Goal: Task Accomplishment & Management: Complete application form

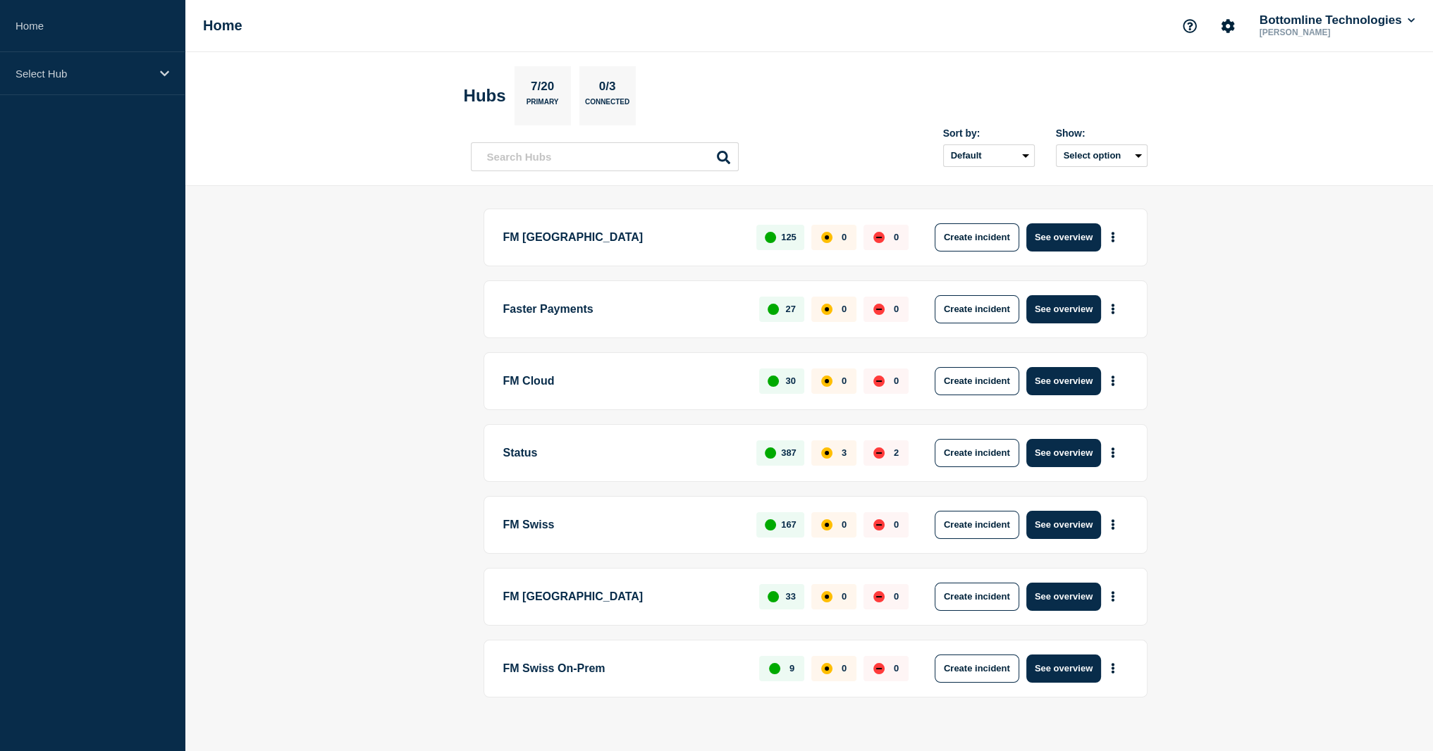
drag, startPoint x: 1069, startPoint y: 375, endPoint x: 1133, endPoint y: 18, distance: 363.1
click at [1070, 375] on button "See overview" at bounding box center [1063, 381] width 75 height 28
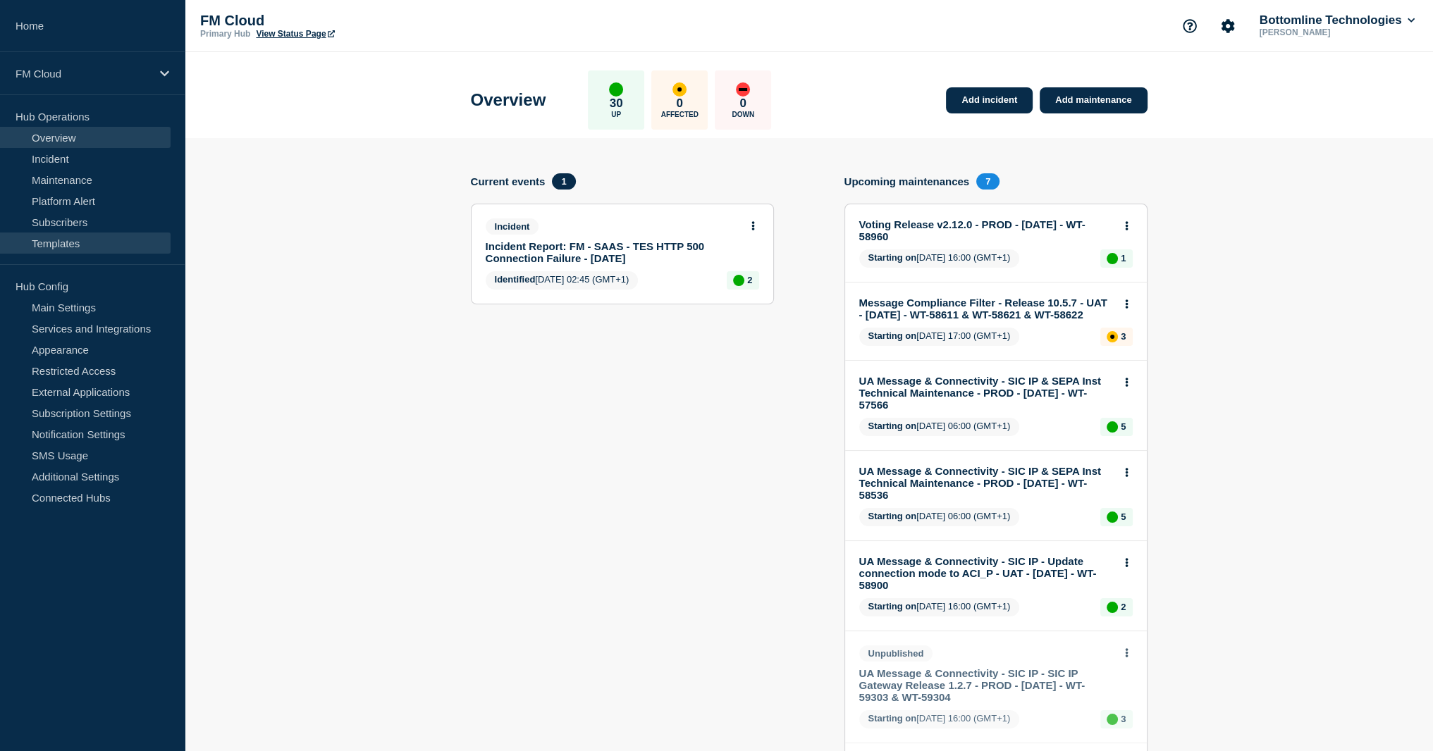
drag, startPoint x: 68, startPoint y: 241, endPoint x: 79, endPoint y: 241, distance: 11.3
click at [68, 241] on link "Templates" at bounding box center [85, 243] width 171 height 21
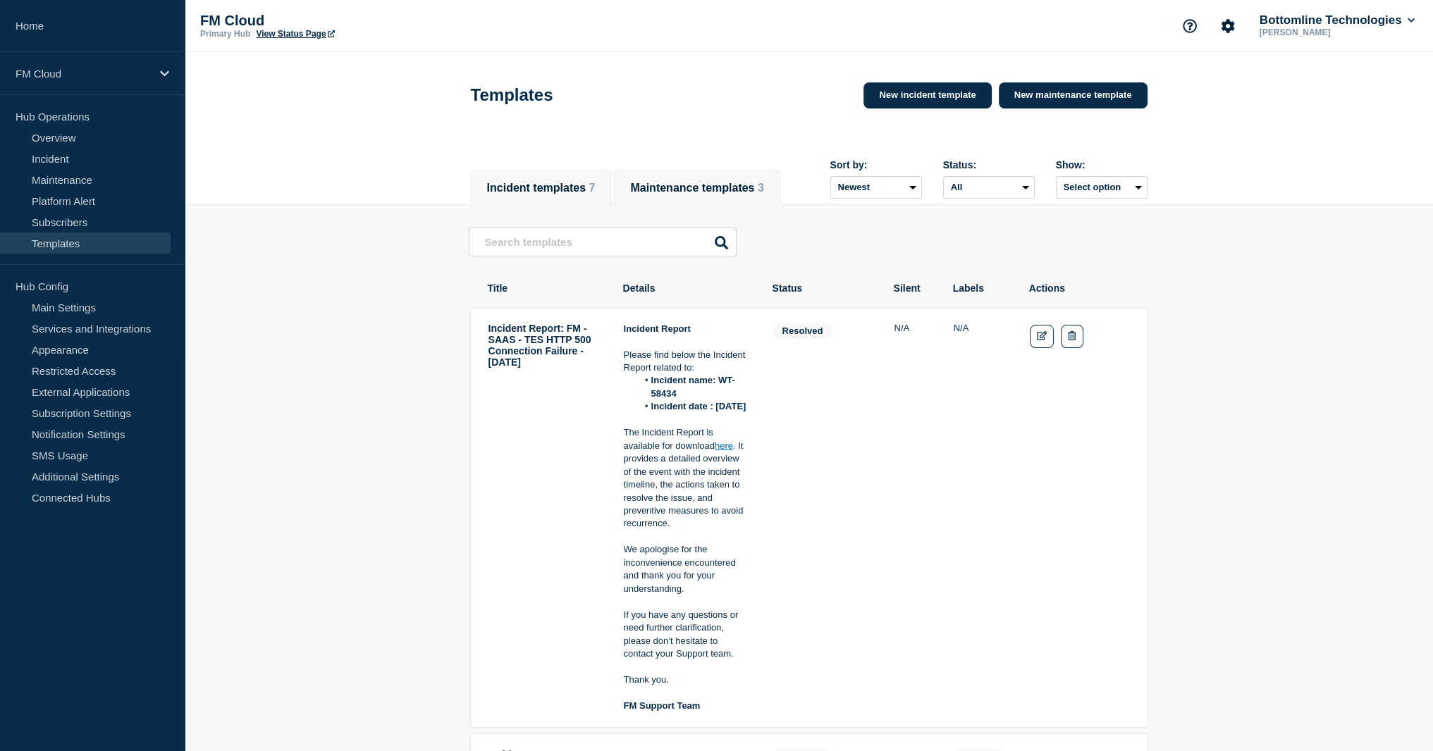
click at [699, 182] on button "Maintenance templates 3" at bounding box center [696, 188] width 133 height 13
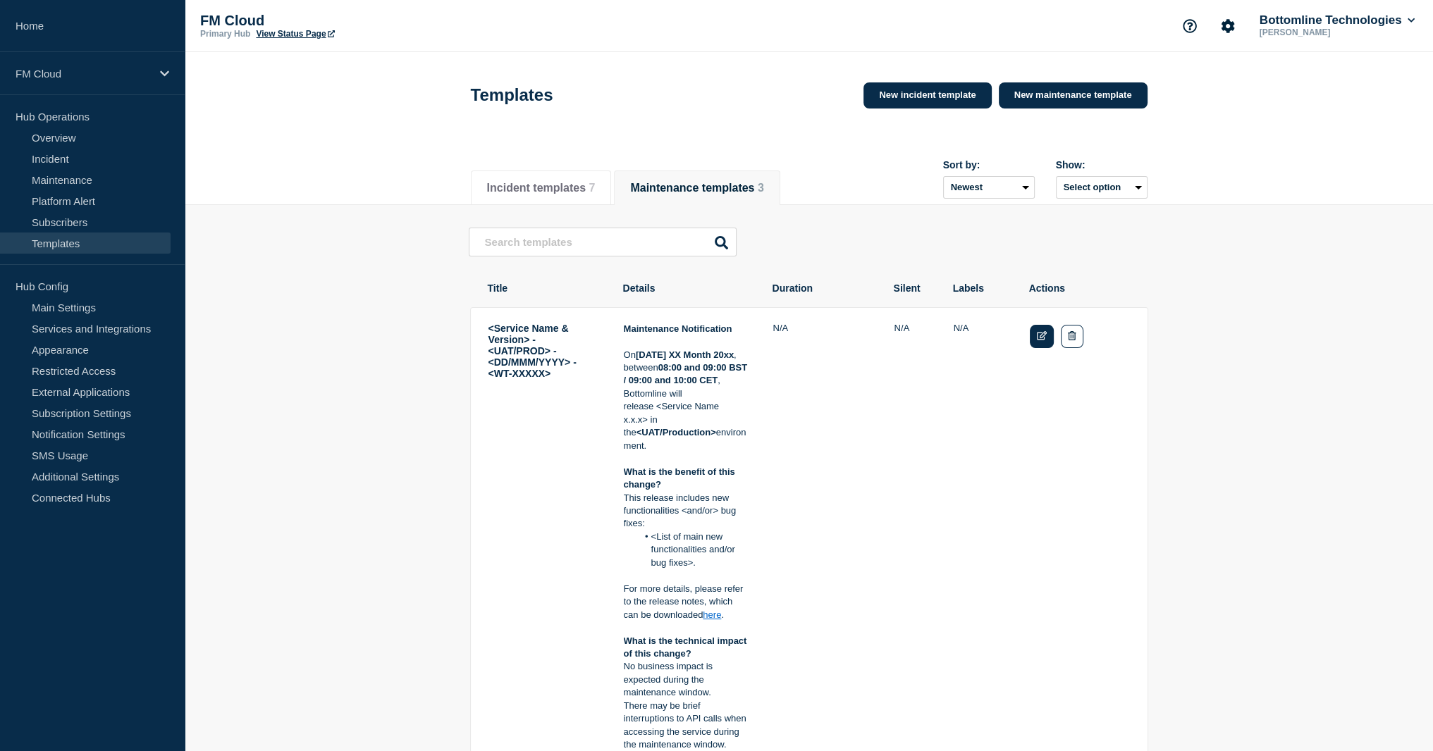
click at [1048, 340] on link "Edit" at bounding box center [1042, 336] width 25 height 23
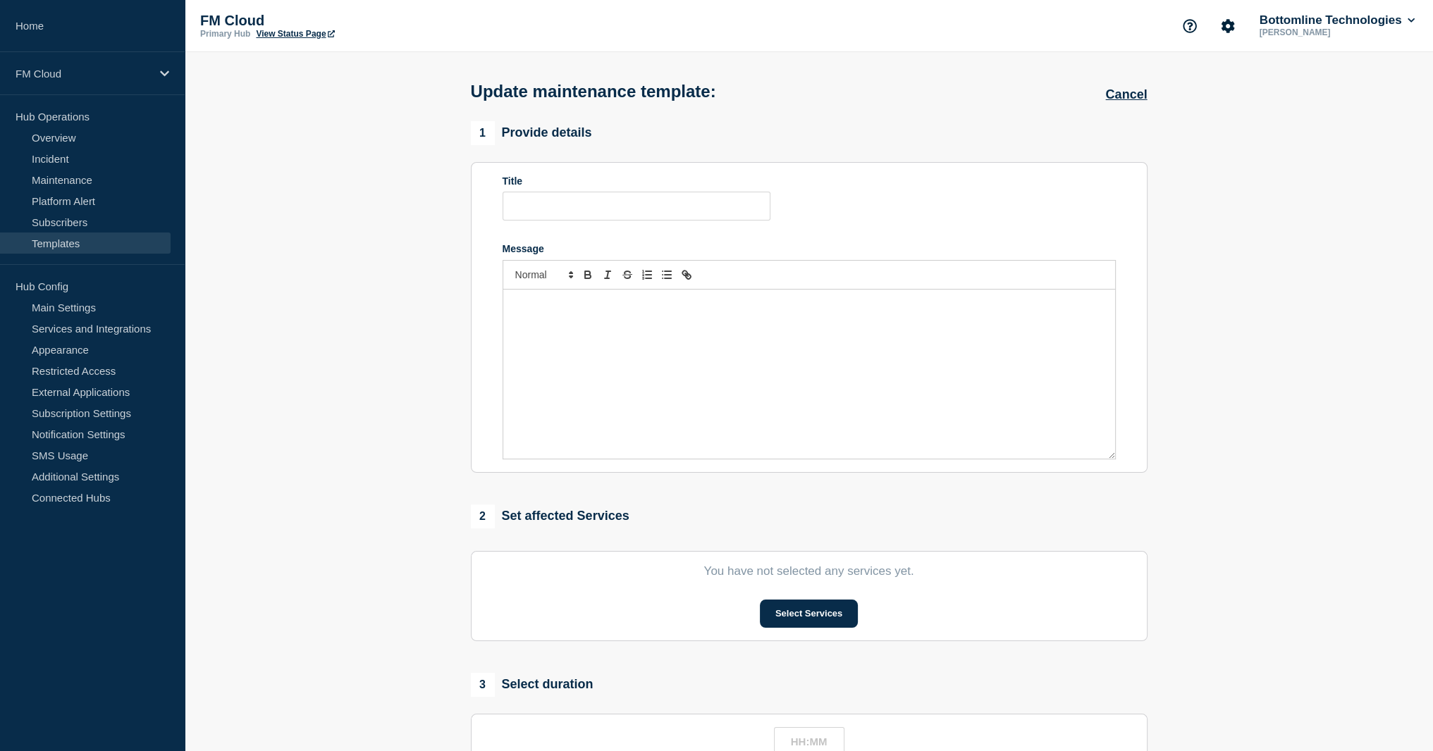
type input "<Service Name & Version> - <UAT/PROD> - <DD/MMM/YYYY> - <WT-XXXXX>"
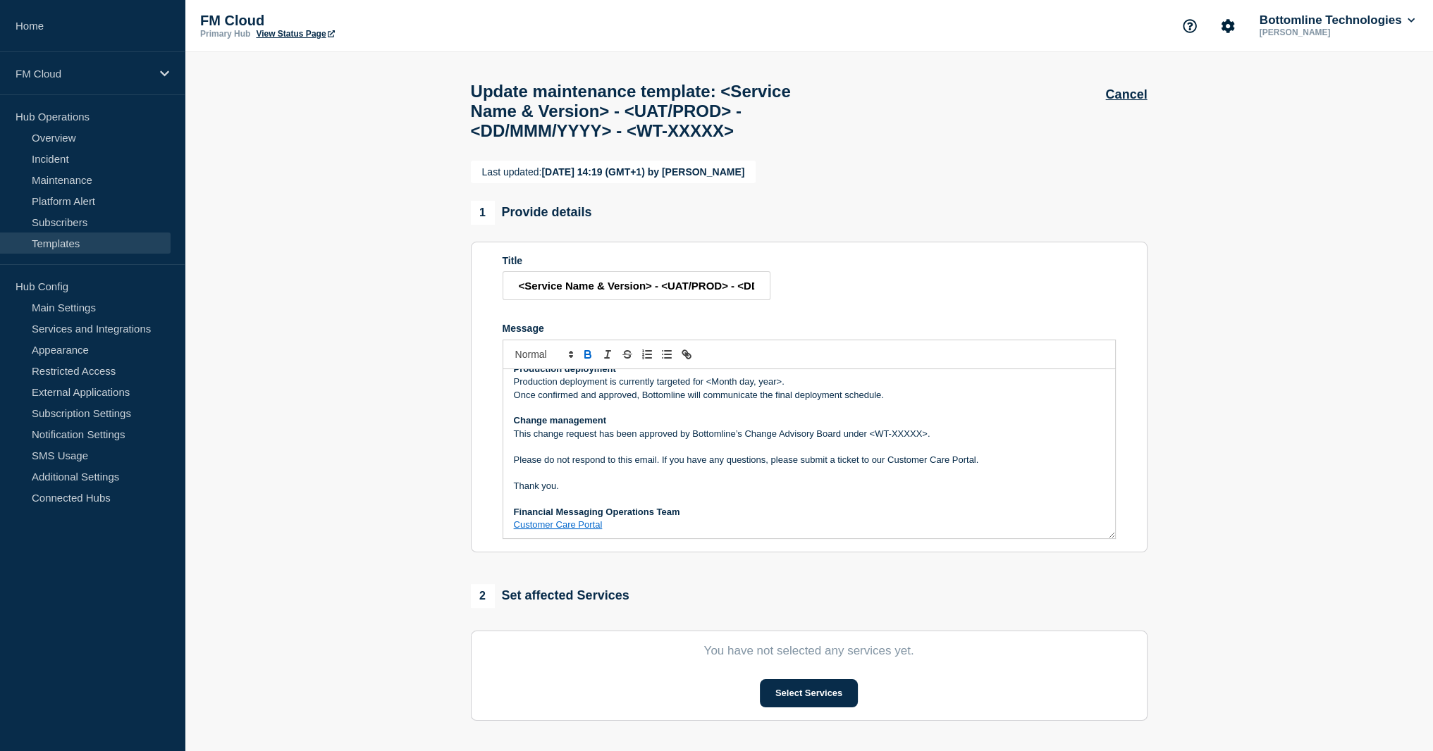
scroll to position [302, 0]
click at [581, 424] on strong "Change management" at bounding box center [560, 419] width 92 height 11
copy strong "Change management"
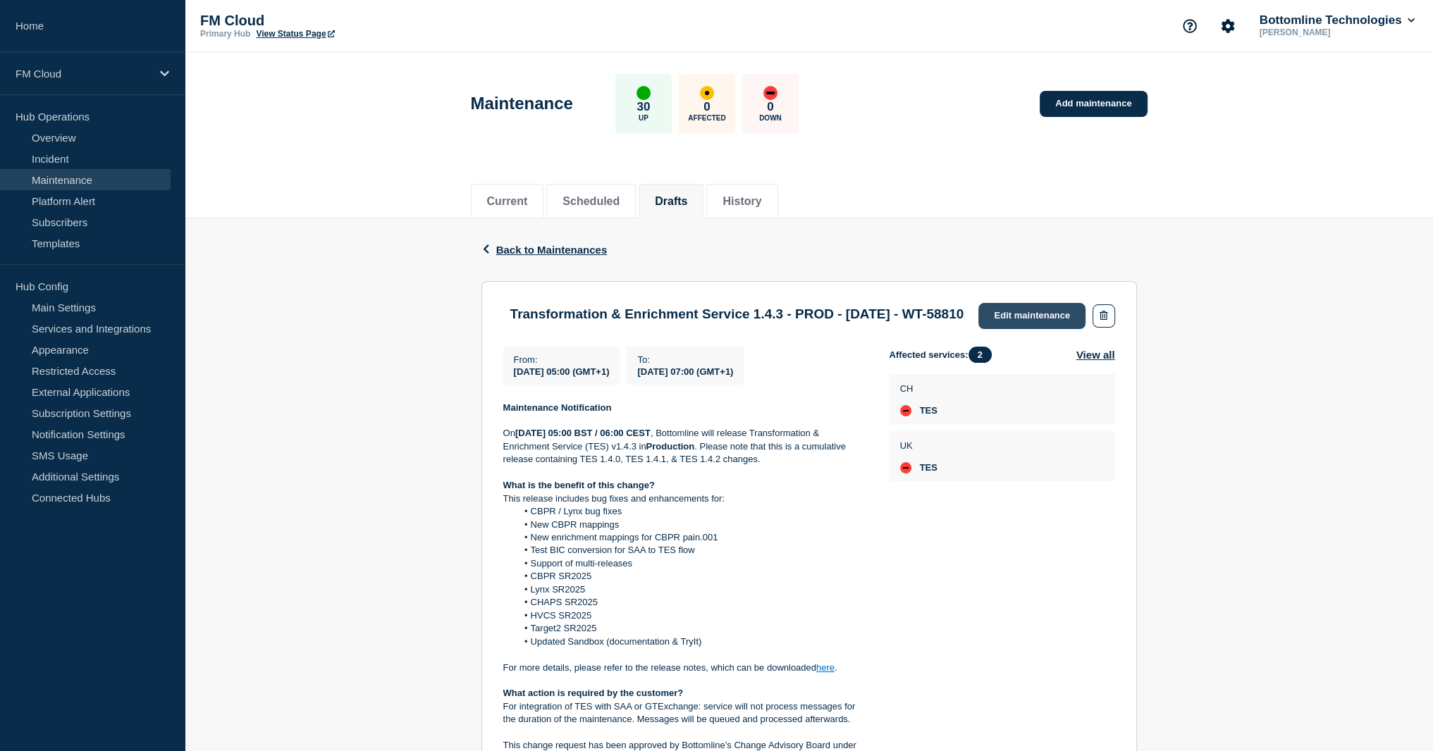
click at [1040, 322] on link "Edit maintenance" at bounding box center [1031, 316] width 107 height 26
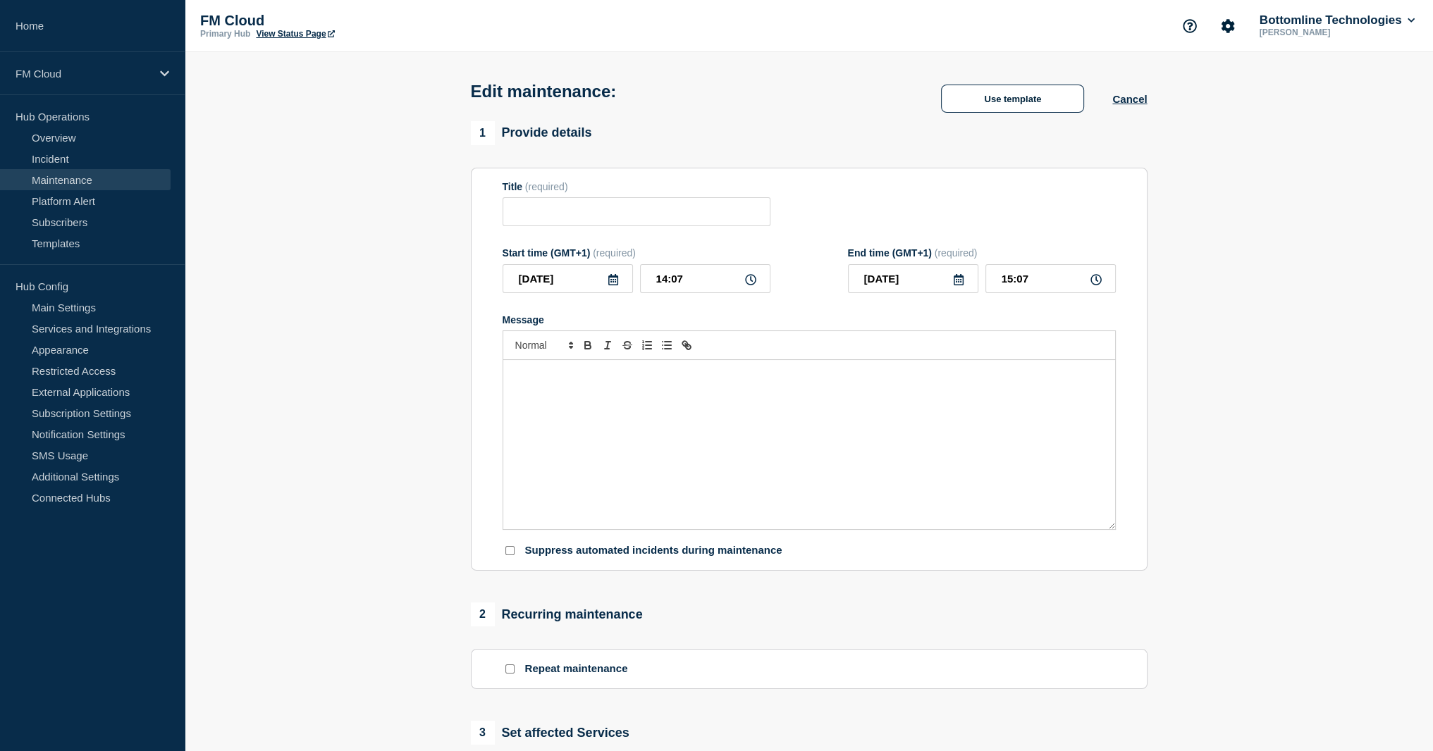
type input "Transformation & Enrichment Service 1.4.3 - PROD - 25/SEP/2025 - WT-58810"
type input "2025-09-25"
type input "05:00"
type input "2025-09-25"
type input "07:00"
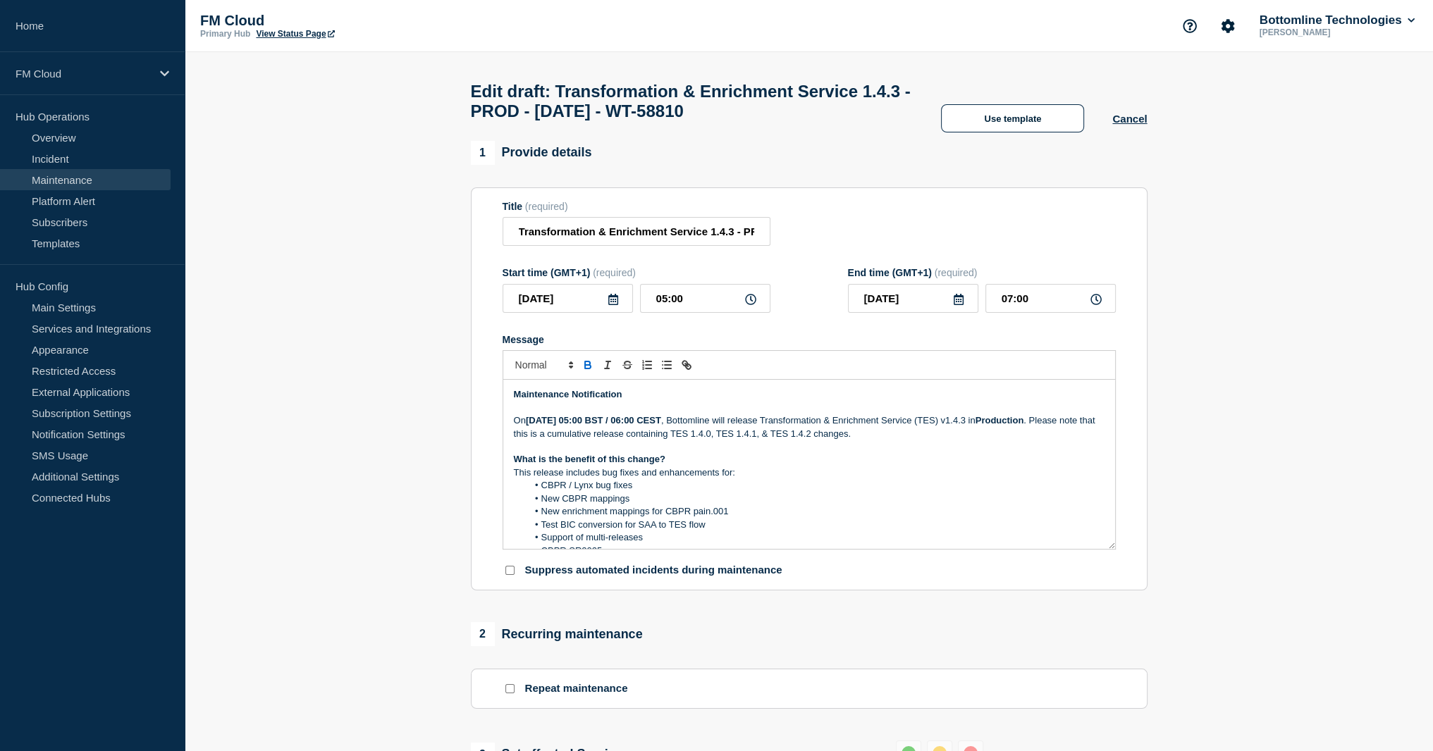
click at [582, 426] on strong "Thursday September 25th, 2025 at 05:00" at bounding box center [554, 420] width 56 height 11
drag, startPoint x: 711, startPoint y: 443, endPoint x: 727, endPoint y: 432, distance: 19.4
click at [711, 441] on p "On Thursday September 25th, 2025 between 05:00 BST and 07:00 BST (06:00 to 08:0…" at bounding box center [809, 427] width 591 height 26
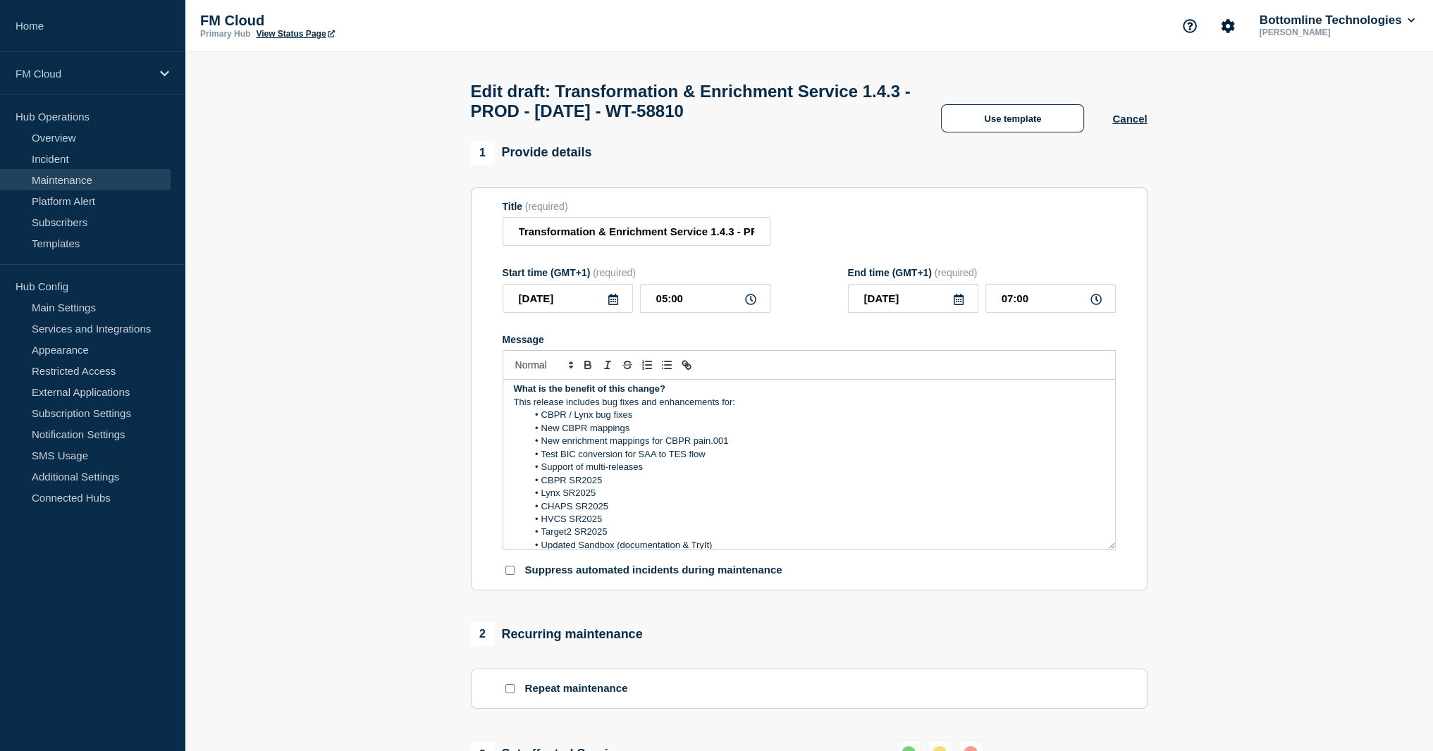
scroll to position [141, 0]
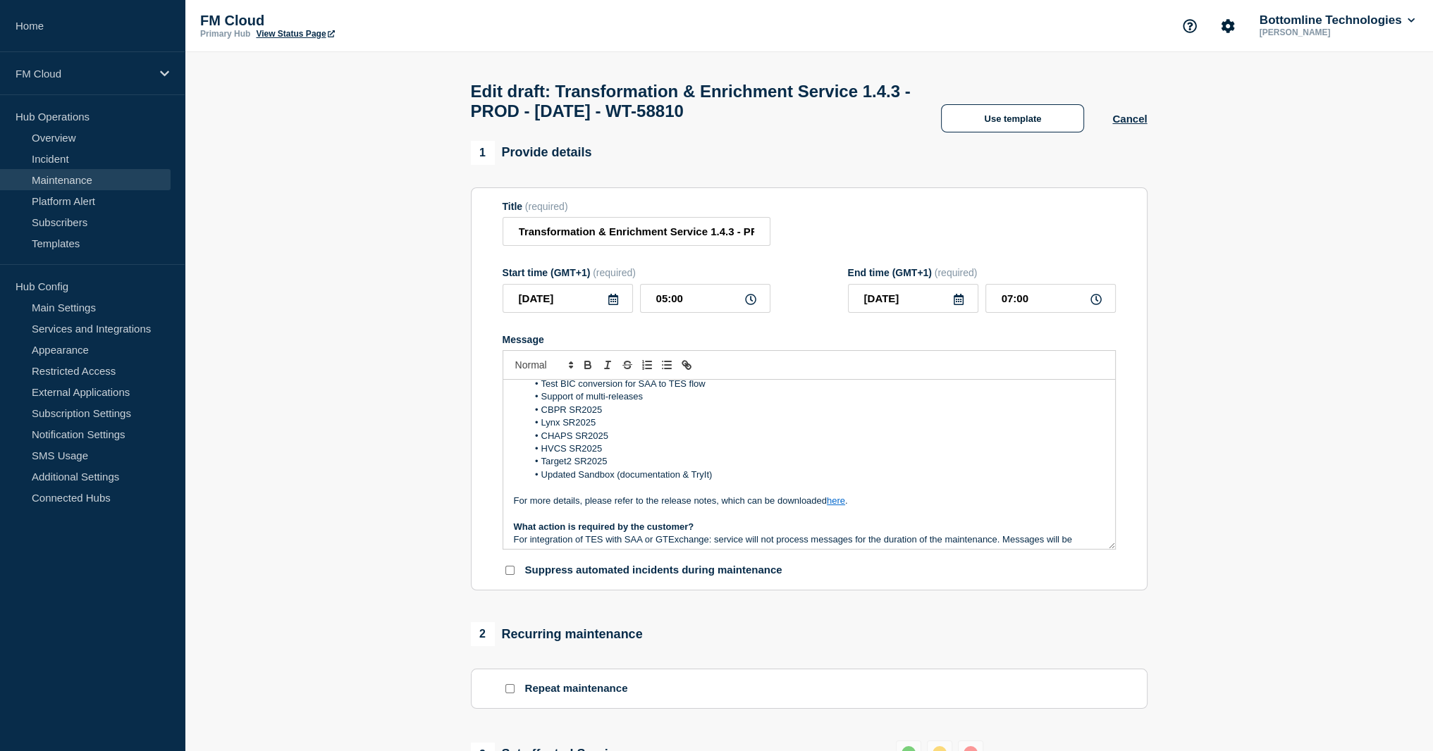
click at [858, 508] on p "For more details, please refer to the release notes, which can be downloaded he…" at bounding box center [809, 501] width 591 height 13
click at [874, 508] on p "For more details, please refer to the release notes, which can be downloaded he…" at bounding box center [809, 501] width 591 height 13
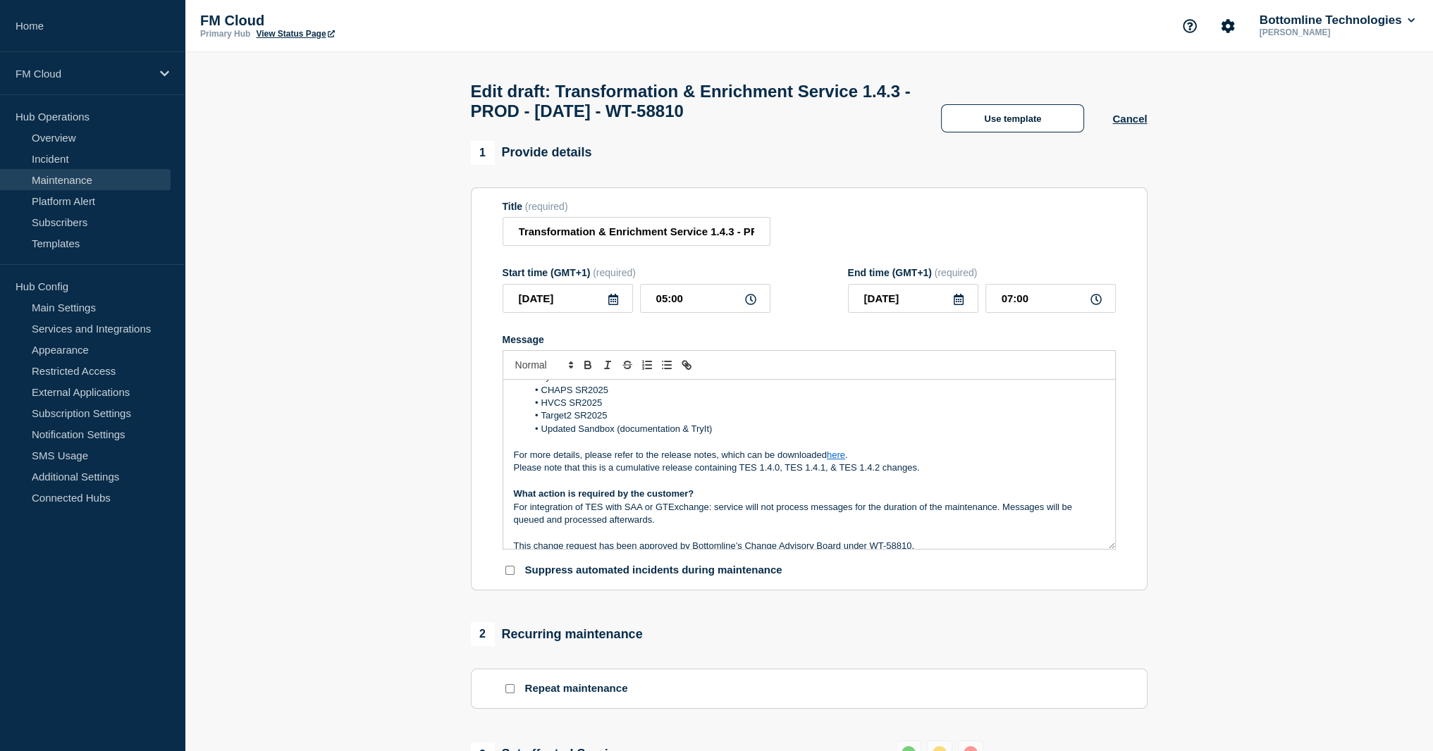
scroll to position [211, 0]
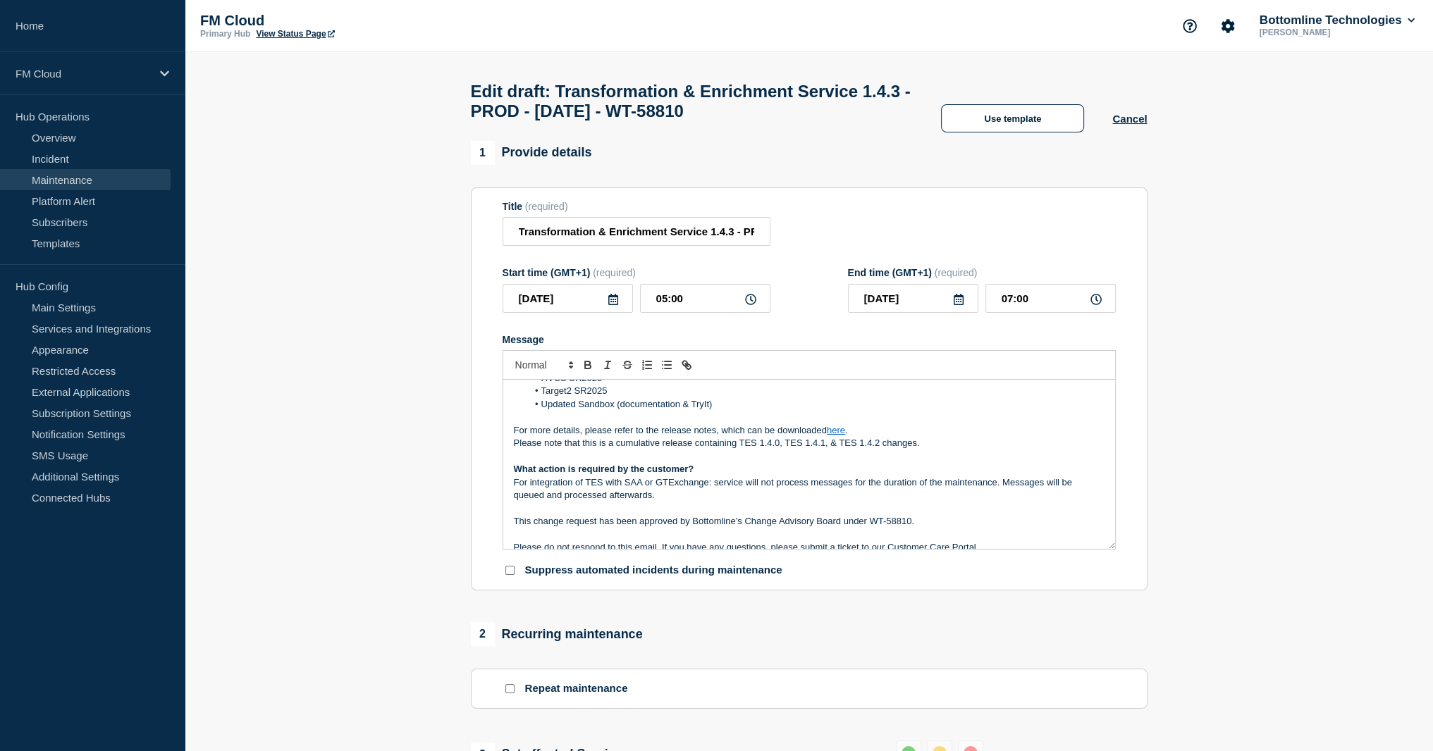
click at [730, 476] on p "What action is required by the customer?" at bounding box center [809, 469] width 591 height 13
click at [725, 476] on p "What action is required by the customer?" at bounding box center [809, 469] width 591 height 13
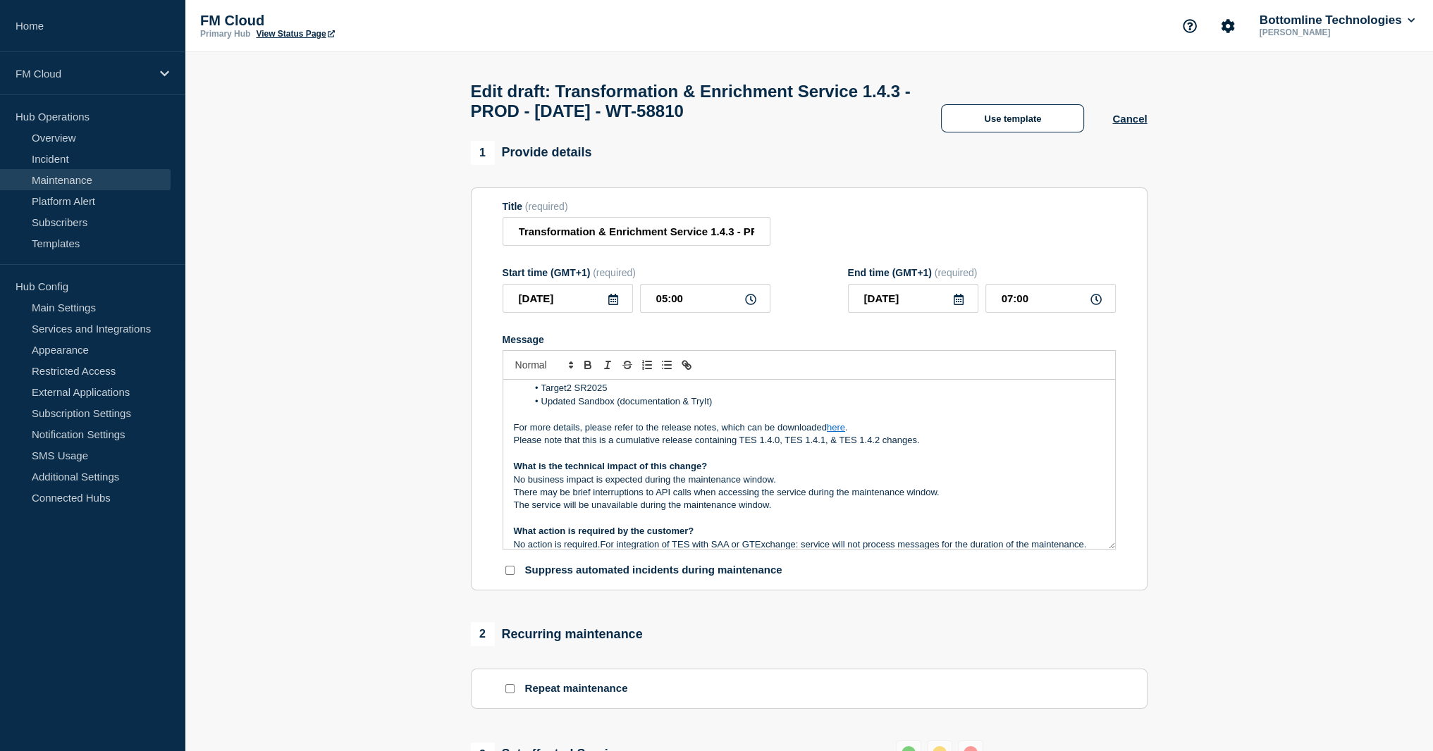
scroll to position [285, 0]
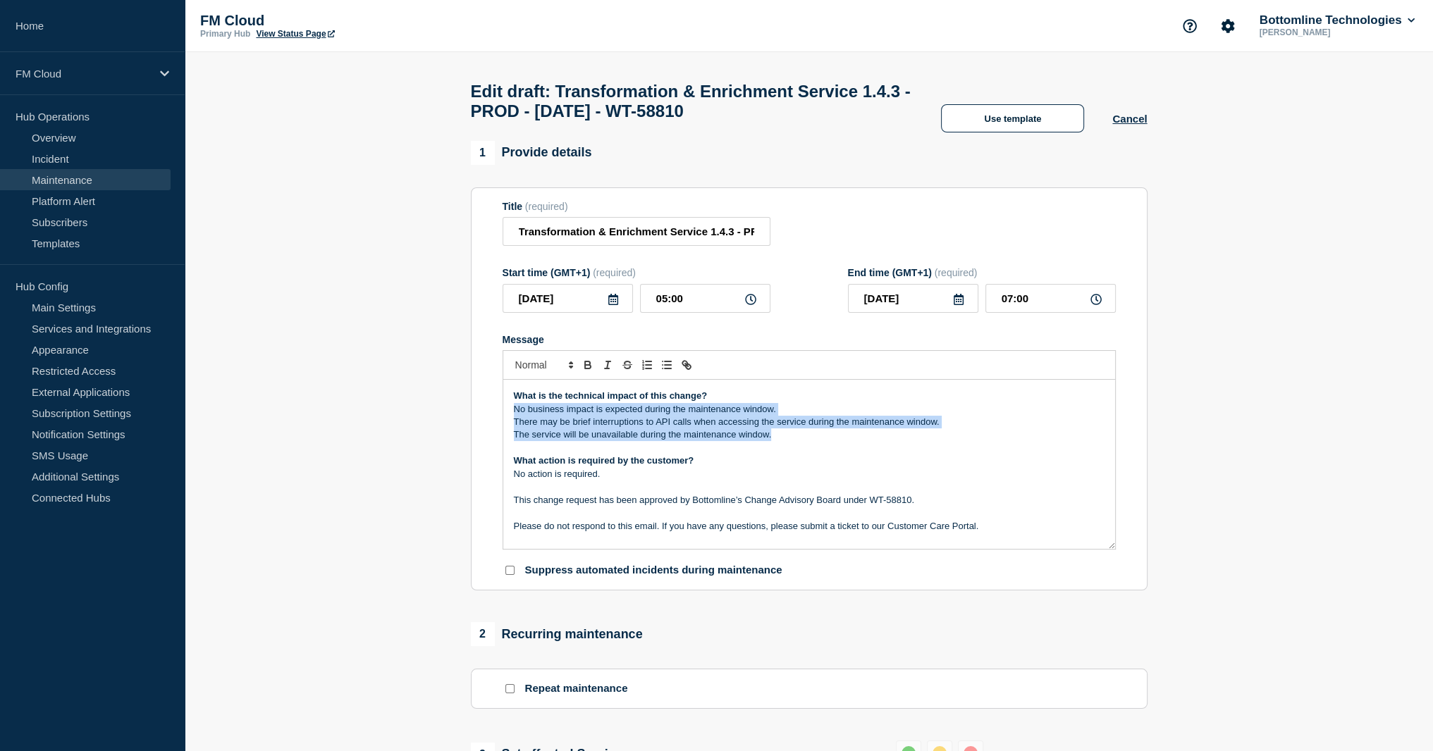
drag, startPoint x: 780, startPoint y: 443, endPoint x: 505, endPoint y: 420, distance: 275.8
click at [505, 420] on div "Maintenance Notification On Thursday September 25th, 2025 between 05:00 BST and…" at bounding box center [809, 464] width 612 height 169
click at [807, 441] on p "The service will be unavailable during the maintenance window." at bounding box center [809, 435] width 591 height 13
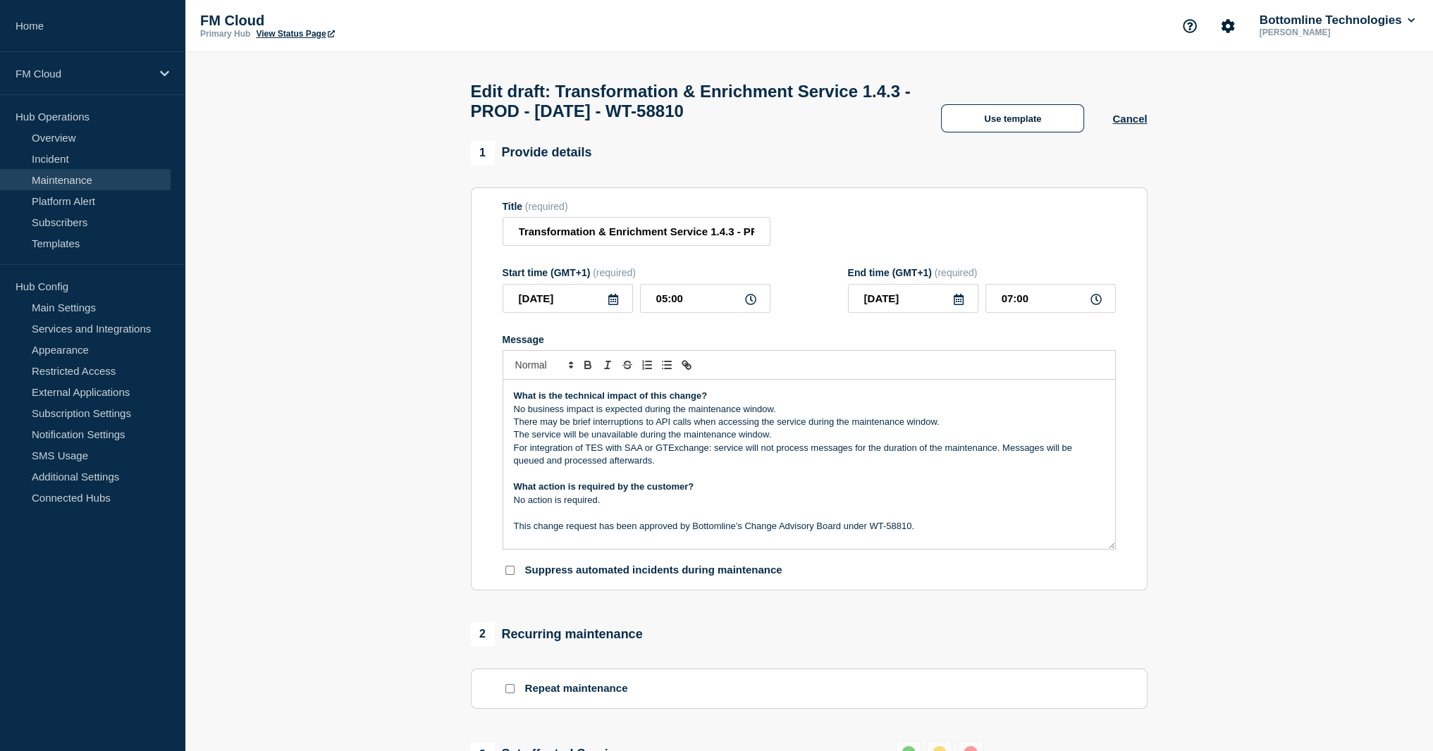
click at [594, 428] on p "There may be brief interruptions to API calls when accessing the service during…" at bounding box center [809, 422] width 591 height 13
click at [641, 426] on p "There may be brief interruptions to API calls when accessing the service during…" at bounding box center [809, 422] width 591 height 13
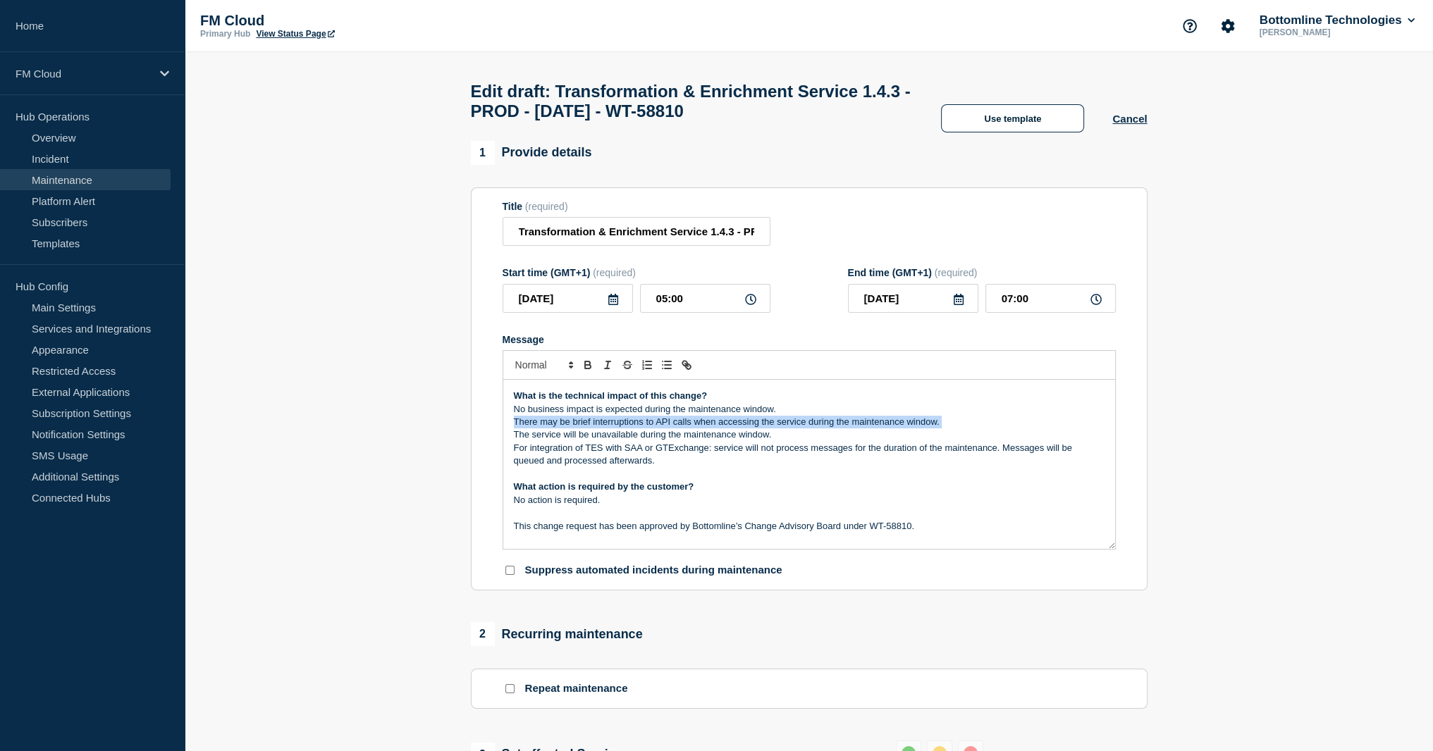
click at [641, 426] on p "There may be brief interruptions to API calls when accessing the service during…" at bounding box center [809, 422] width 591 height 13
click at [641, 441] on p "The service will be unavailable during the maintenance window." at bounding box center [809, 435] width 591 height 13
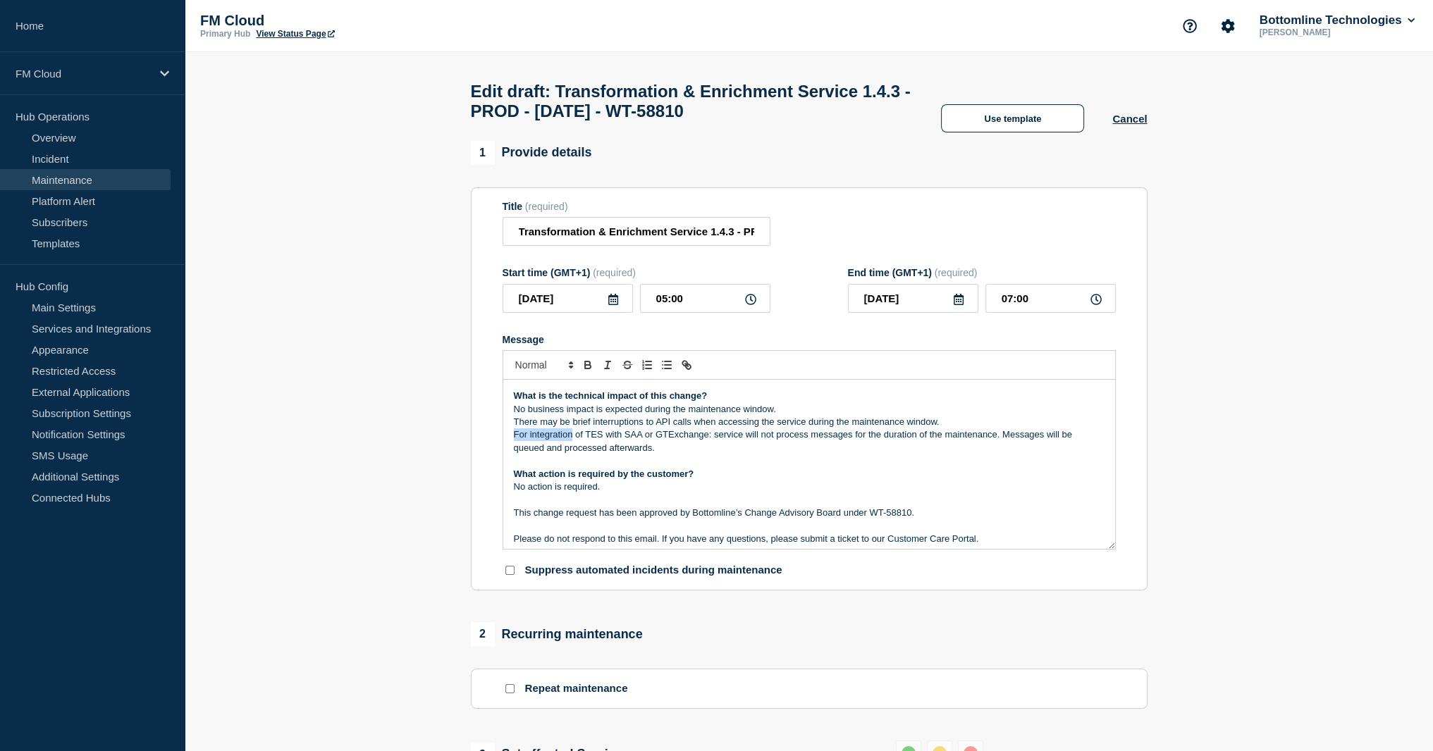
click at [571, 446] on p "For integration of TES with SAA or GTExchange: service will not process message…" at bounding box center [809, 442] width 591 height 26
copy p "For integration"
click at [516, 429] on p "For customers calling directly the API: there may be brief interruptions to API…" at bounding box center [809, 422] width 591 height 13
drag, startPoint x: 516, startPoint y: 429, endPoint x: 536, endPoint y: 429, distance: 19.7
click at [536, 429] on p "For customers calling directly the API: there may be brief interruptions to API…" at bounding box center [809, 422] width 591 height 13
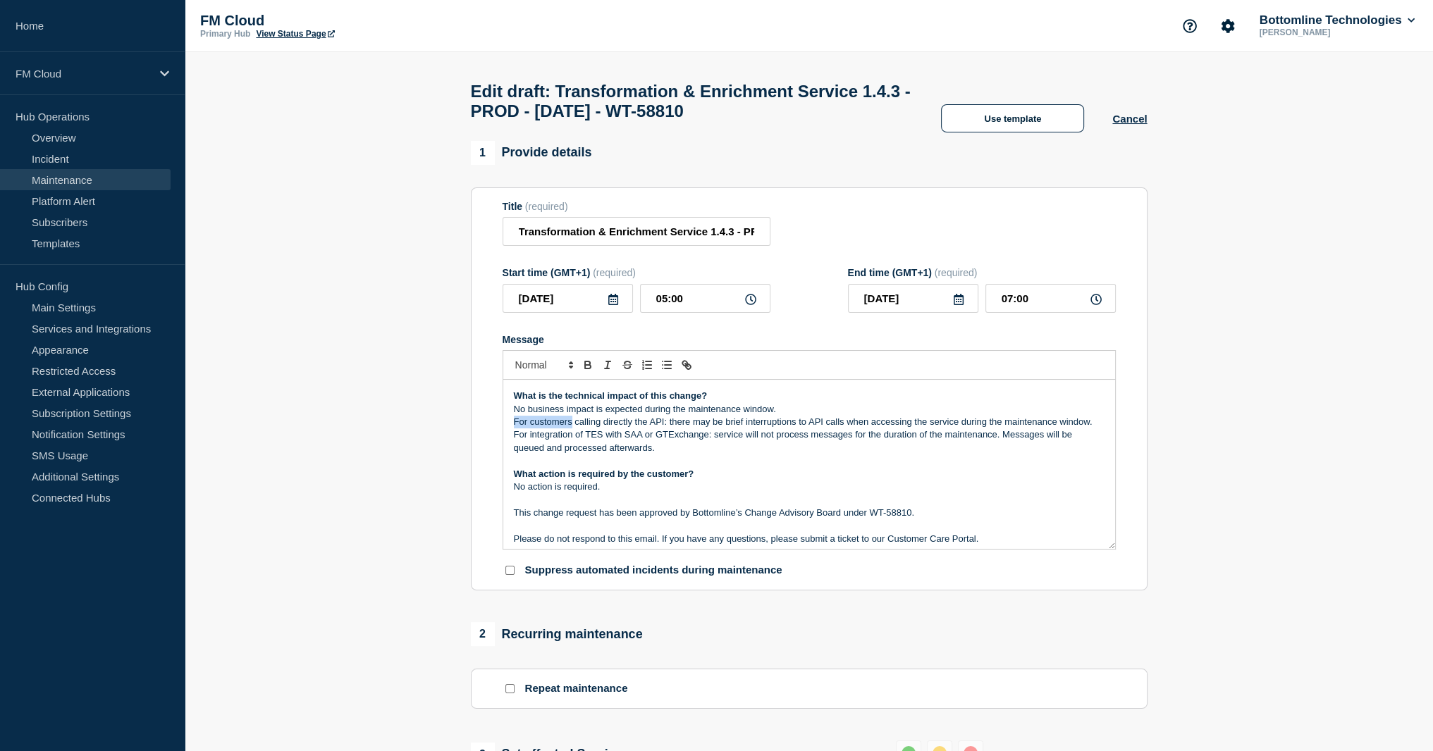
copy p "For customers"
click at [518, 444] on p "For integration of TES with SAA or GTExchange: service will not process message…" at bounding box center [809, 442] width 591 height 26
drag, startPoint x: 518, startPoint y: 444, endPoint x: 543, endPoint y: 443, distance: 24.7
click at [543, 443] on p "For integration of TES with SAA or GTExchange: service will not process message…" at bounding box center [809, 442] width 591 height 26
click at [553, 429] on p "For customers calling directly the API: there may be brief interruptions to API…" at bounding box center [809, 422] width 591 height 13
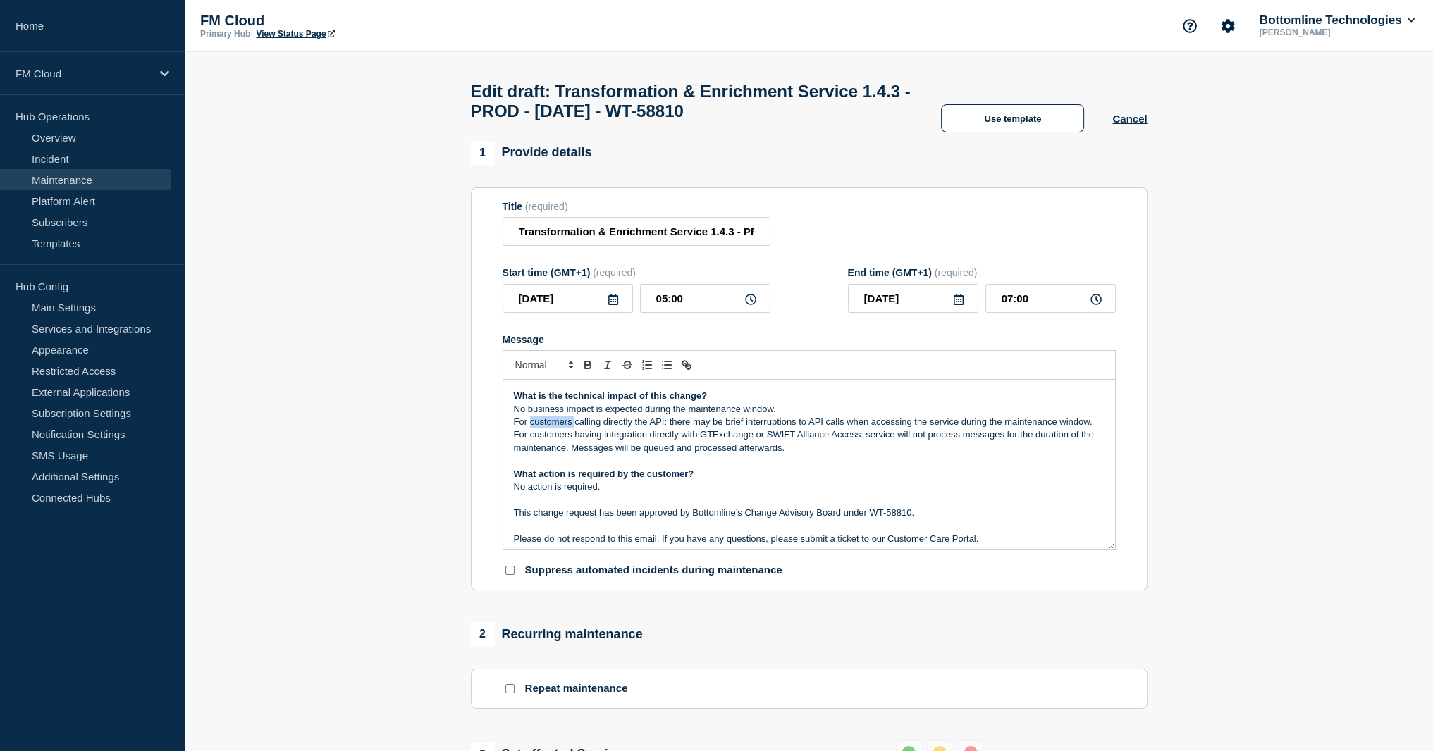
click at [553, 429] on p "For customers calling directly the API: there may be brief interruptions to API…" at bounding box center [809, 422] width 591 height 13
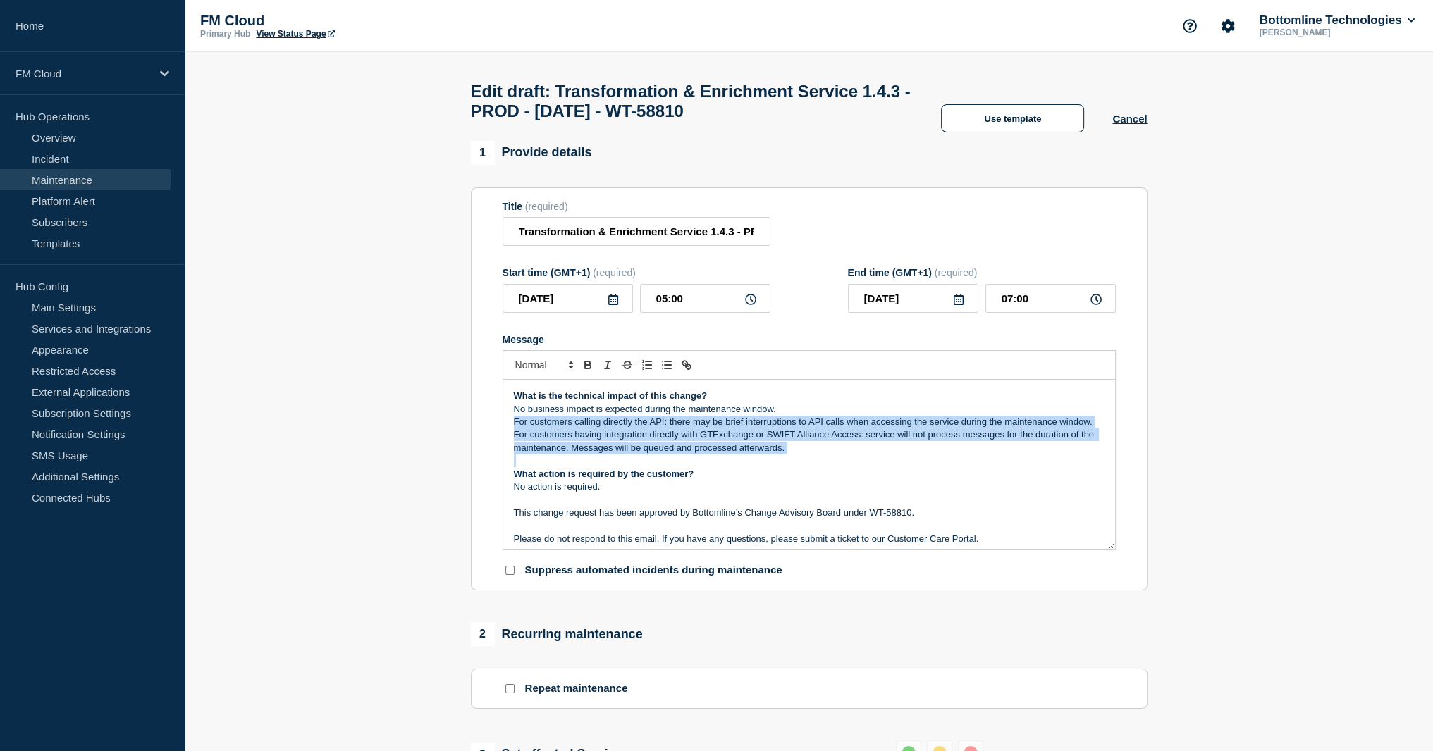
drag, startPoint x: 553, startPoint y: 429, endPoint x: 564, endPoint y: 449, distance: 23.0
click at [564, 449] on div "Maintenance Notification On Thursday September 25th, 2025 between 05:00 BST and…" at bounding box center [809, 464] width 612 height 169
click at [652, 424] on p "For customers calling directly the API: there may be brief interruptions to API…" at bounding box center [809, 422] width 591 height 13
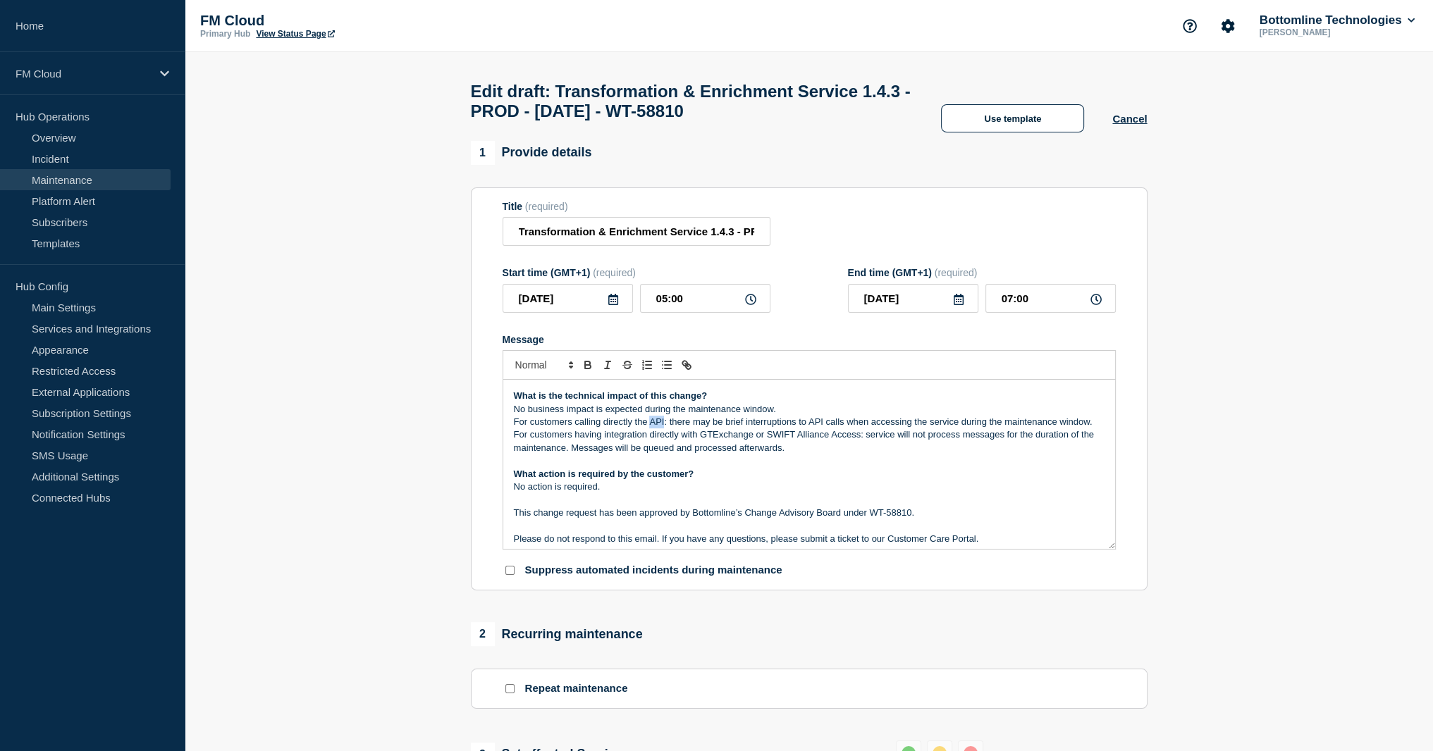
click at [652, 424] on p "For customers calling directly the API: there may be brief interruptions to API…" at bounding box center [809, 422] width 591 height 13
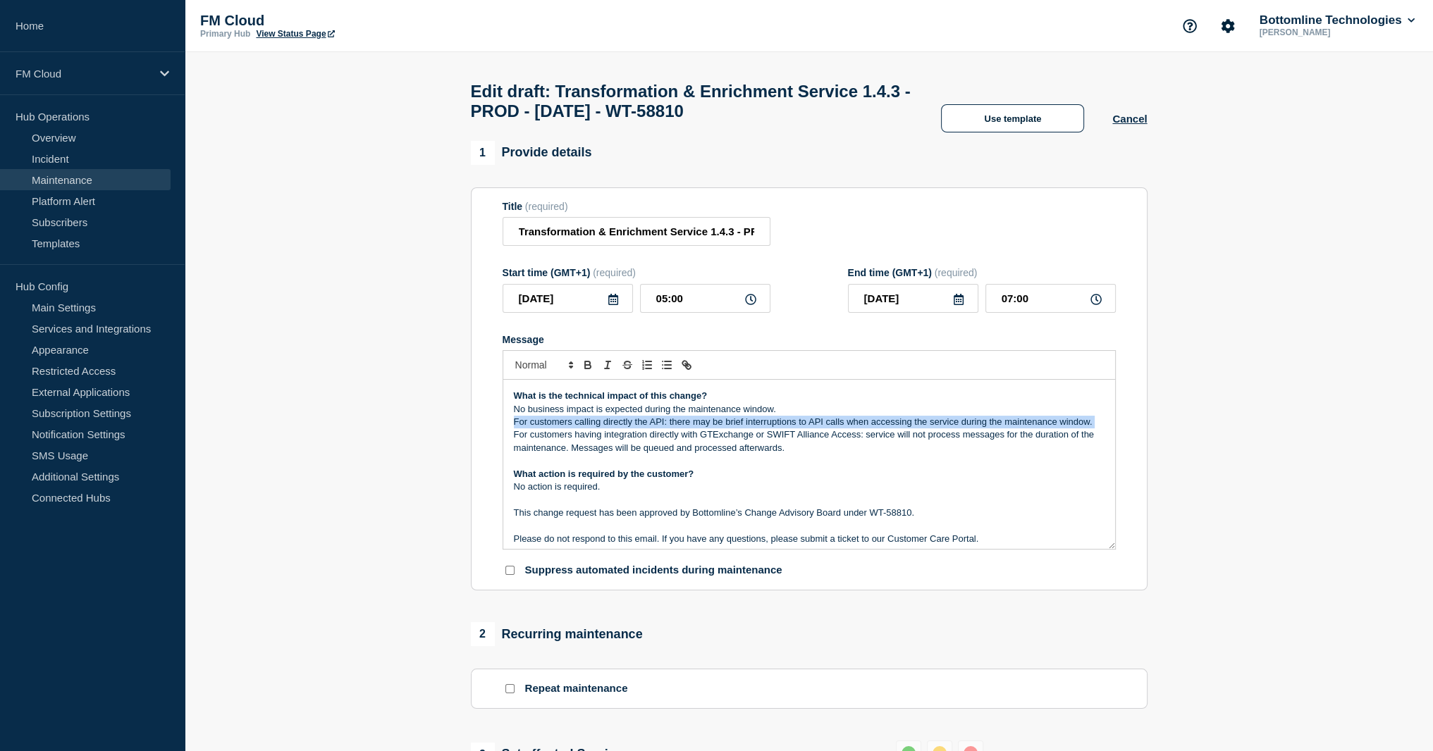
click at [652, 424] on p "For customers calling directly the API: there may be brief interruptions to API…" at bounding box center [809, 422] width 591 height 13
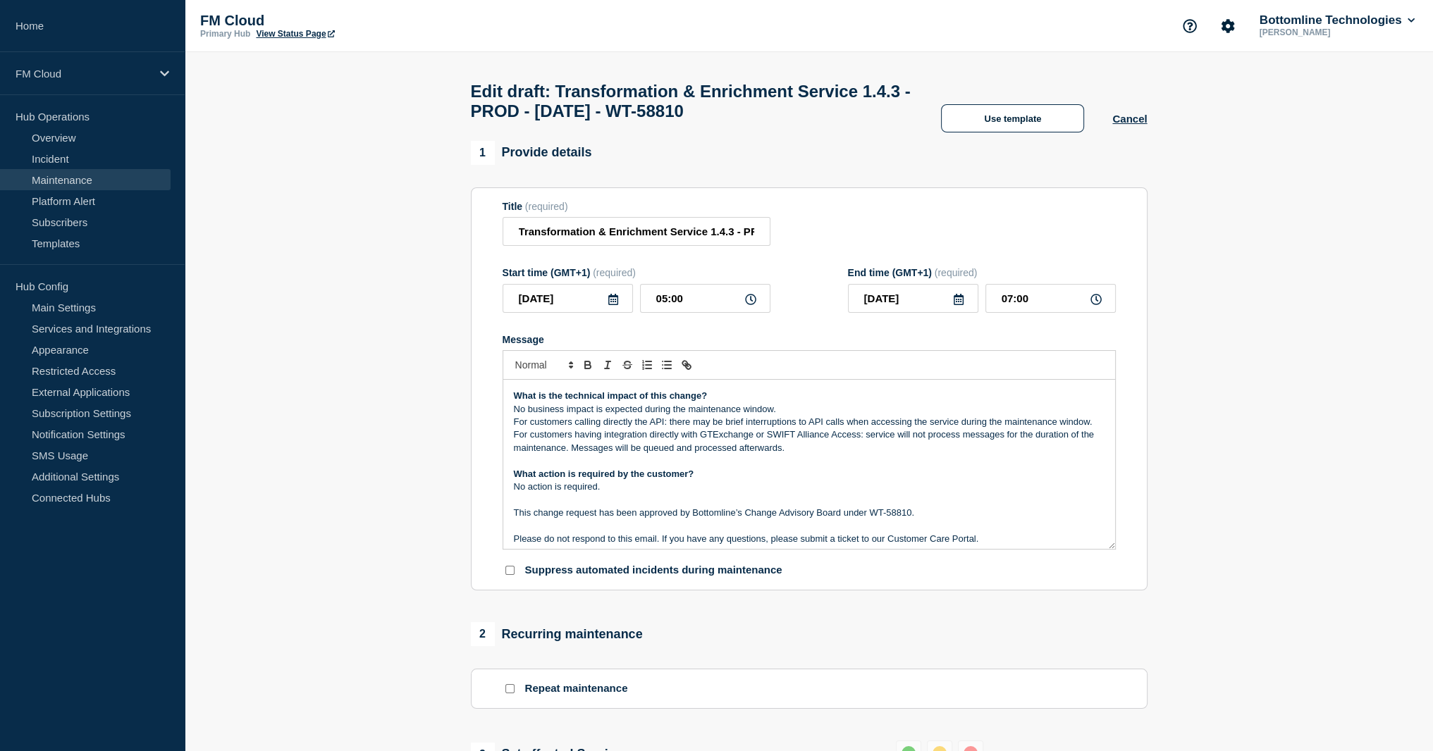
click at [656, 416] on p "No business impact is expected during the maintenance window." at bounding box center [809, 409] width 591 height 13
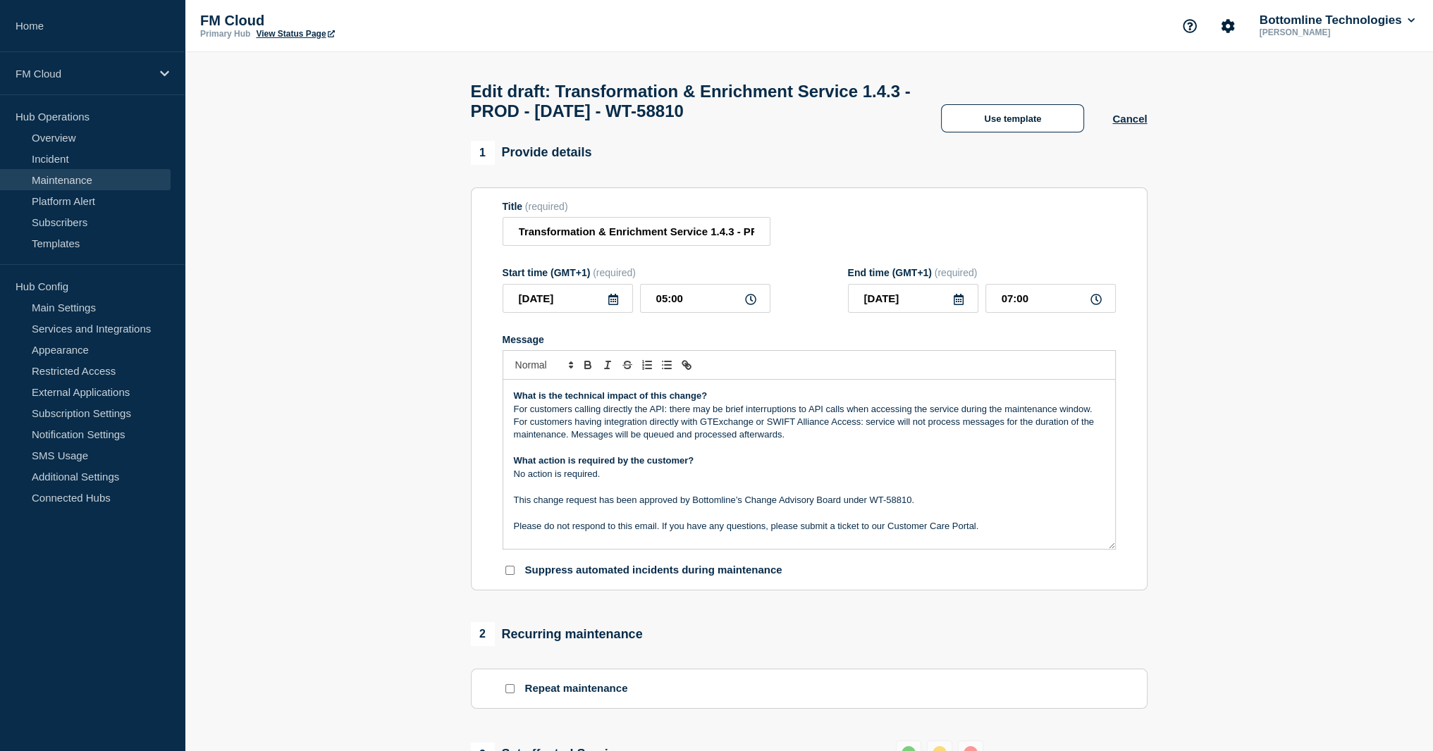
click at [660, 416] on p "For customers calling directly the API: there may be brief interruptions to API…" at bounding box center [809, 409] width 591 height 13
click at [661, 416] on p "For customers calling directly the API: there may be brief interruptions to API…" at bounding box center [809, 409] width 591 height 13
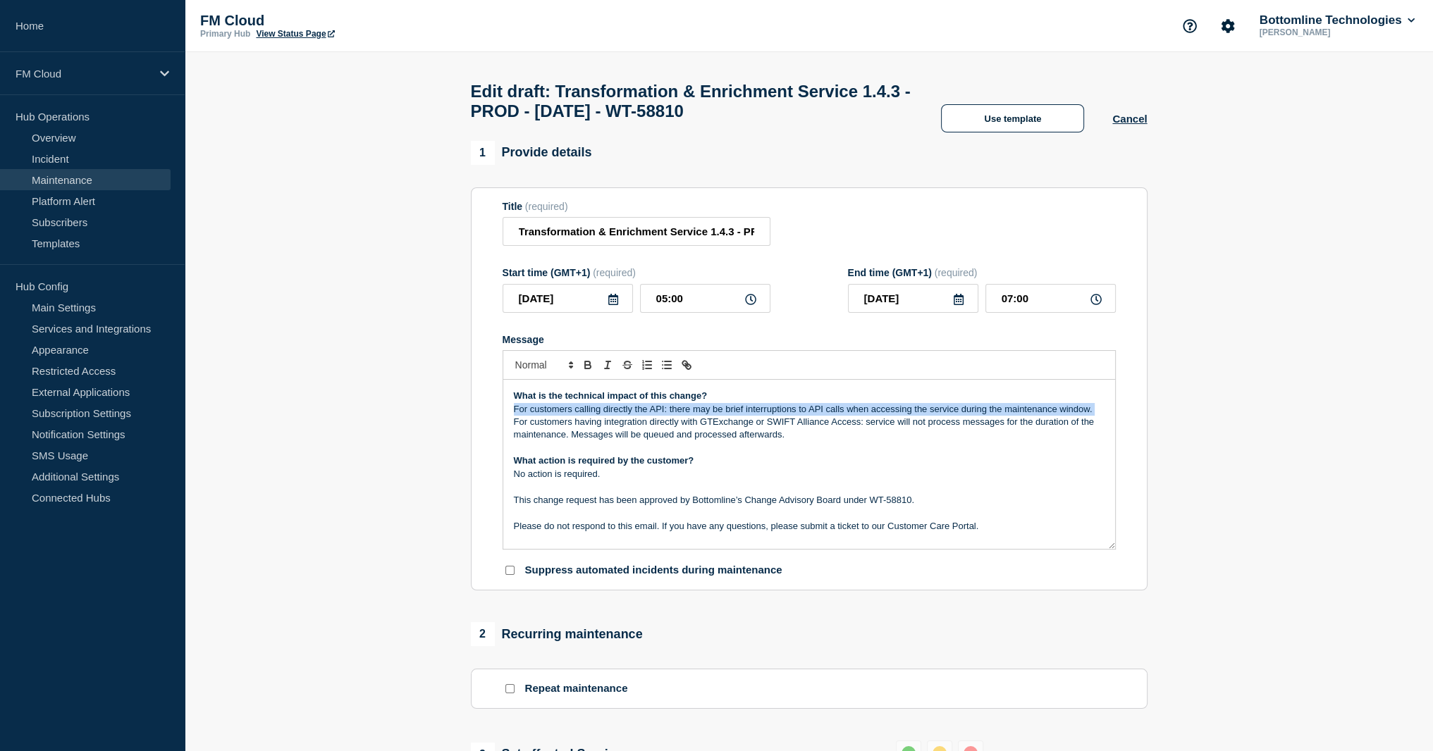
click at [661, 416] on p "For customers calling directly the API: there may be brief interruptions to API…" at bounding box center [809, 409] width 591 height 13
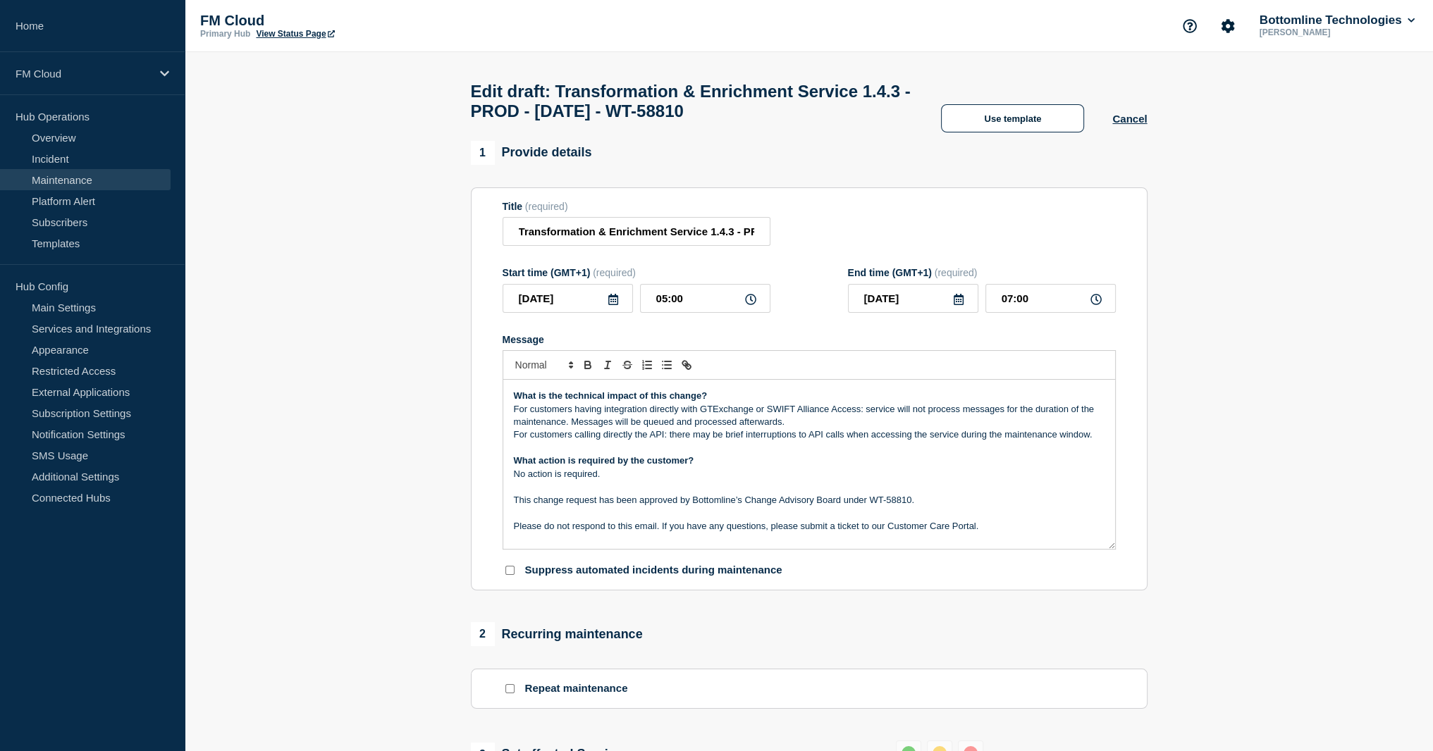
click at [883, 415] on p "For customers having integration directly with GTExchange or SWIFT Alliance Acc…" at bounding box center [809, 416] width 591 height 26
click at [867, 418] on p "For customers having integration directly with GTExchange or SWIFT Alliance Acc…" at bounding box center [809, 416] width 591 height 26
click at [859, 429] on p "For customers having integration directly with GTExchange or SWIFT Alliance Acc…" at bounding box center [809, 416] width 591 height 26
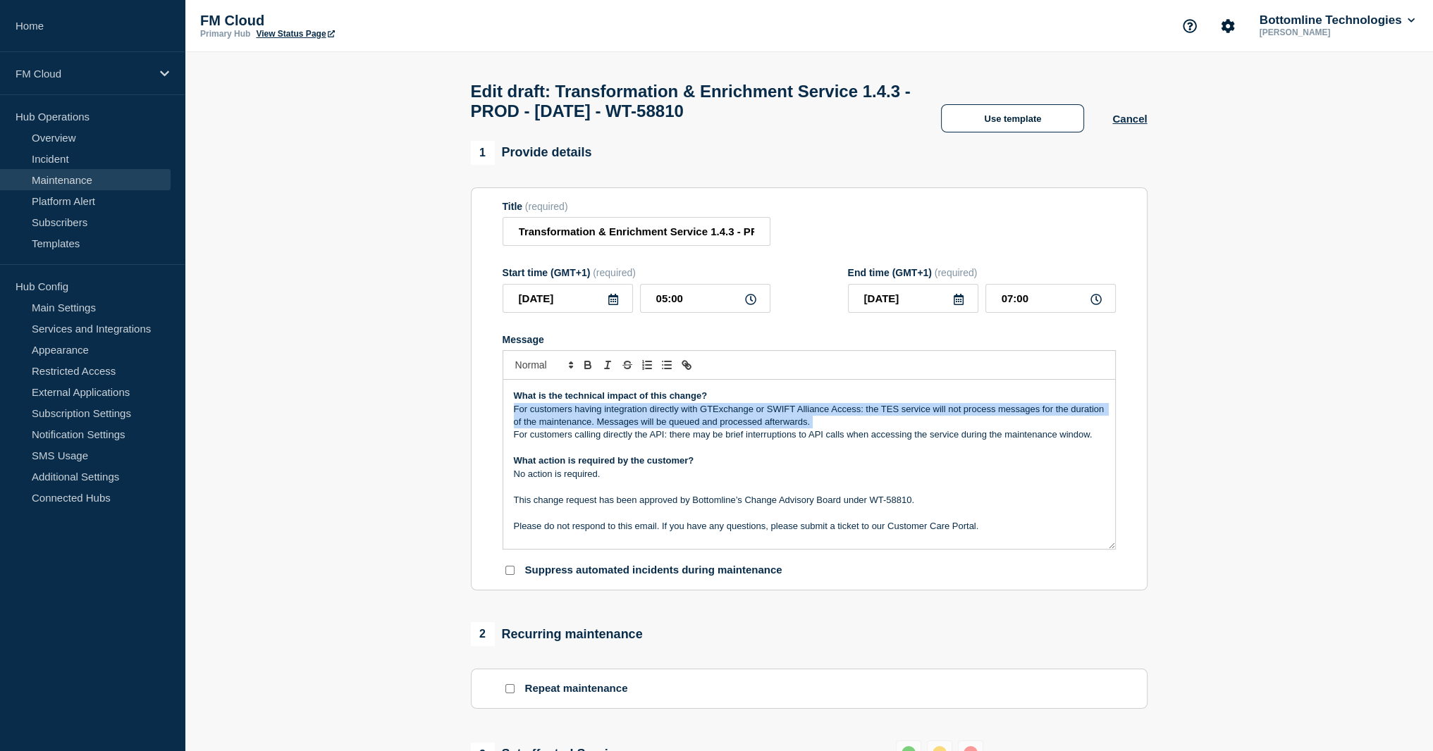
click at [859, 429] on p "For customers having integration directly with GTExchange or SWIFT Alliance Acc…" at bounding box center [809, 416] width 591 height 26
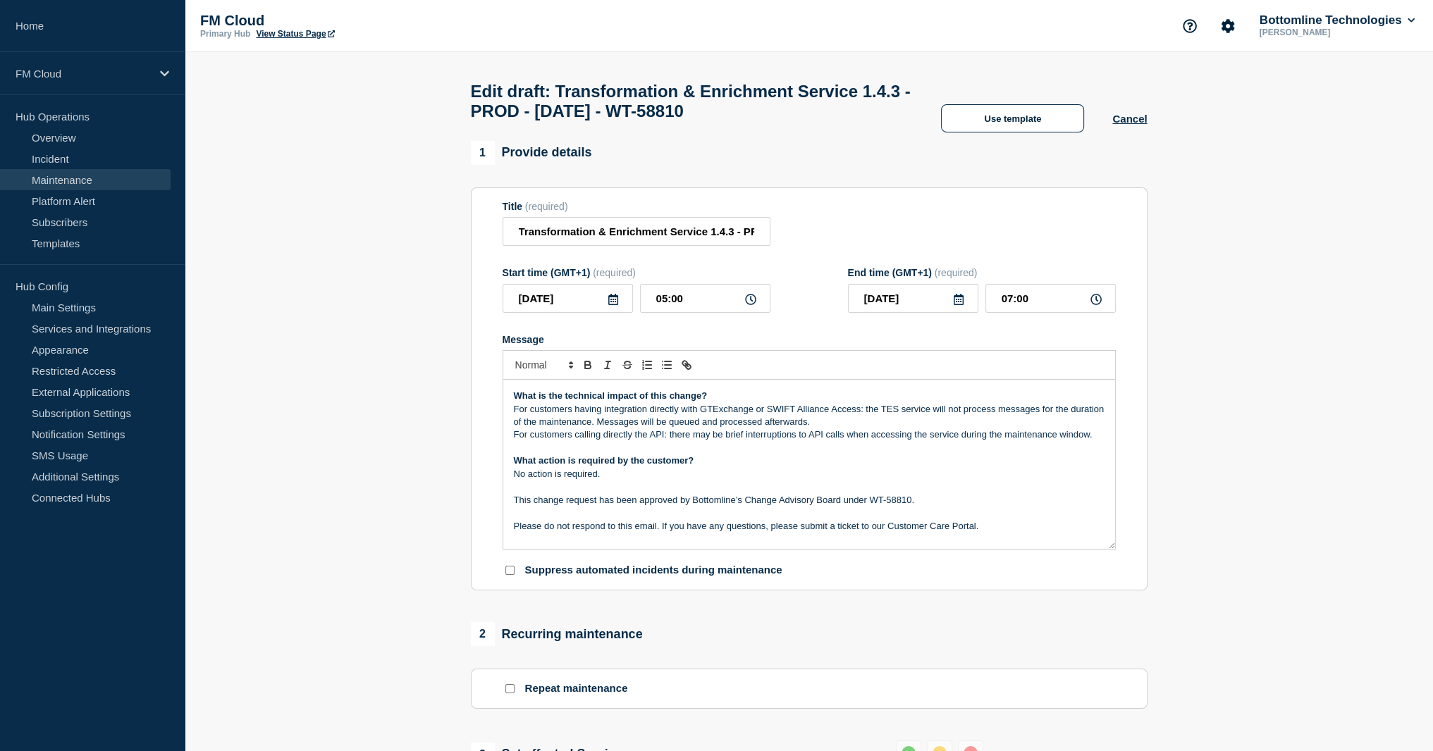
click at [880, 414] on p "For customers having integration directly with GTExchange or SWIFT Alliance Acc…" at bounding box center [809, 416] width 591 height 26
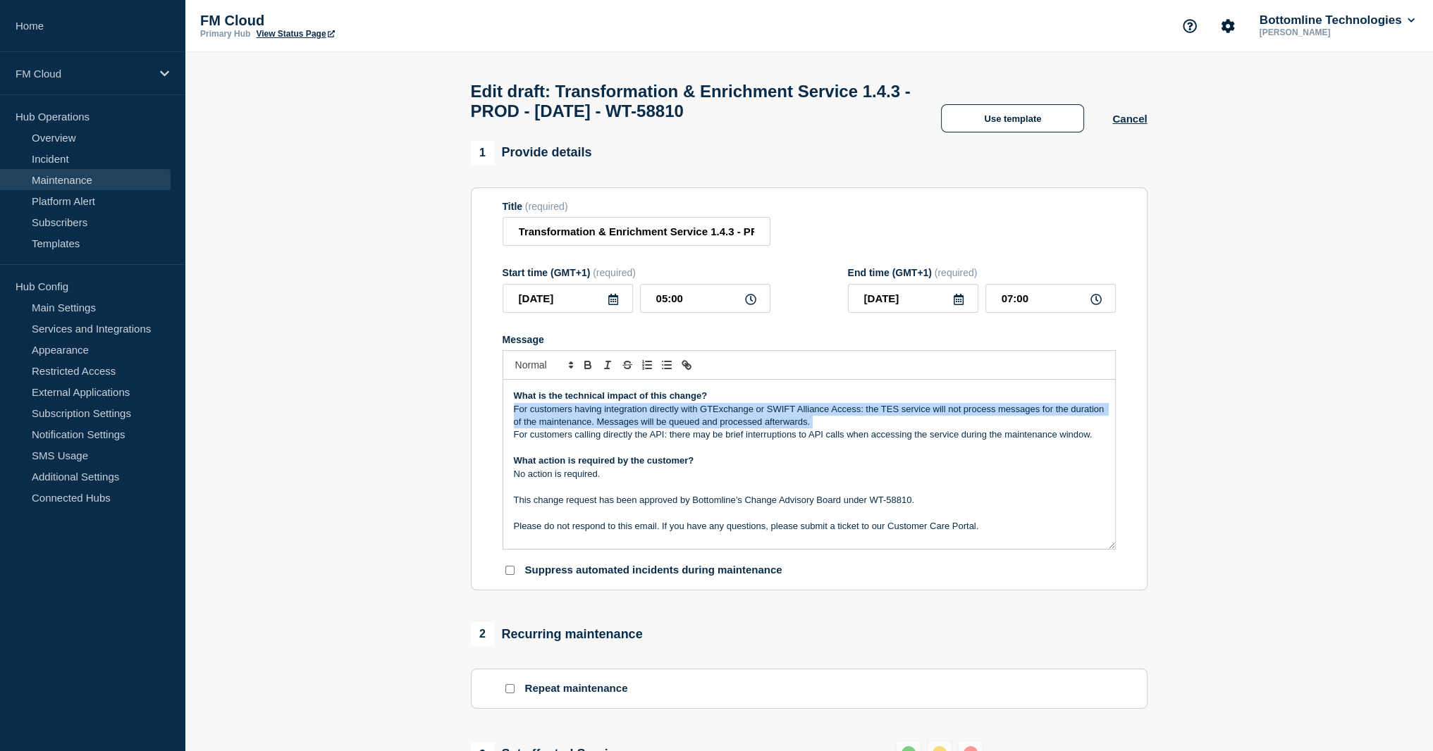
click at [880, 414] on p "For customers having integration directly with GTExchange or SWIFT Alliance Acc…" at bounding box center [809, 416] width 591 height 26
click at [1023, 418] on p "For customers having integration directly with GTExchange or SWIFT Alliance Acc…" at bounding box center [809, 416] width 591 height 26
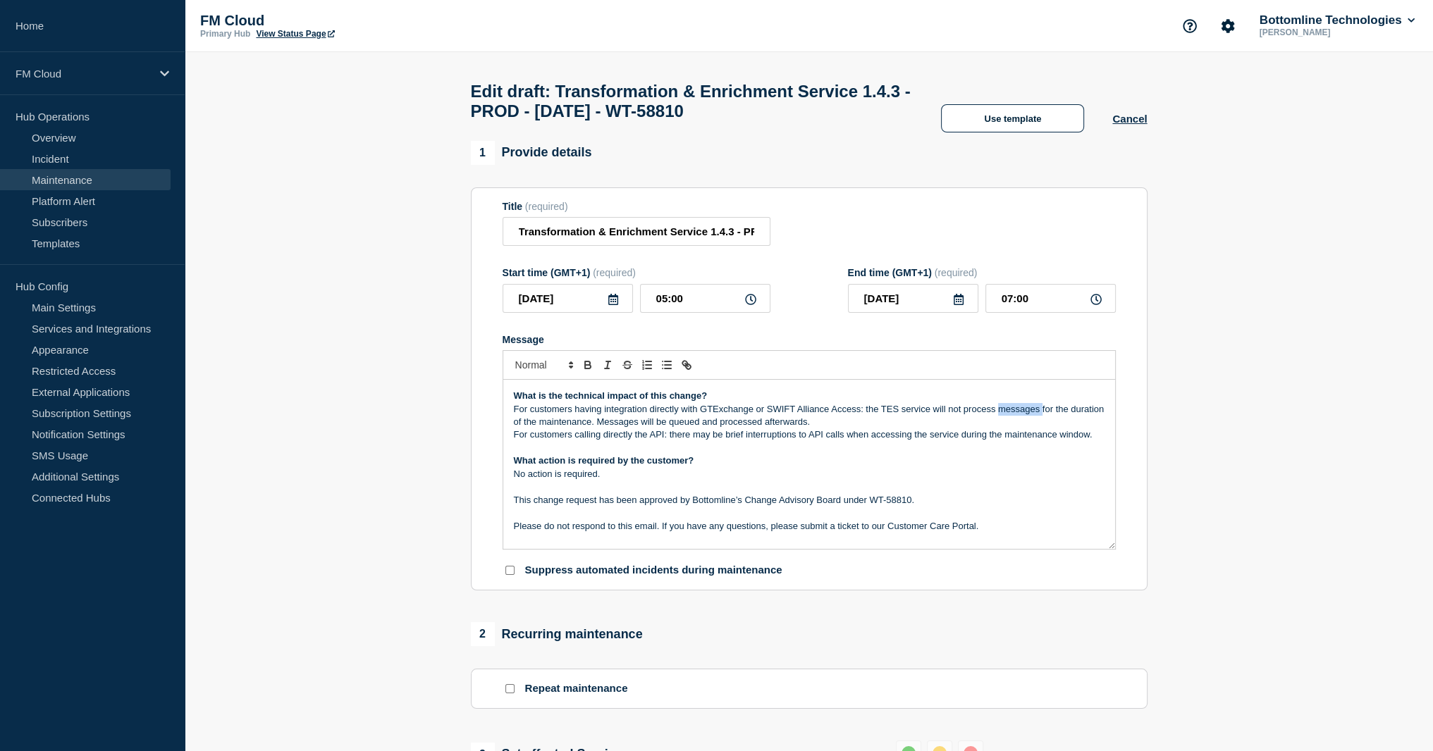
click at [1023, 418] on p "For customers having integration directly with GTExchange or SWIFT Alliance Acc…" at bounding box center [809, 416] width 591 height 26
click at [627, 429] on p "For customers having integration directly with GTExchange or SWIFT Alliance Acc…" at bounding box center [809, 416] width 591 height 26
click at [543, 421] on p "For customers having integration directly with GTExchange or SWIFT Alliance Acc…" at bounding box center [809, 416] width 591 height 26
click at [663, 371] on icon "Toggle bulleted list" at bounding box center [666, 365] width 13 height 13
click at [635, 429] on li "For customers having integration directly with GTExchange or SWIFT Alliance Acc…" at bounding box center [815, 416] width 577 height 26
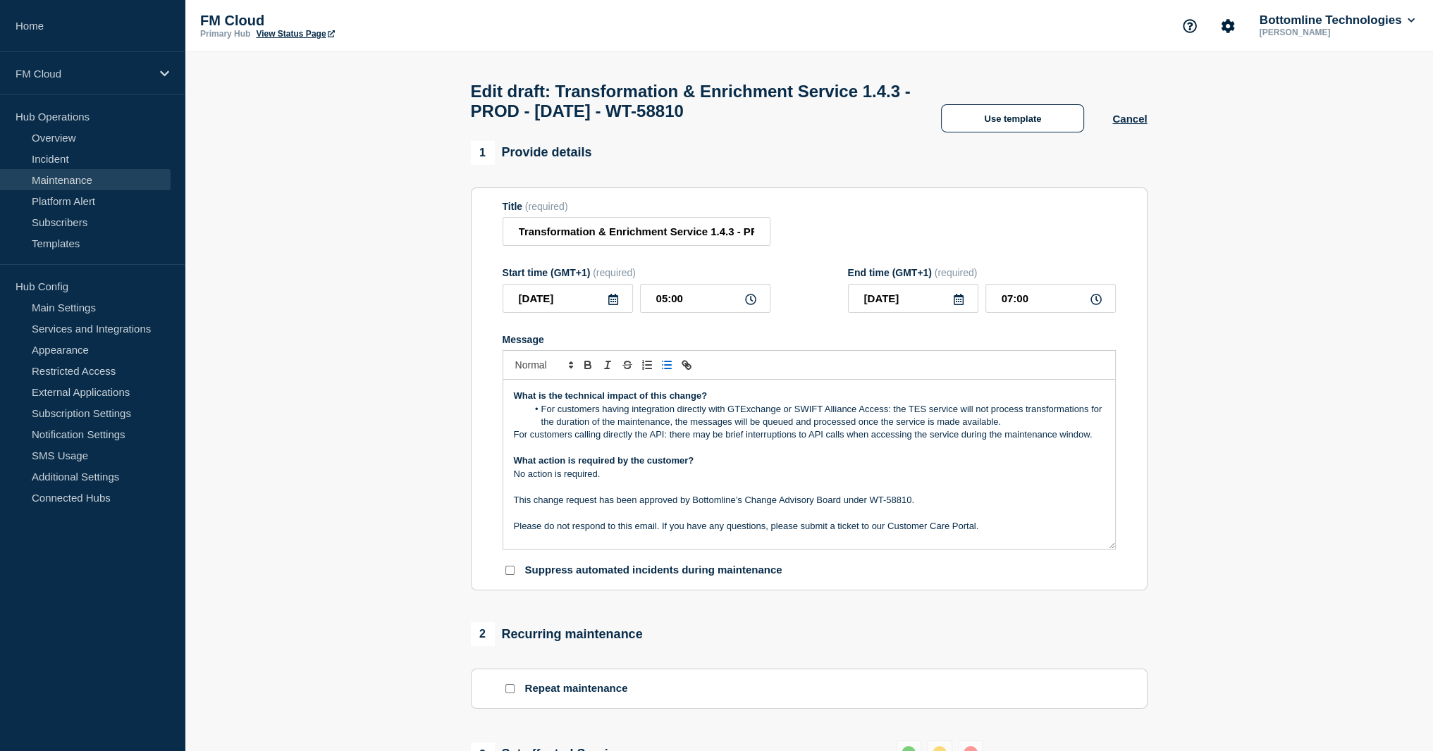
click at [639, 441] on p "For customers calling directly the API: there may be brief interruptions to API…" at bounding box center [809, 435] width 591 height 13
click at [660, 371] on icon "Toggle bulleted list" at bounding box center [666, 365] width 13 height 13
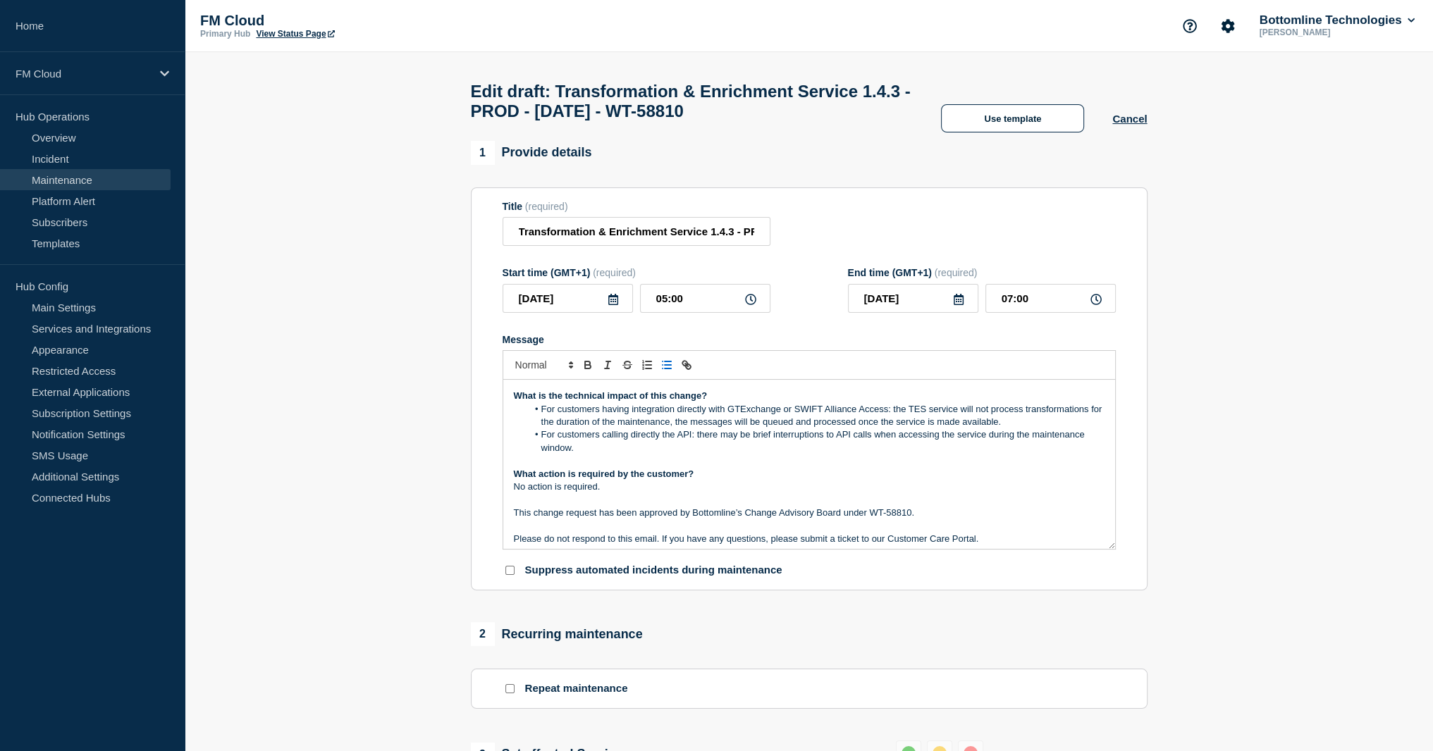
click at [651, 493] on p "No action is required." at bounding box center [809, 487] width 591 height 13
click at [620, 507] on p "Message" at bounding box center [809, 500] width 591 height 13
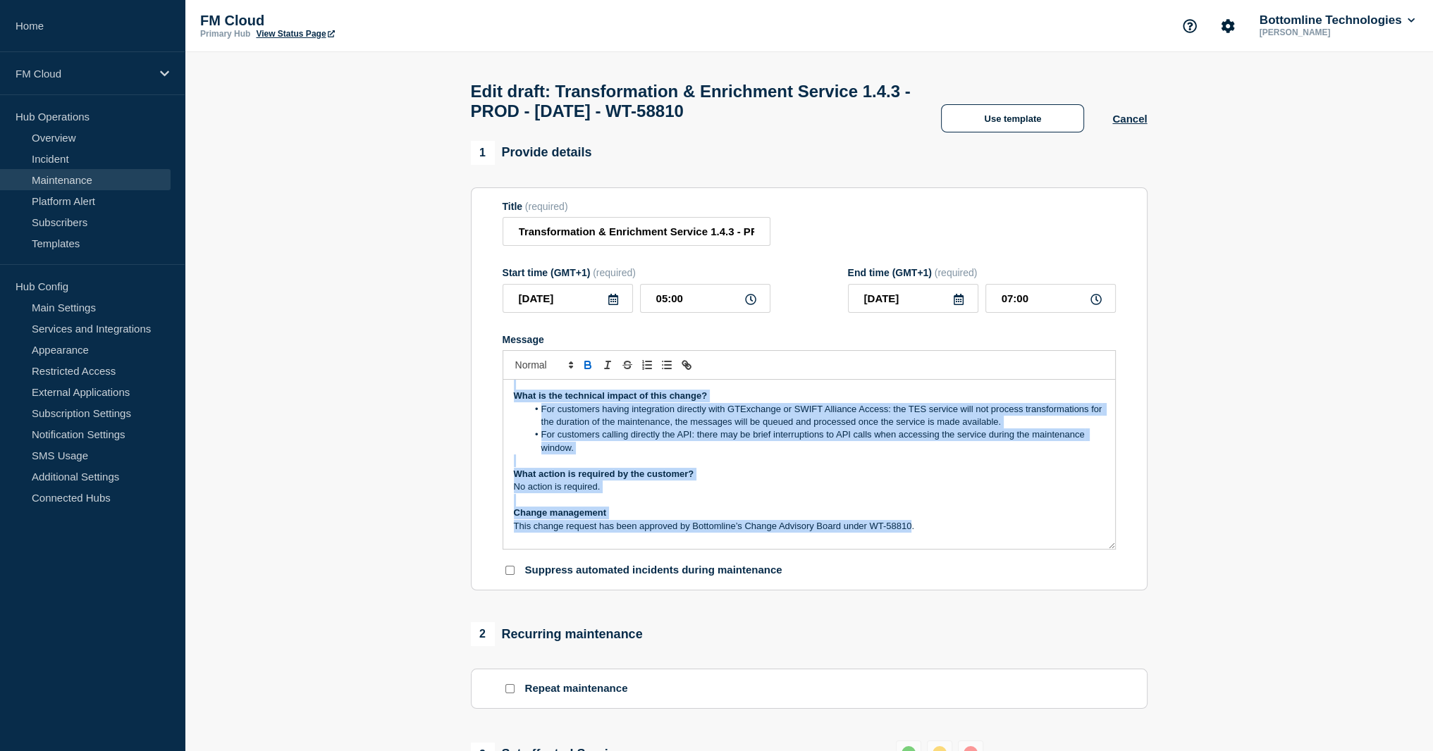
scroll to position [0, 0]
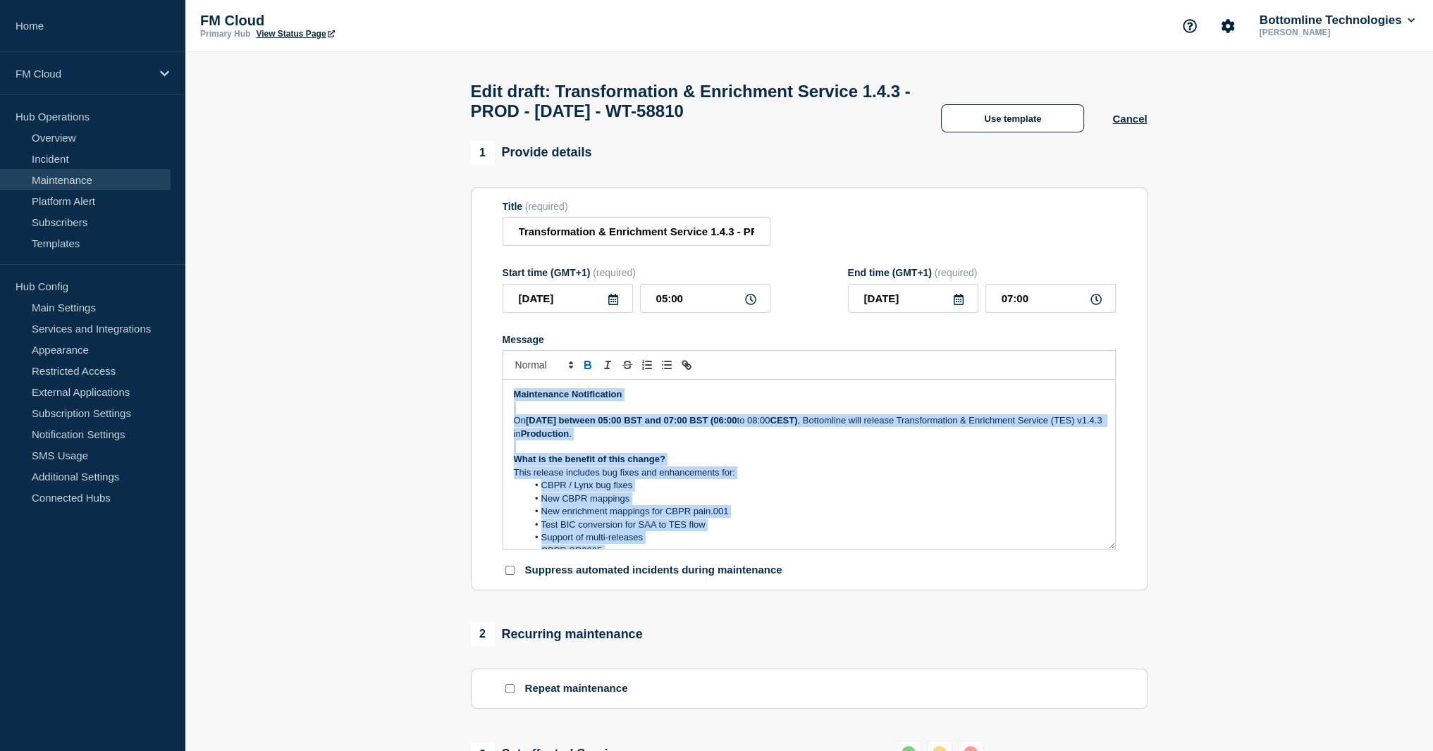
drag, startPoint x: 911, startPoint y: 534, endPoint x: 420, endPoint y: 304, distance: 542.7
click at [420, 303] on section "1 Provide details Title (required) Transformation & Enrichment Service 1.4.3 - …" at bounding box center [809, 720] width 1248 height 1158
copy div "Maintenance Notification On Thursday September 25th, 2025 between 05:00 BST and…"
click at [524, 429] on p "On Thursday September 25th, 2025 between 05:00 BST and 07:00 BST (06:00 to 08:0…" at bounding box center [809, 427] width 591 height 26
click at [657, 439] on p "On Thursday September 25th, 2025 between 05:00 BST and 07:00 BST (06:00 to 08:0…" at bounding box center [809, 427] width 591 height 26
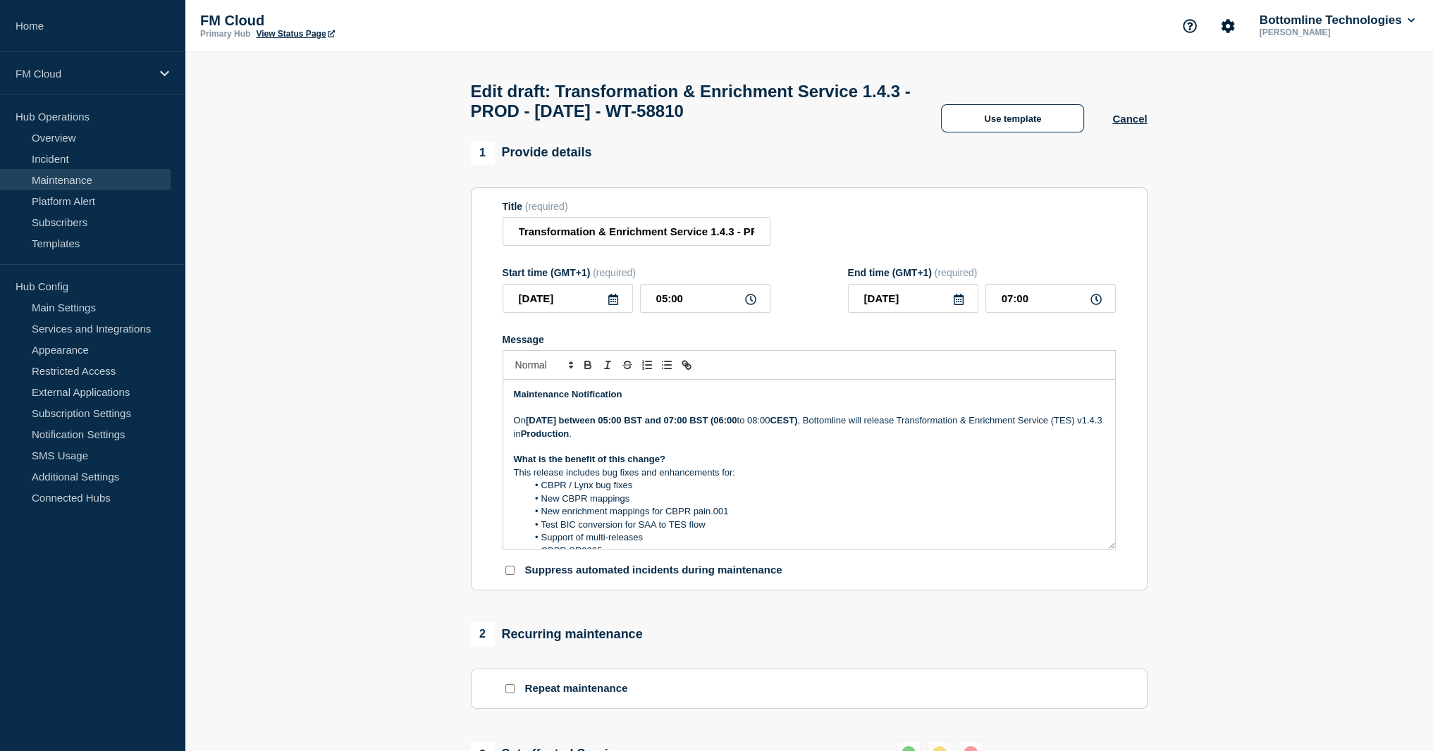
click at [522, 430] on p "On Thursday September 25th, 2025 between 05:00 BST and 07:00 BST (06:00 to 08:0…" at bounding box center [809, 427] width 591 height 26
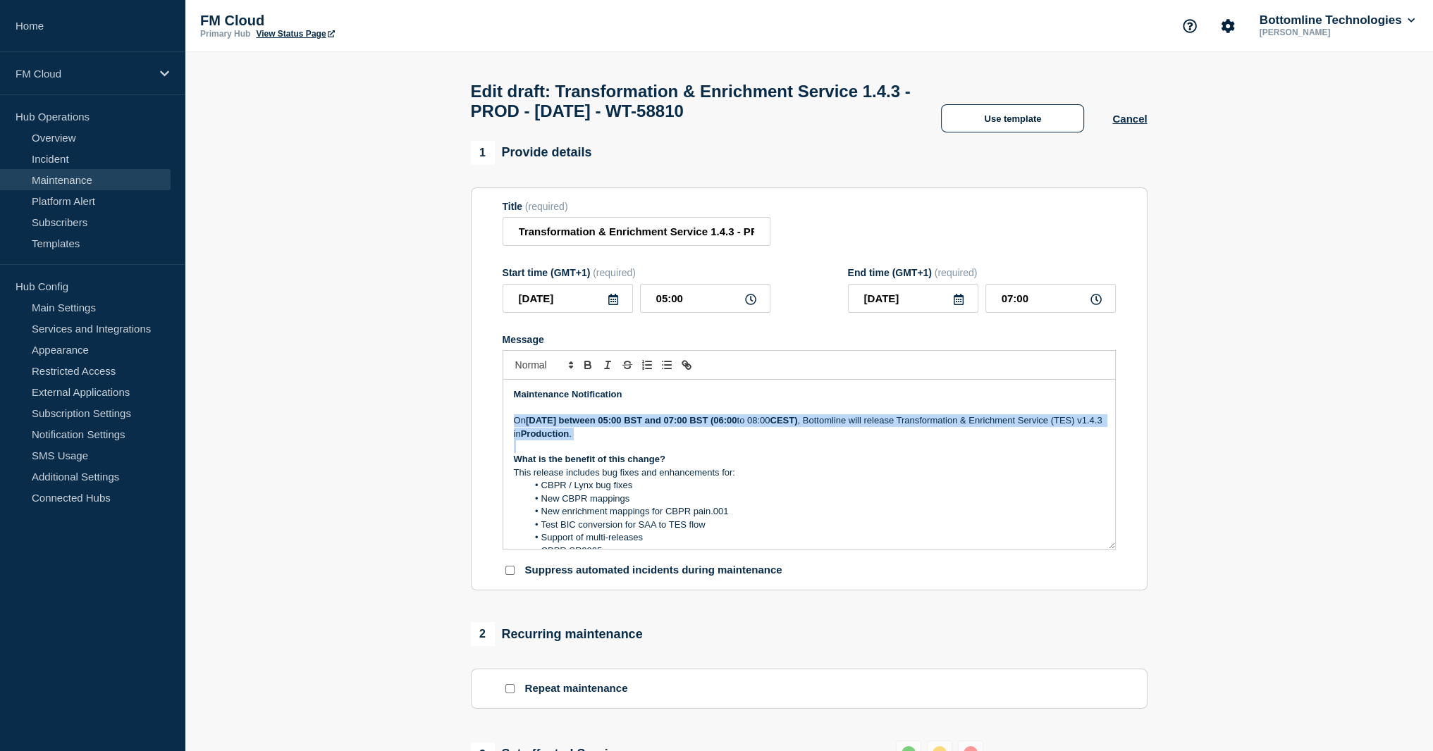
click at [522, 430] on p "On Thursday September 25th, 2025 between 05:00 BST and 07:00 BST (06:00 to 08:0…" at bounding box center [809, 427] width 591 height 26
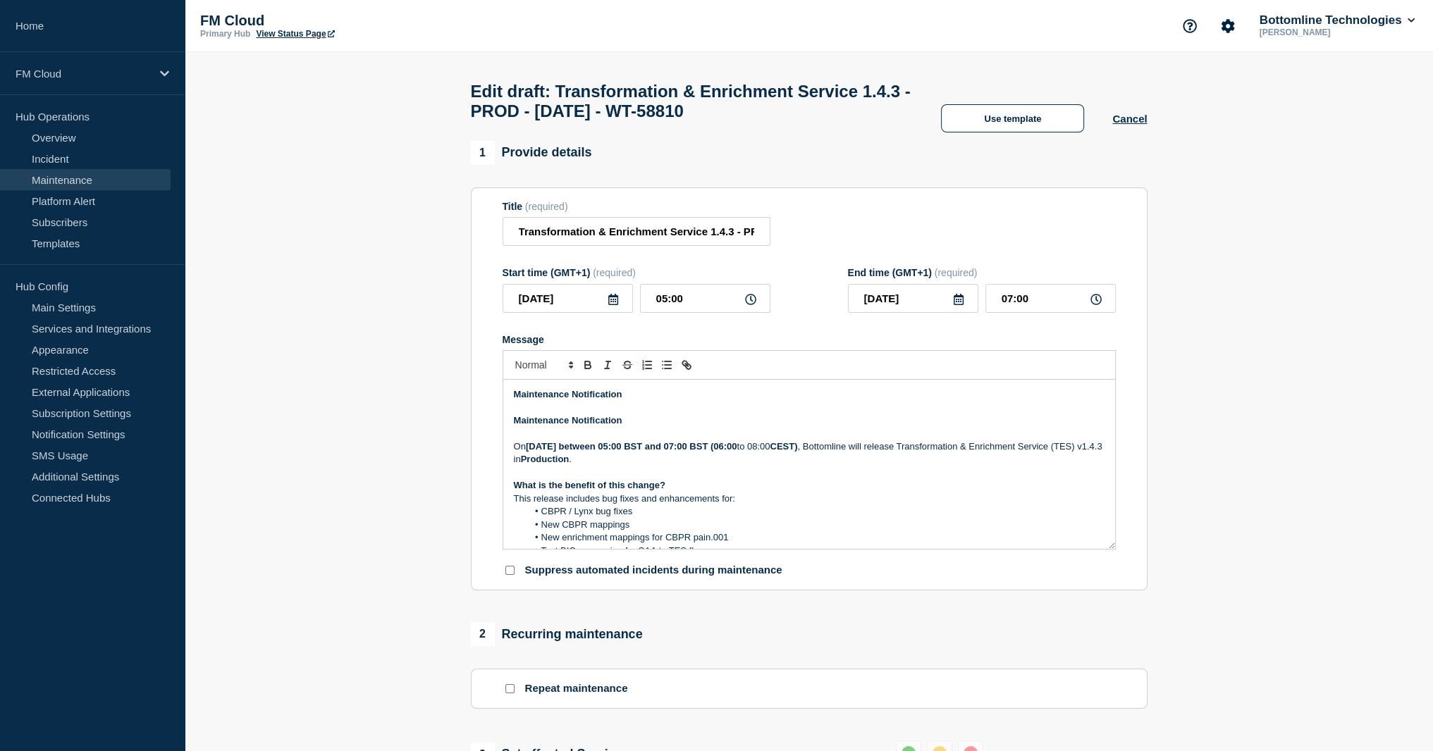
click at [861, 455] on p "On Thursday September 25th, 2025 between 05:00 BST and 07:00 BST (06:00 to 08:0…" at bounding box center [809, 454] width 591 height 26
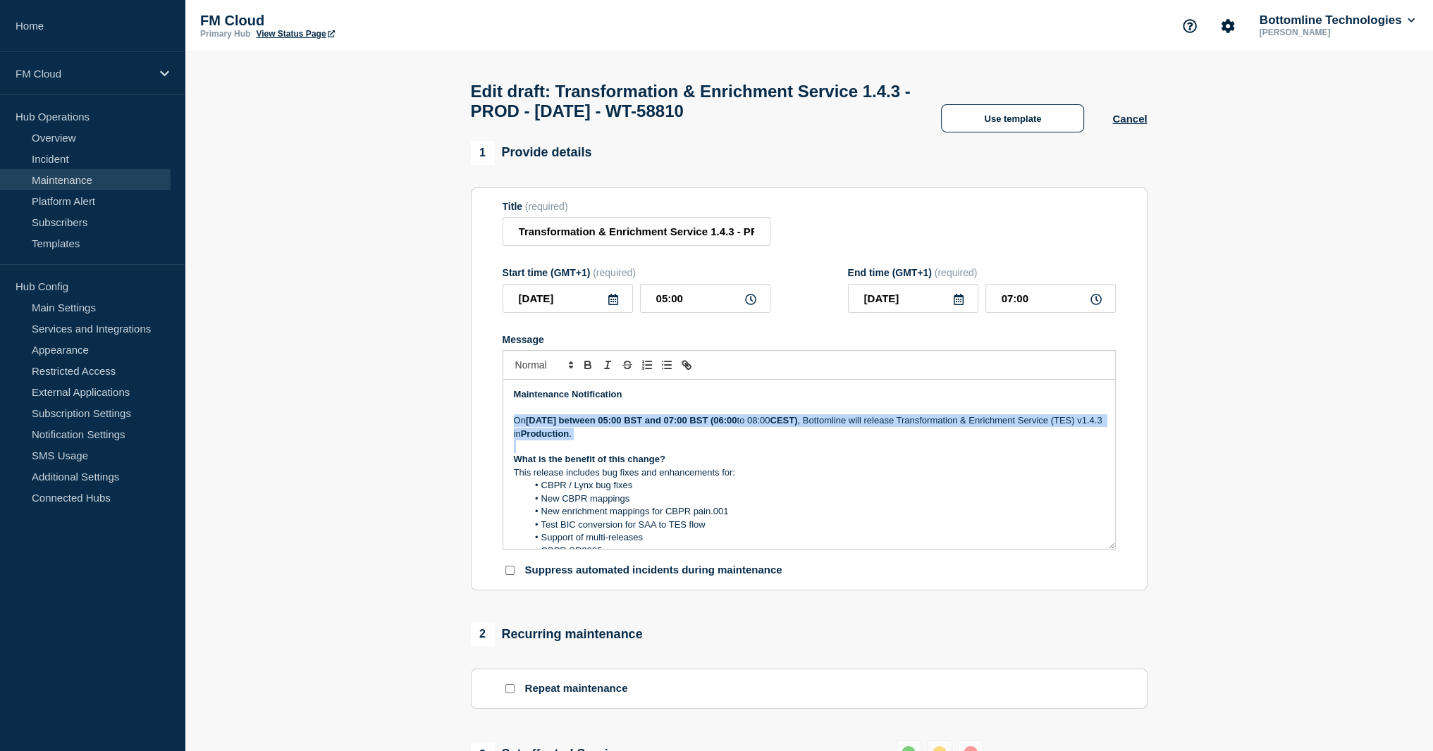
click at [622, 426] on strong "Thursday September 25th, 2025 between 05:00" at bounding box center [574, 420] width 96 height 11
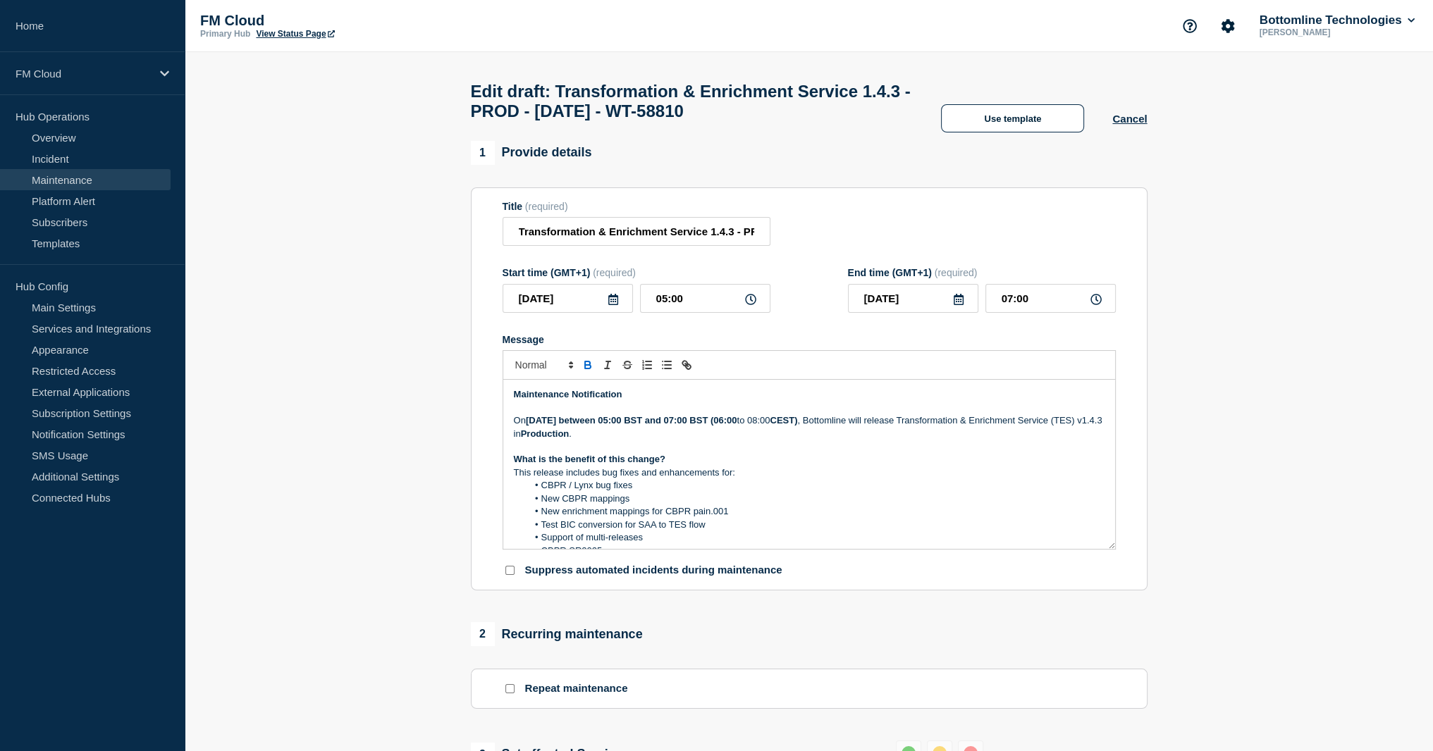
click at [742, 441] on p "On Thursday September 25th, 2025 between 05:00 BST and 07:00 BST (06:00 to 08:0…" at bounding box center [809, 427] width 591 height 26
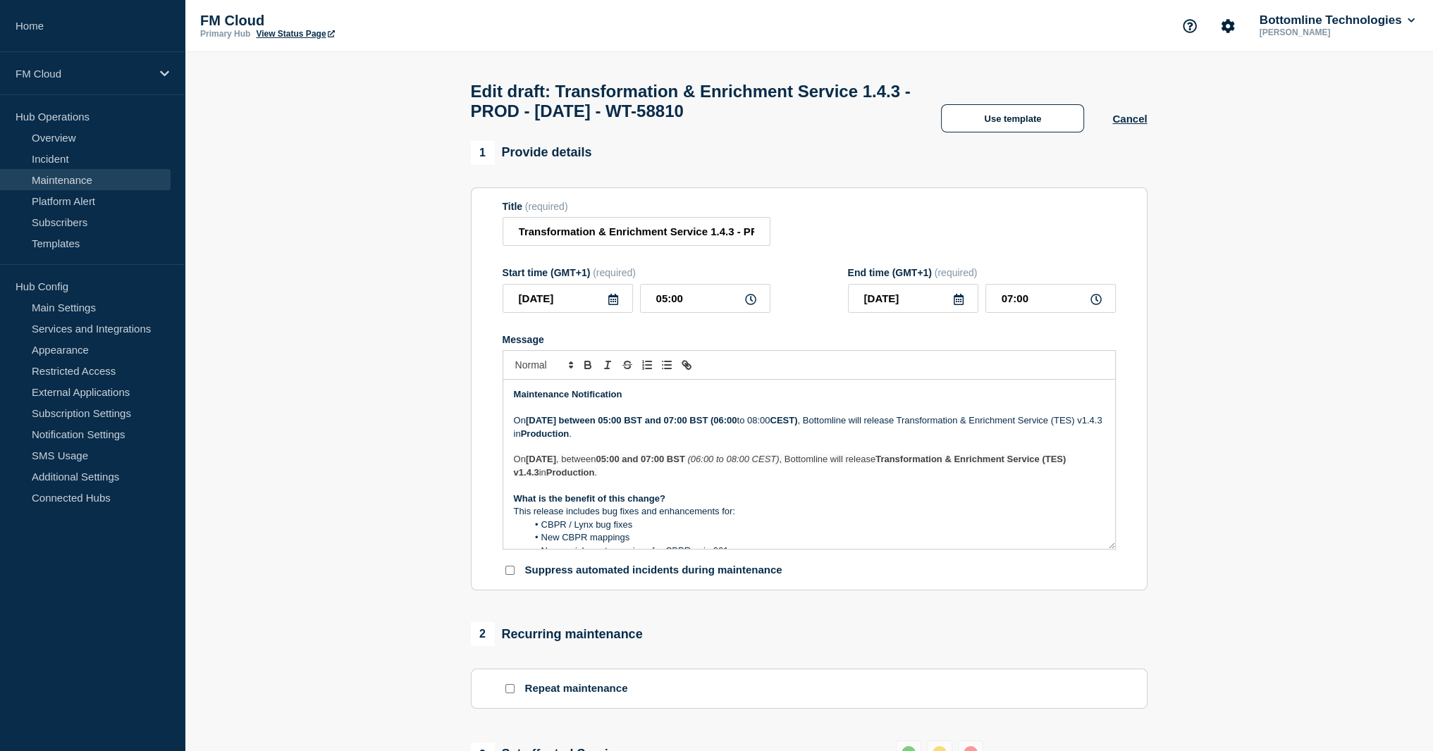
drag, startPoint x: 727, startPoint y: 440, endPoint x: 441, endPoint y: 426, distance: 285.8
click at [441, 426] on section "1 Provide details Title (required) Transformation & Enrichment Service 1.4.3 - …" at bounding box center [809, 720] width 1248 height 1158
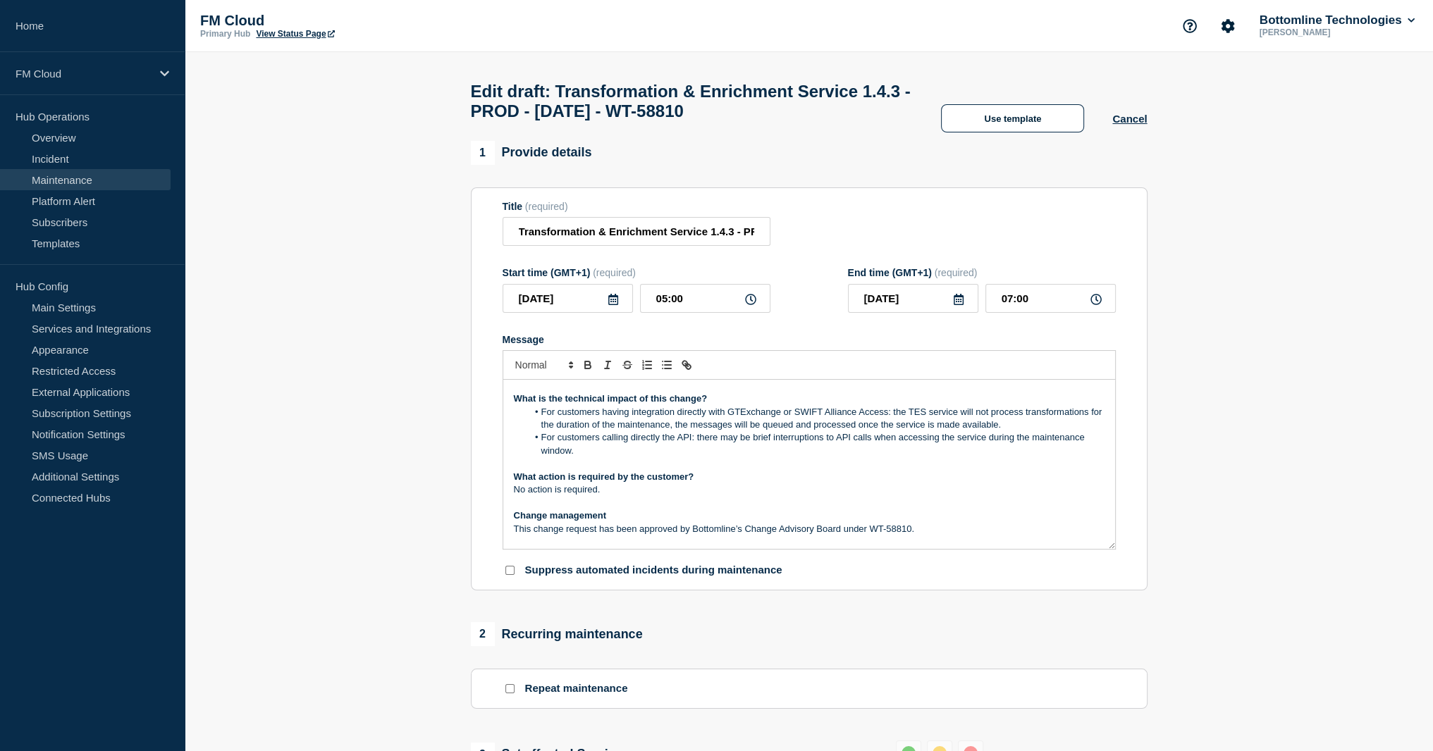
scroll to position [211, 0]
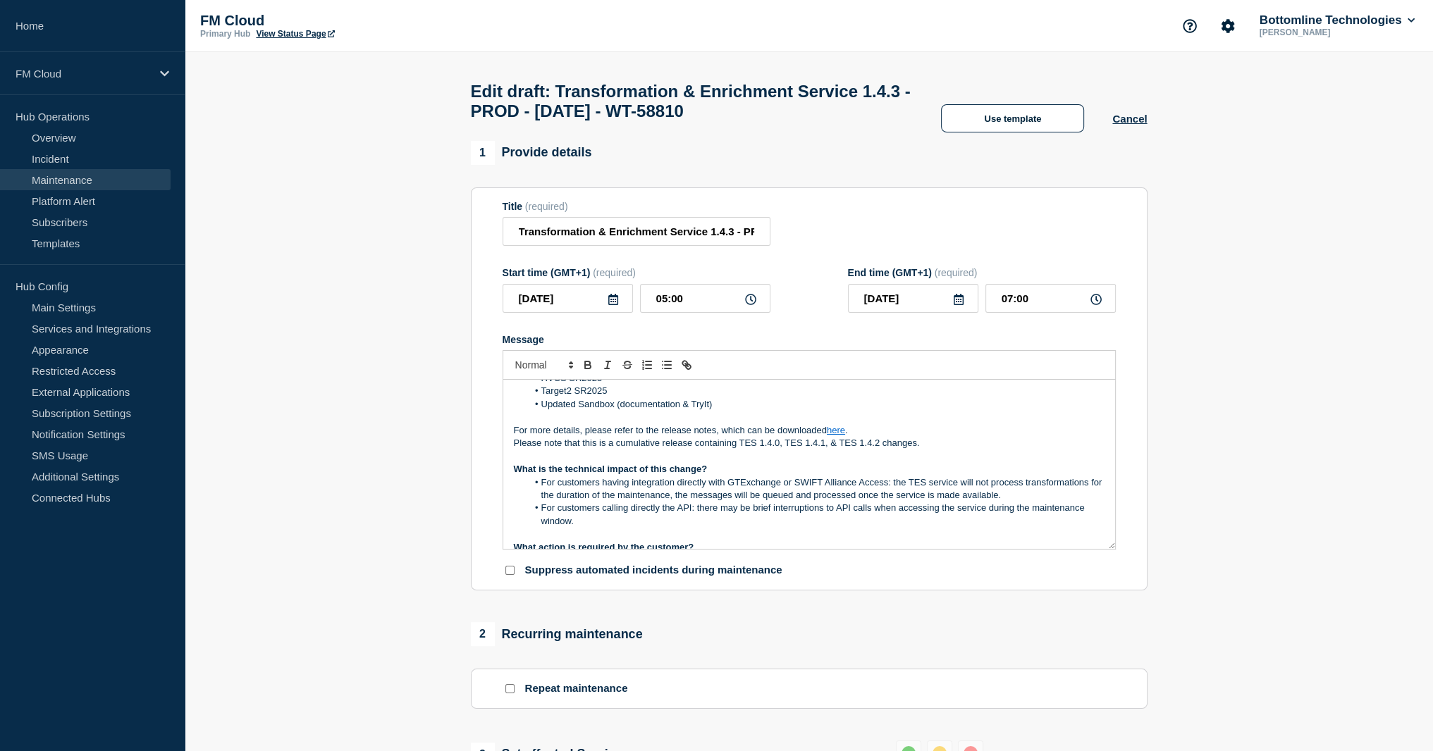
click at [598, 450] on p "Please note that this is a cumulative release containing TES 1.4.0, TES 1.4.1, …" at bounding box center [809, 443] width 591 height 13
click at [601, 434] on p "For more details, please refer to the release notes, which can be downloaded he…" at bounding box center [809, 430] width 591 height 13
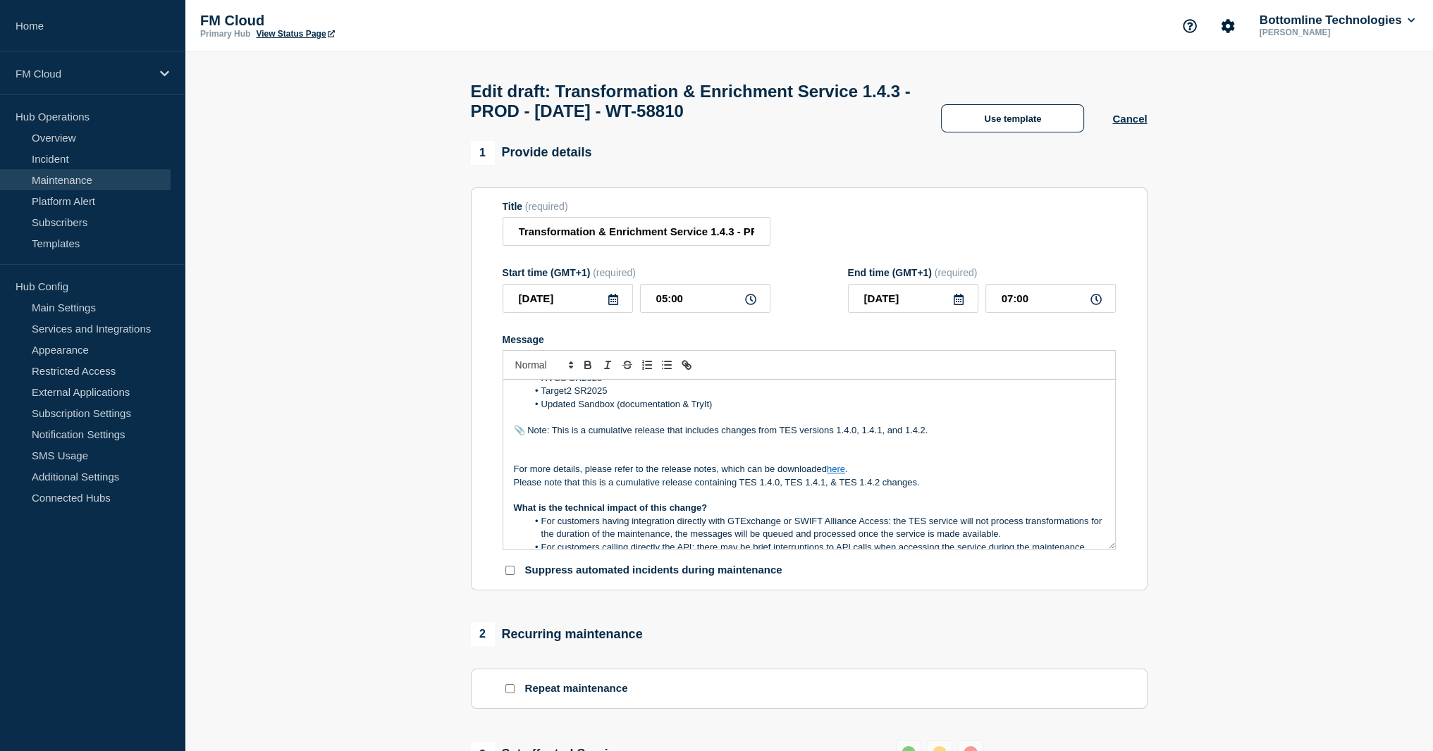
click at [530, 437] on p "📎 Note: This is a cumulative release that includes changes from TES versions 1.…" at bounding box center [809, 430] width 591 height 13
click at [646, 474] on p "For more details, please refer to the release notes, which can be downloaded he…" at bounding box center [809, 469] width 591 height 13
click at [643, 463] on p "Message" at bounding box center [809, 456] width 591 height 13
click at [629, 449] on p "Message" at bounding box center [809, 443] width 591 height 13
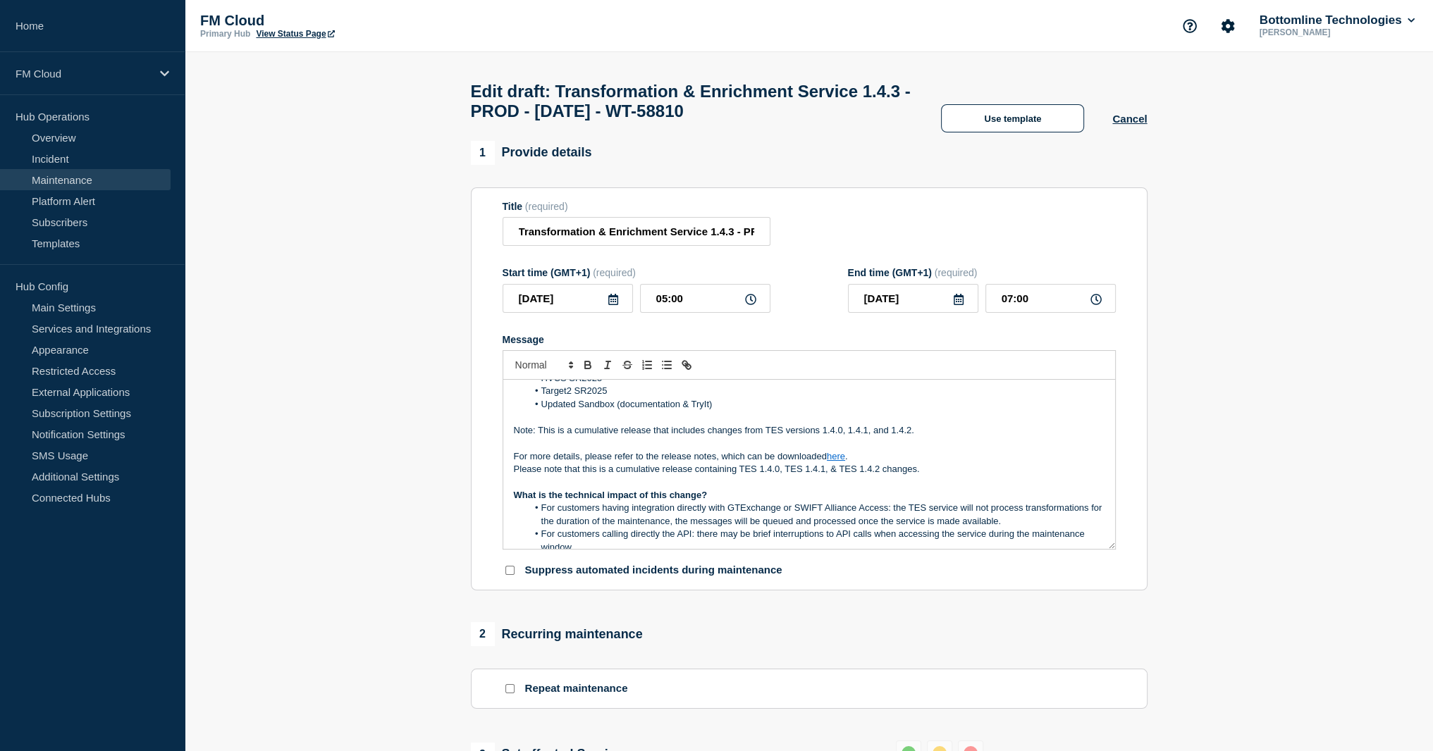
click at [619, 476] on p "Please note that this is a cumulative release containing TES 1.4.0, TES 1.4.1, …" at bounding box center [809, 469] width 591 height 13
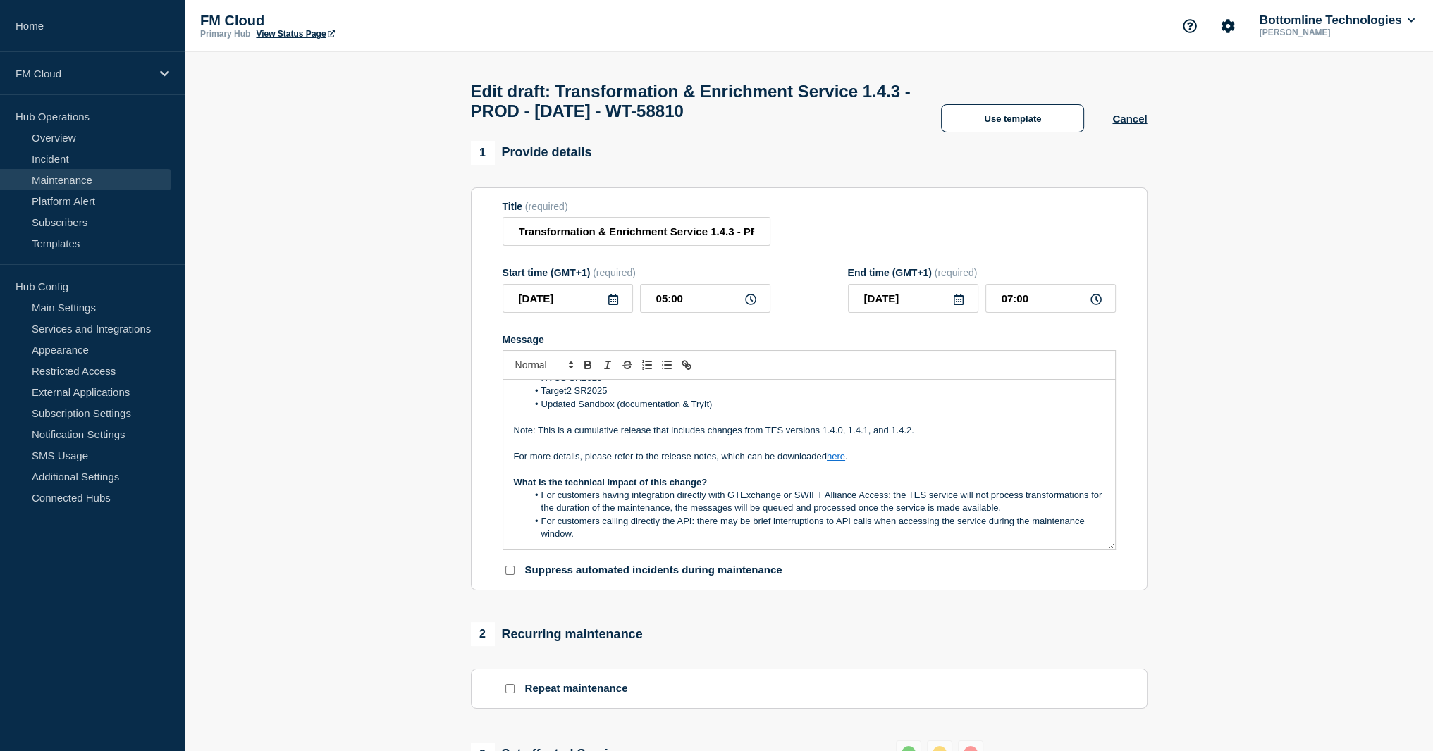
click at [728, 489] on p "What is the technical impact of this change?" at bounding box center [809, 483] width 591 height 13
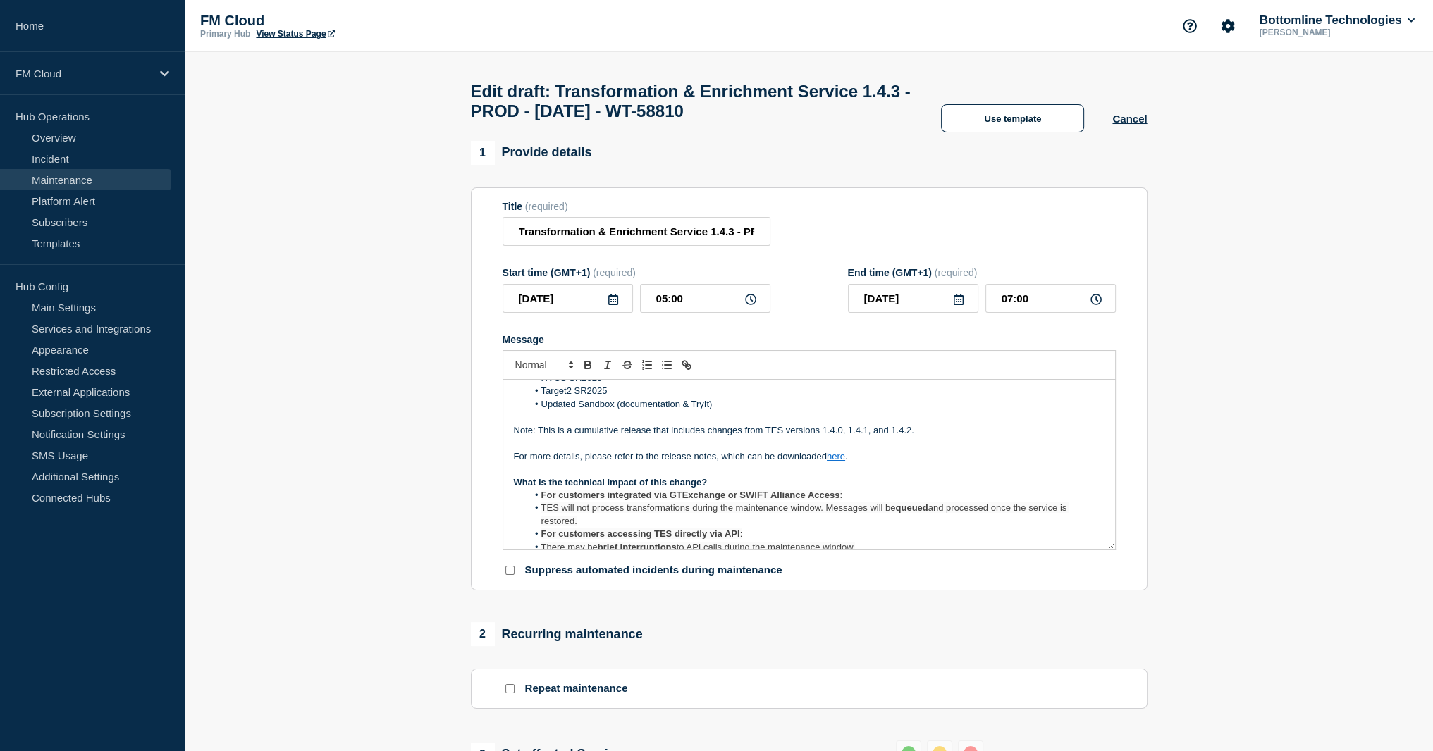
scroll to position [228, 0]
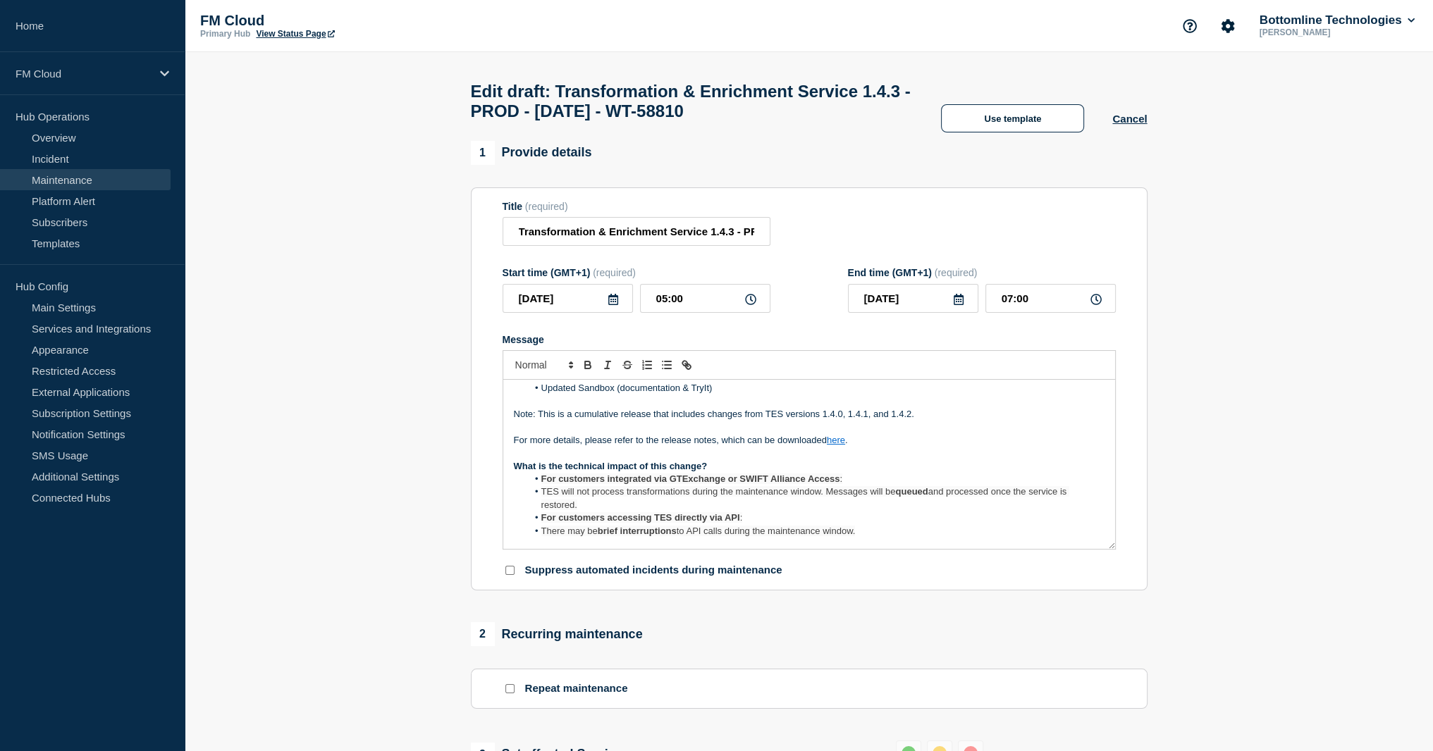
click at [767, 473] on p "What is the technical impact of this change?" at bounding box center [809, 466] width 591 height 13
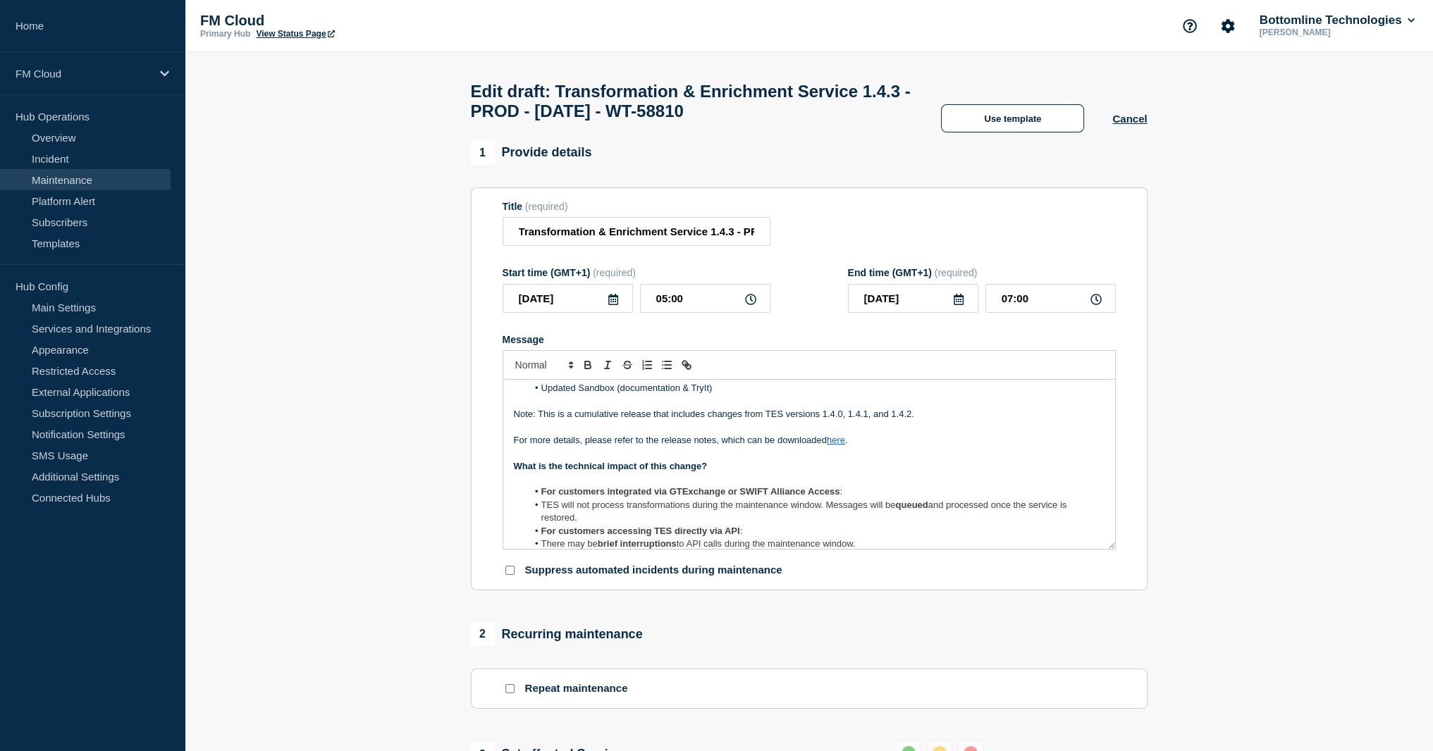
click at [696, 497] on strong "For customers integrated via GTExchange or SWIFT Alliance Access" at bounding box center [690, 491] width 299 height 11
click at [541, 512] on span "Message" at bounding box center [541, 505] width 0 height 13
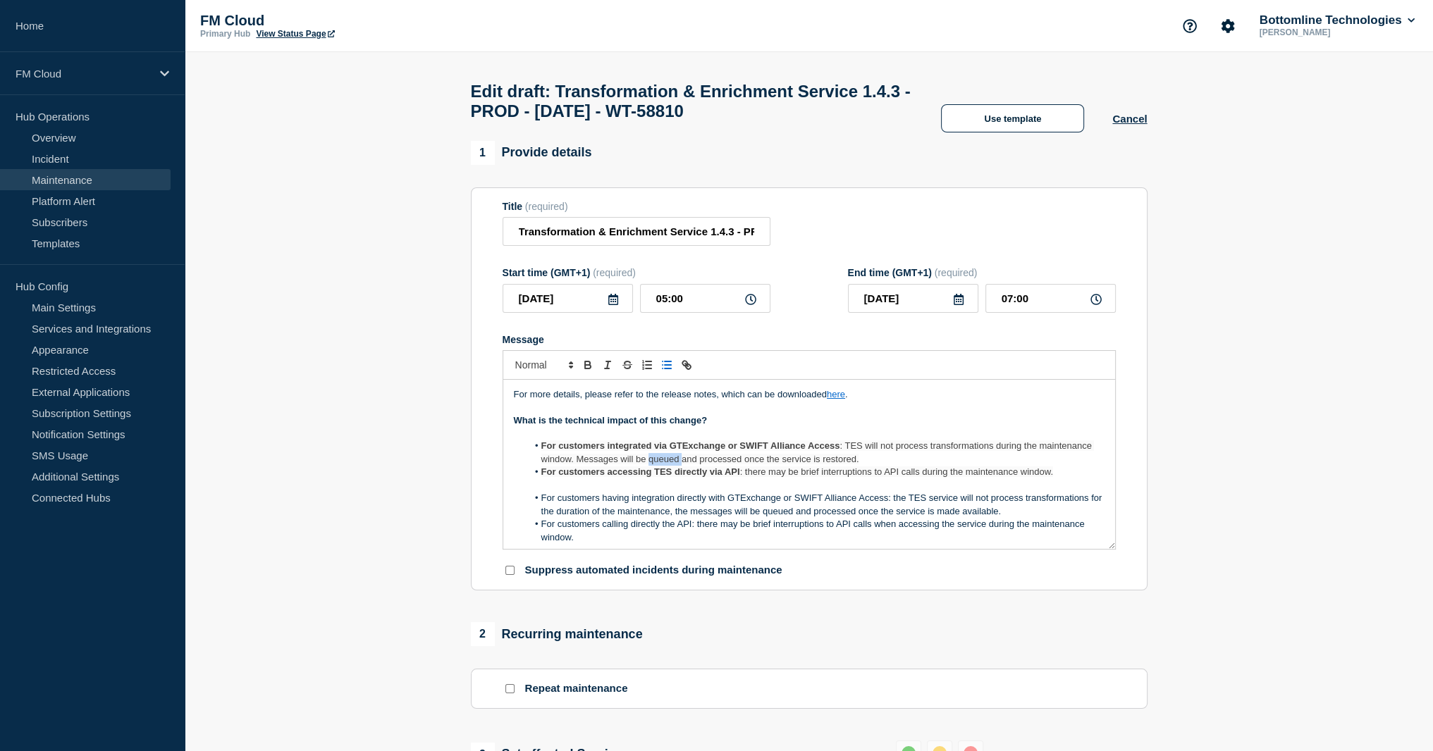
scroll to position [298, 0]
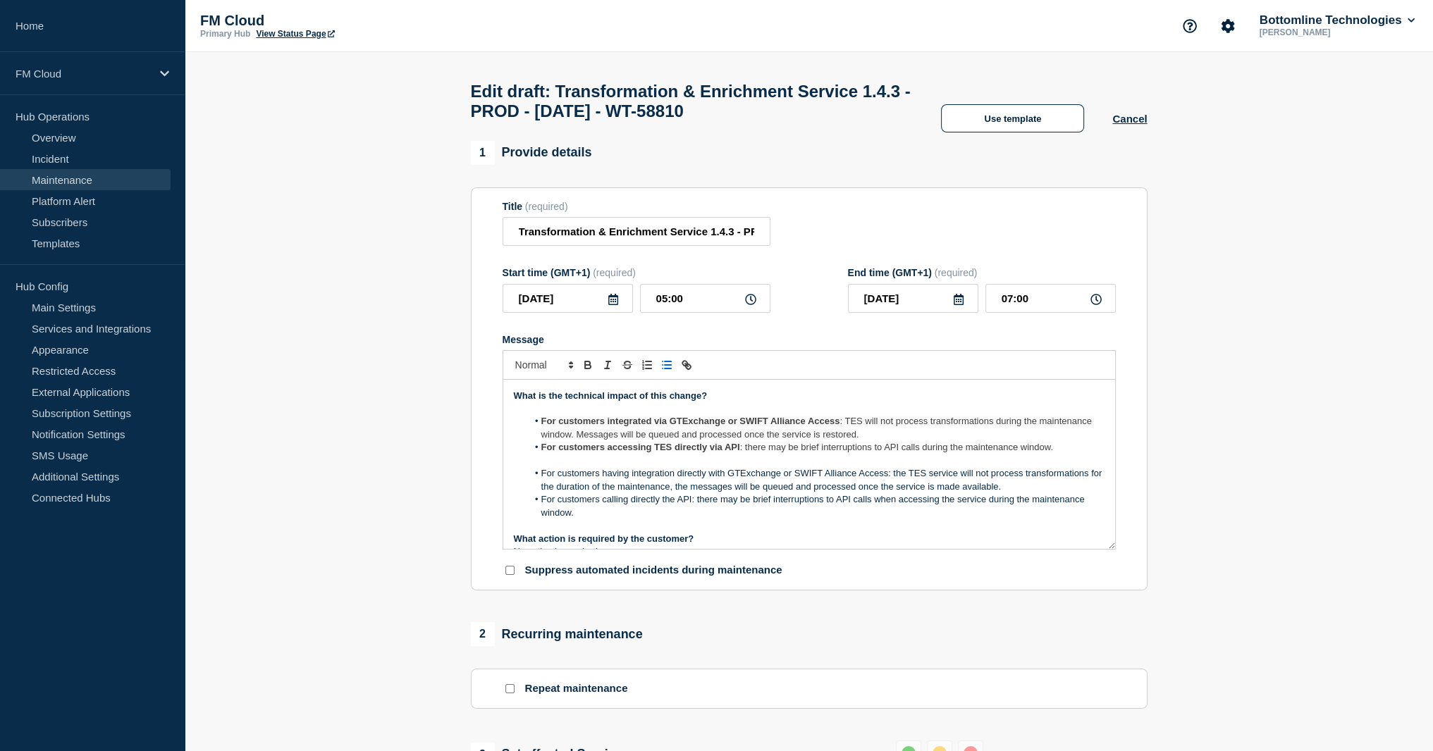
click at [623, 480] on li "For customers having integration directly with GTExchange or SWIFT Alliance Acc…" at bounding box center [815, 480] width 577 height 26
click at [625, 480] on li "For customers having integration directly with GTExchange or SWIFT Alliance Acc…" at bounding box center [815, 480] width 577 height 26
drag, startPoint x: 625, startPoint y: 480, endPoint x: 629, endPoint y: 508, distance: 28.5
click at [629, 508] on ol "For customers having integration directly with GTExchange or SWIFT Alliance Acc…" at bounding box center [809, 493] width 591 height 52
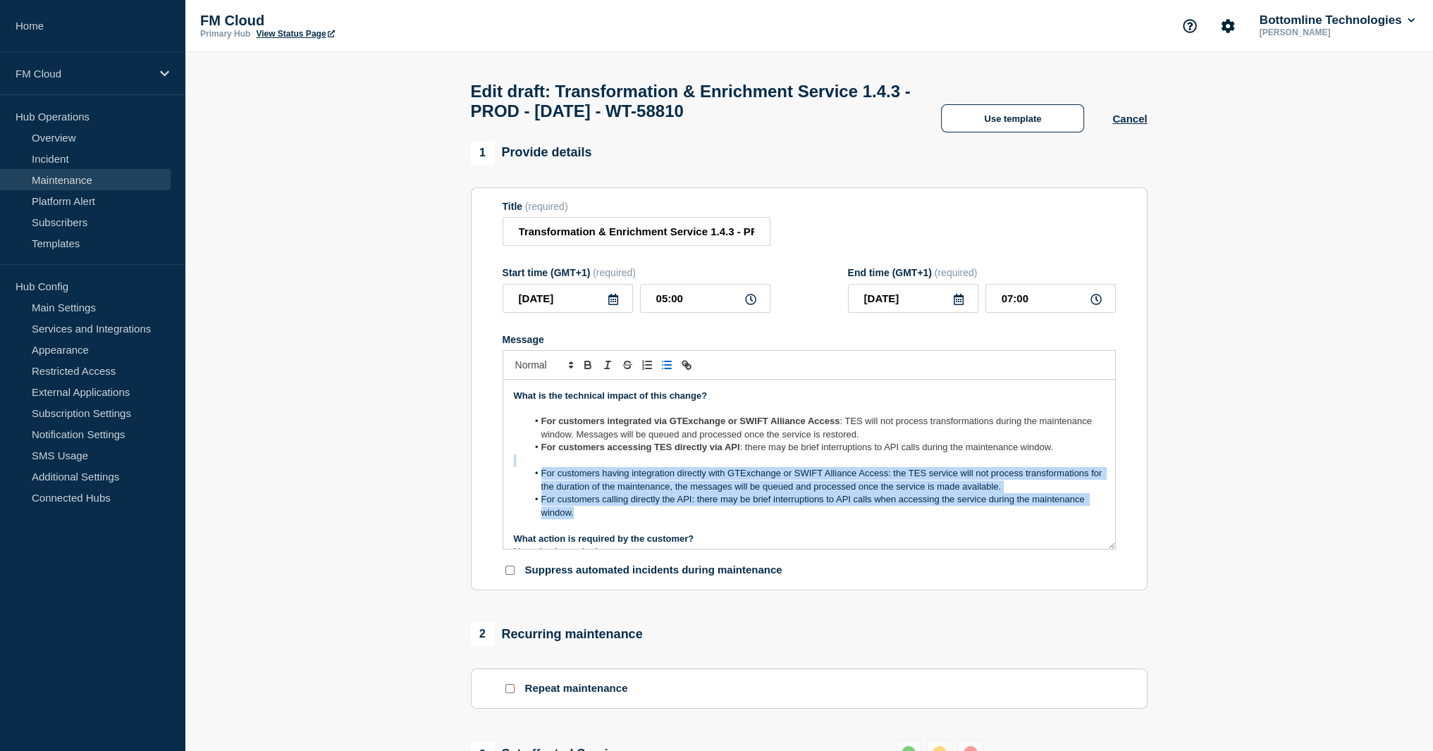
drag, startPoint x: 626, startPoint y: 518, endPoint x: 514, endPoint y: 474, distance: 120.6
click at [514, 474] on div "Maintenance Notification On Thursday, 25 September 2025 , between 05:00 and 07:…" at bounding box center [809, 464] width 612 height 169
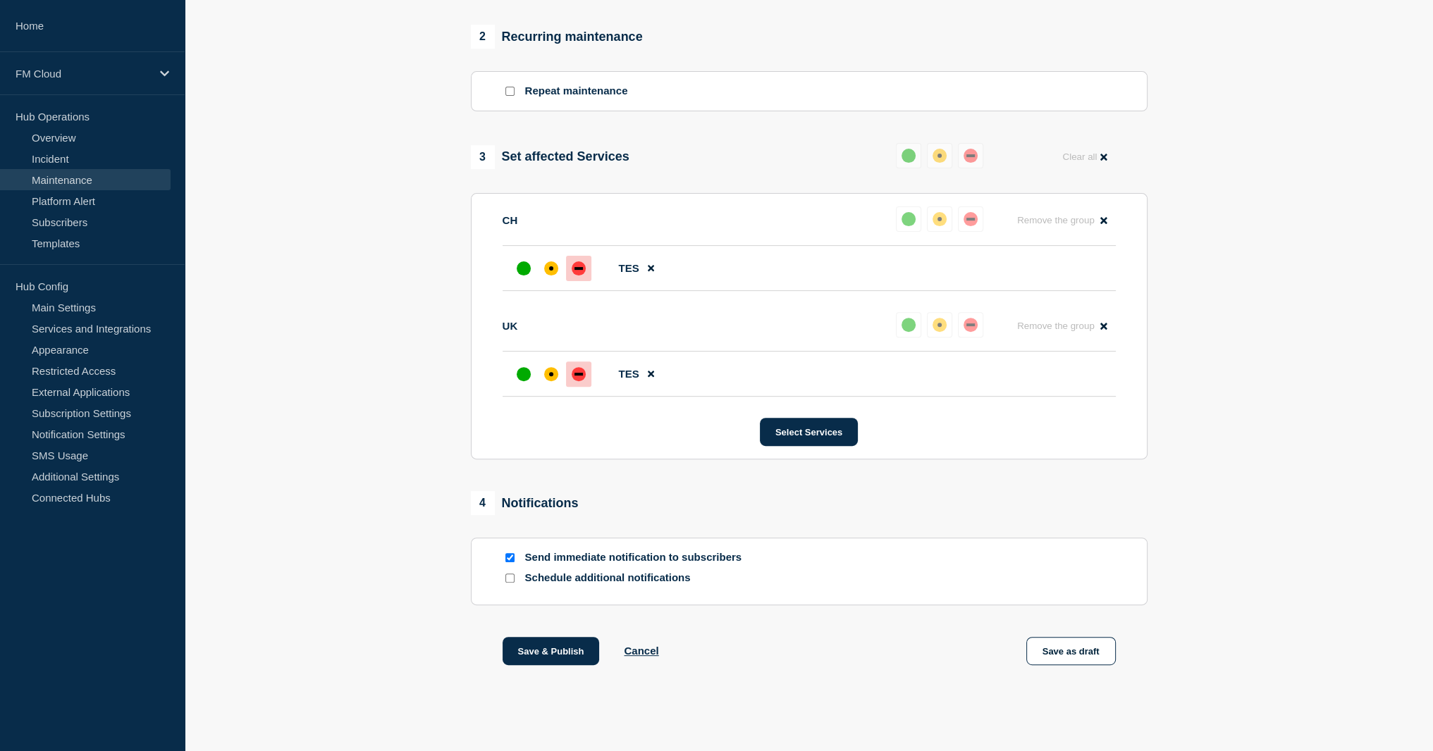
scroll to position [616, 0]
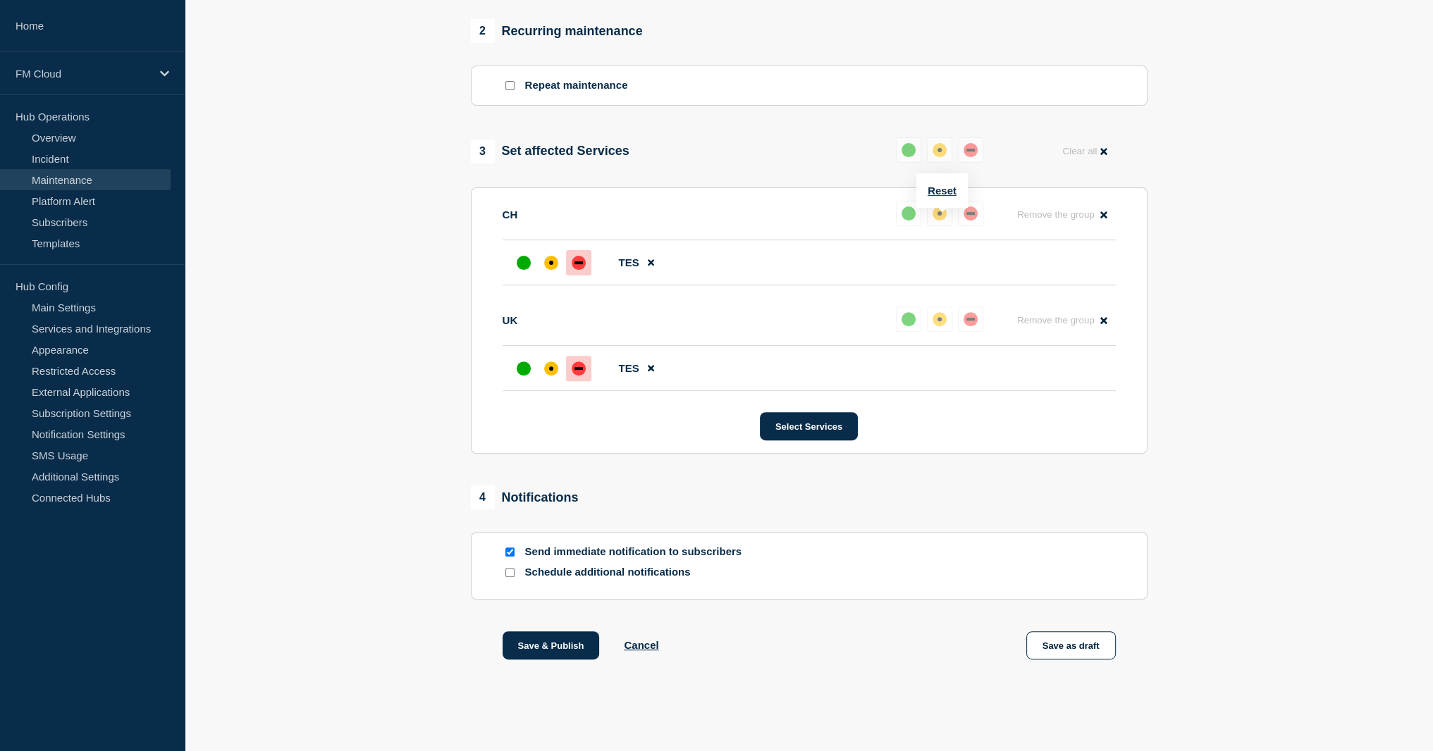
click at [940, 211] on div "affected" at bounding box center [939, 213] width 4 height 4
click at [558, 262] on div at bounding box center [551, 262] width 25 height 25
click at [557, 379] on div at bounding box center [551, 368] width 25 height 25
click at [524, 268] on div "up" at bounding box center [524, 263] width 14 height 14
click at [545, 252] on div at bounding box center [551, 262] width 25 height 25
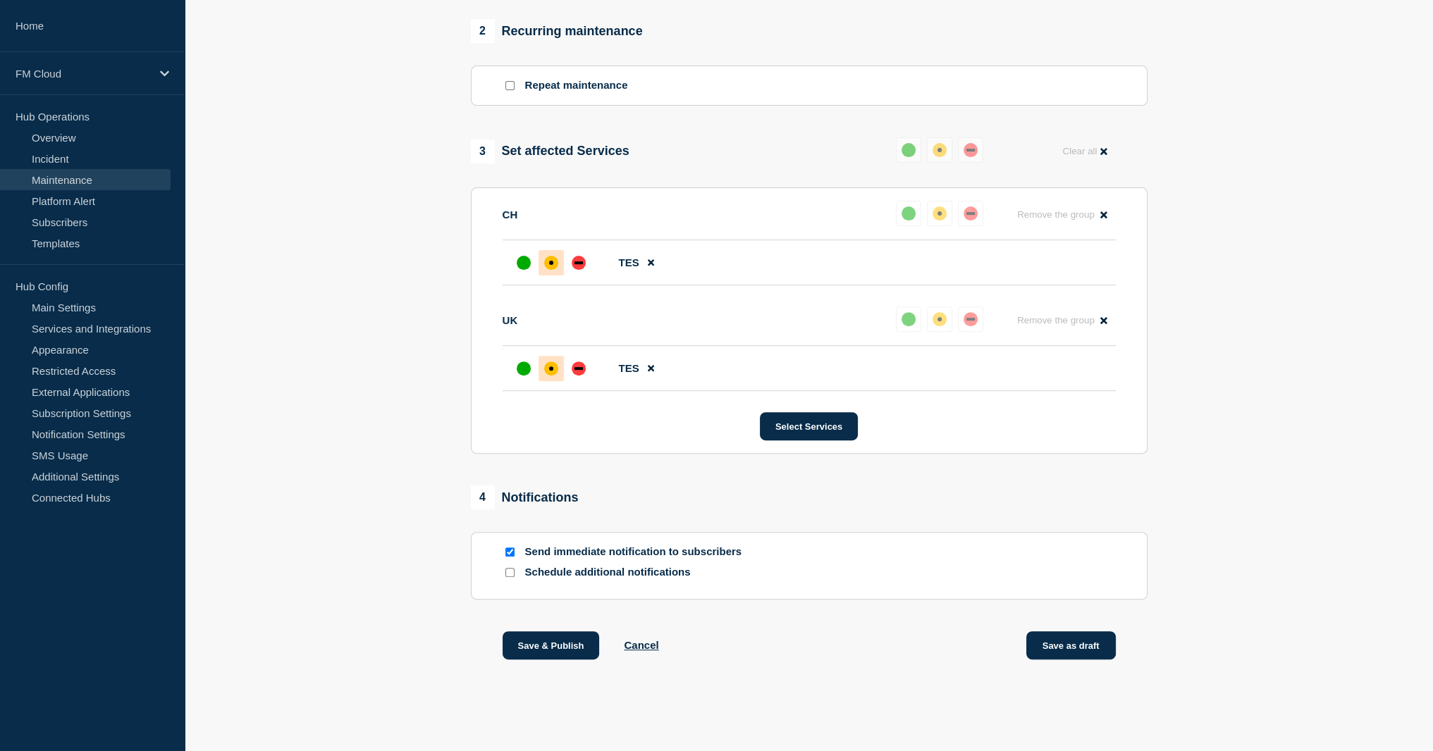
click at [1060, 645] on button "Save as draft" at bounding box center [1071, 646] width 90 height 28
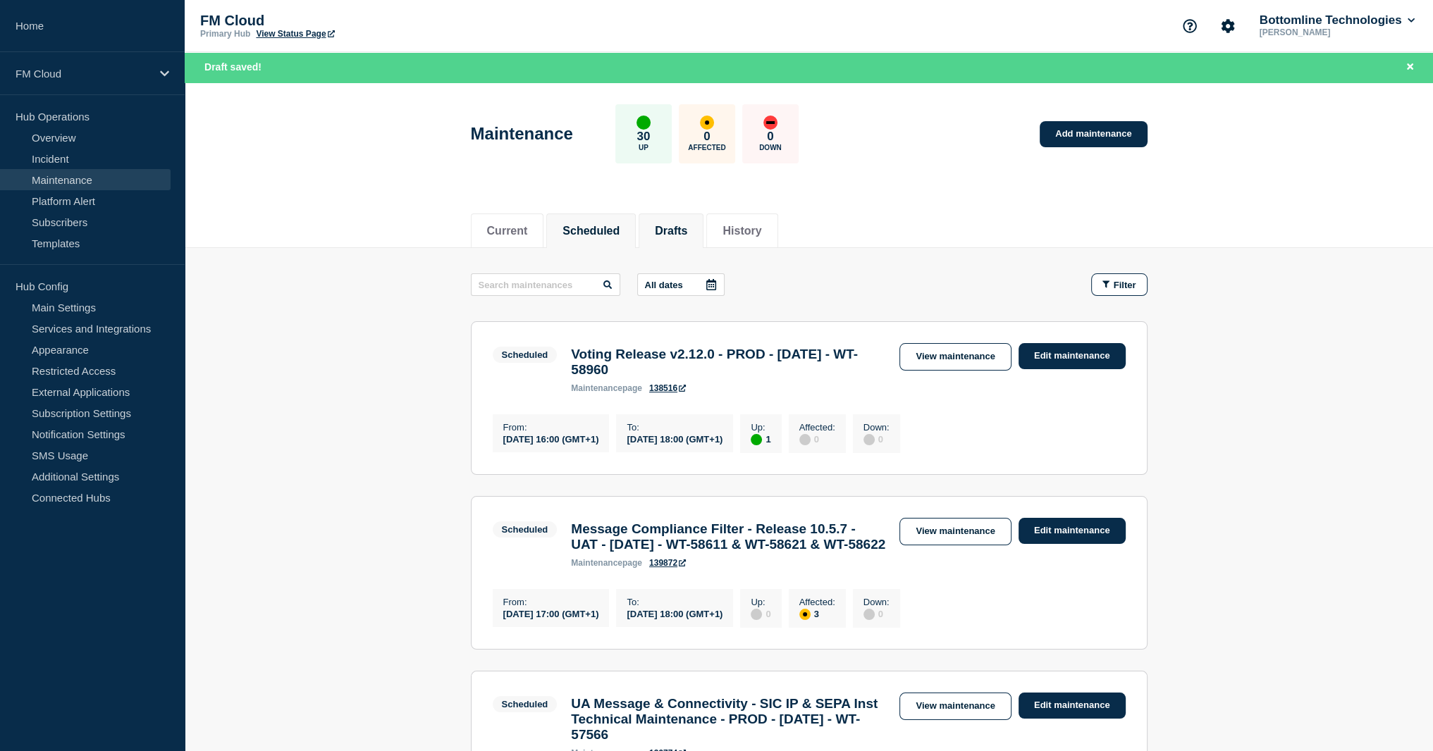
click at [687, 232] on button "Drafts" at bounding box center [671, 231] width 32 height 13
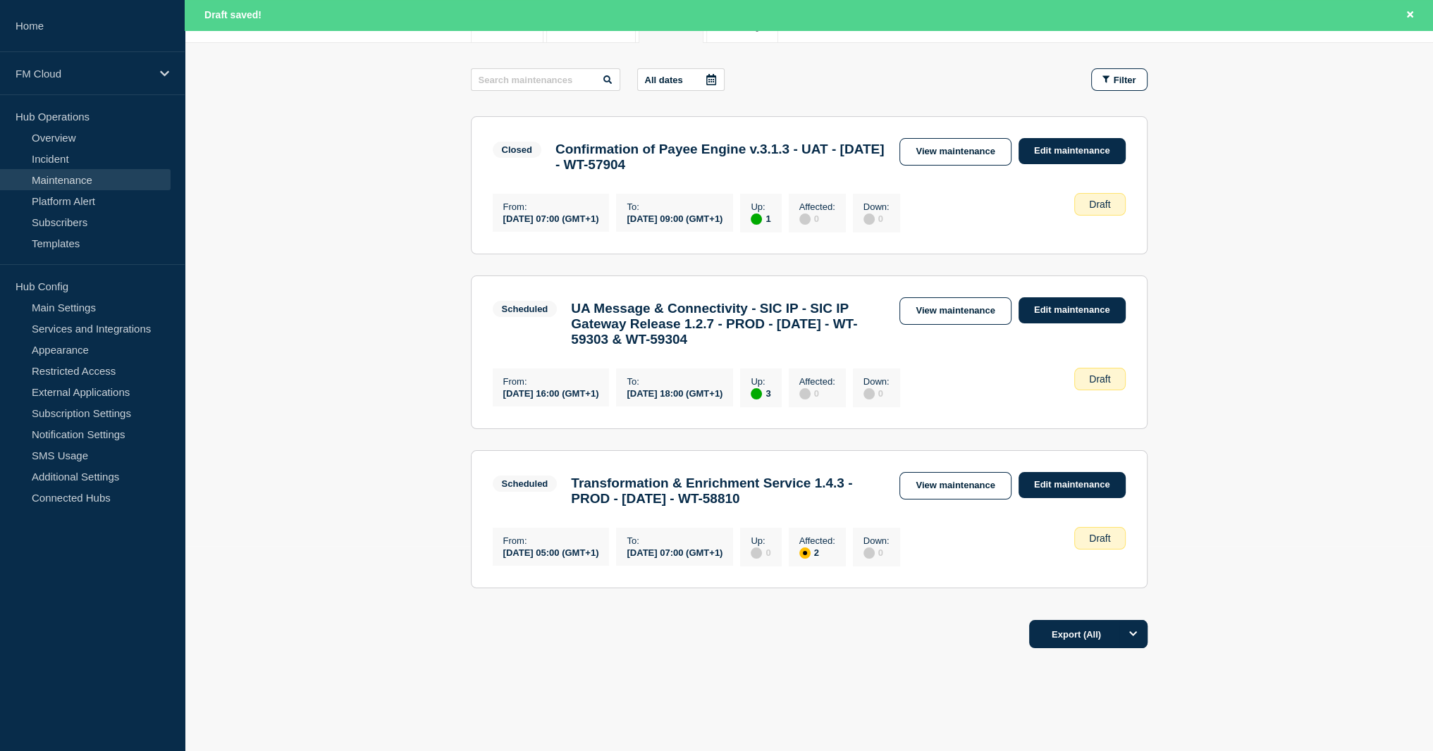
scroll to position [211, 0]
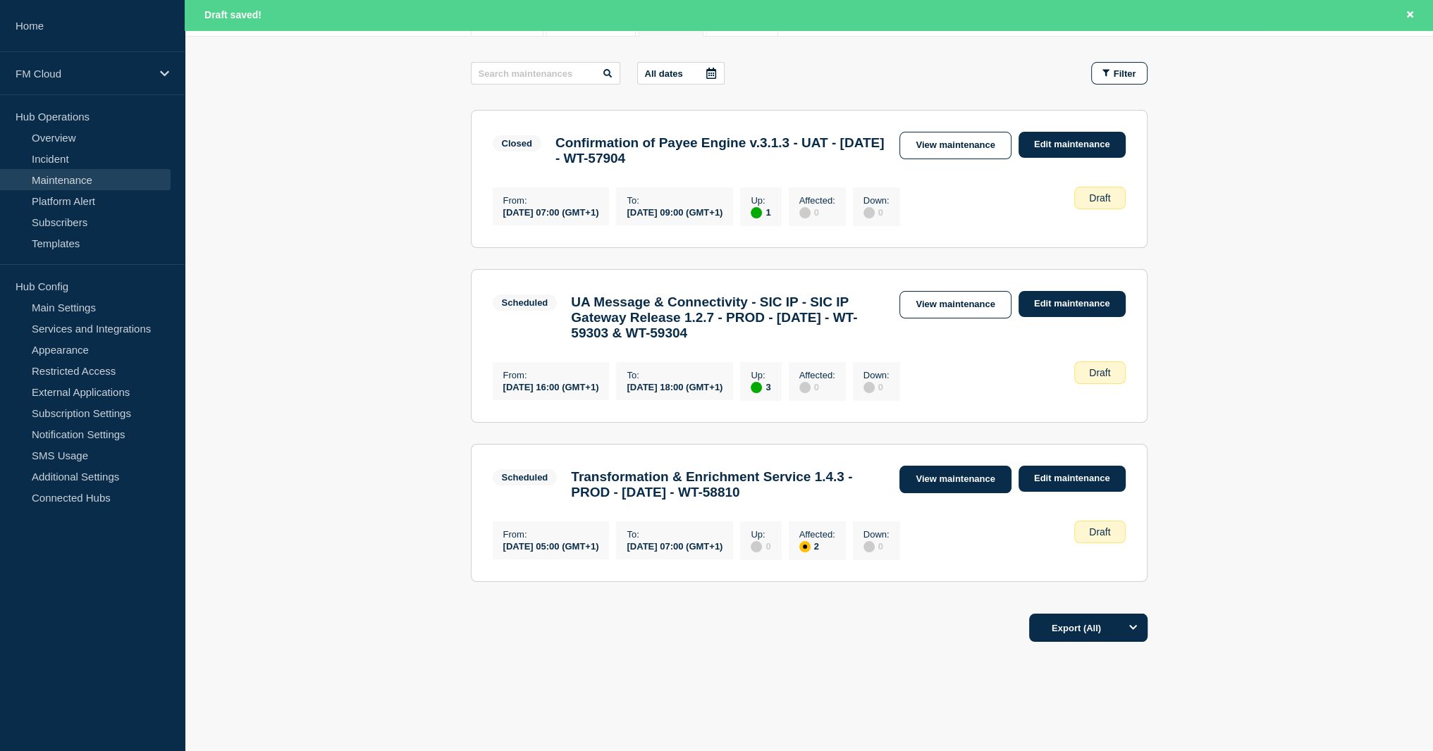
click at [969, 493] on link "View maintenance" at bounding box center [954, 479] width 111 height 27
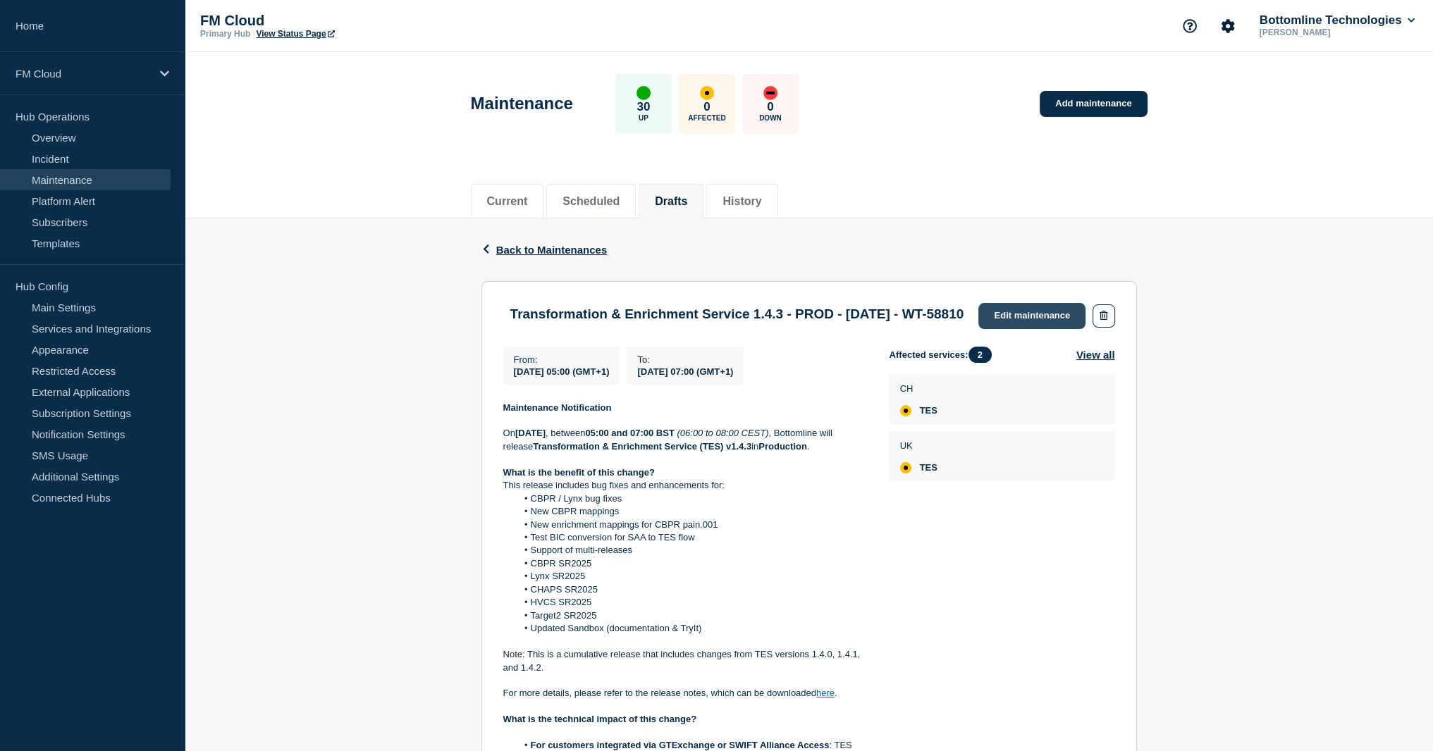
click at [994, 312] on link "Edit maintenance" at bounding box center [1031, 316] width 107 height 26
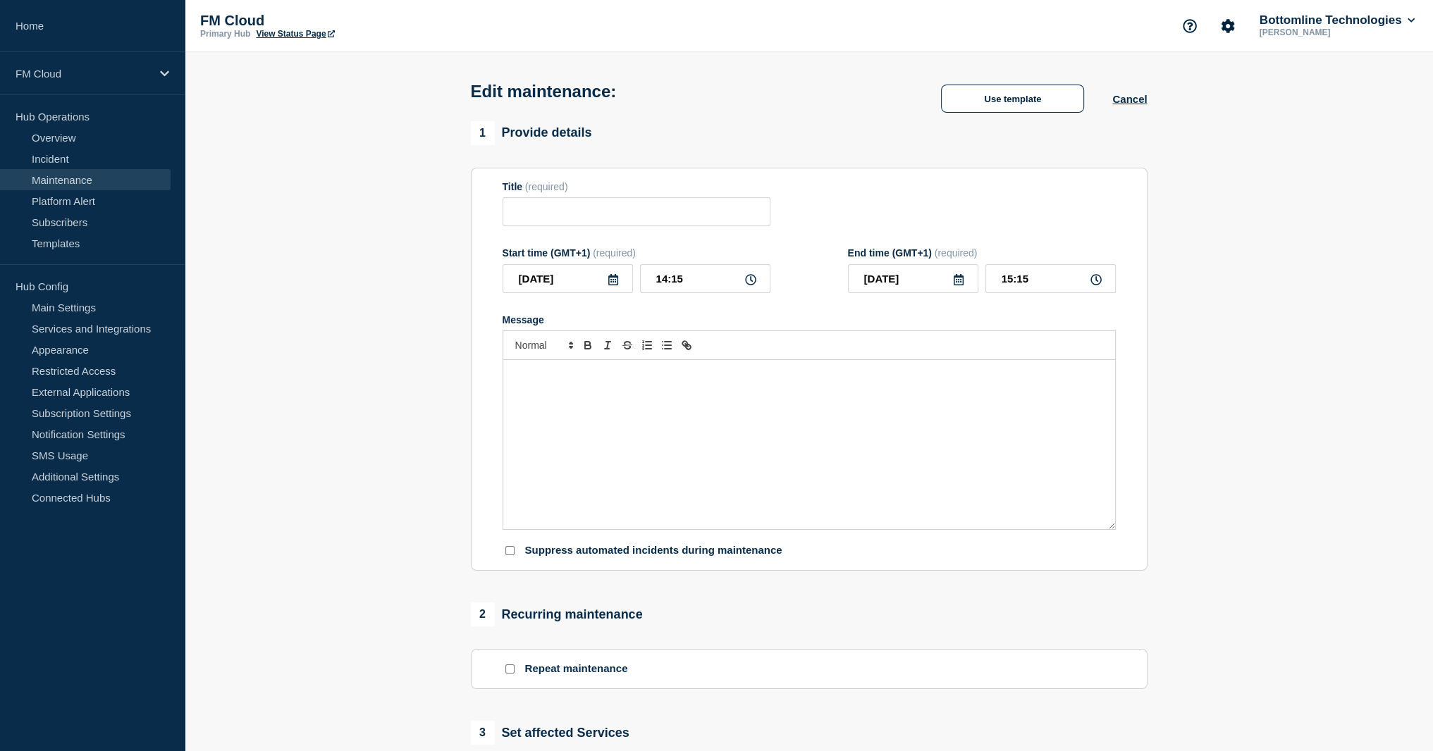
type input "Transformation & Enrichment Service 1.4.3 - PROD - 25/SEP/2025 - WT-58810"
type input "2025-09-25"
type input "05:00"
type input "2025-09-25"
type input "07:00"
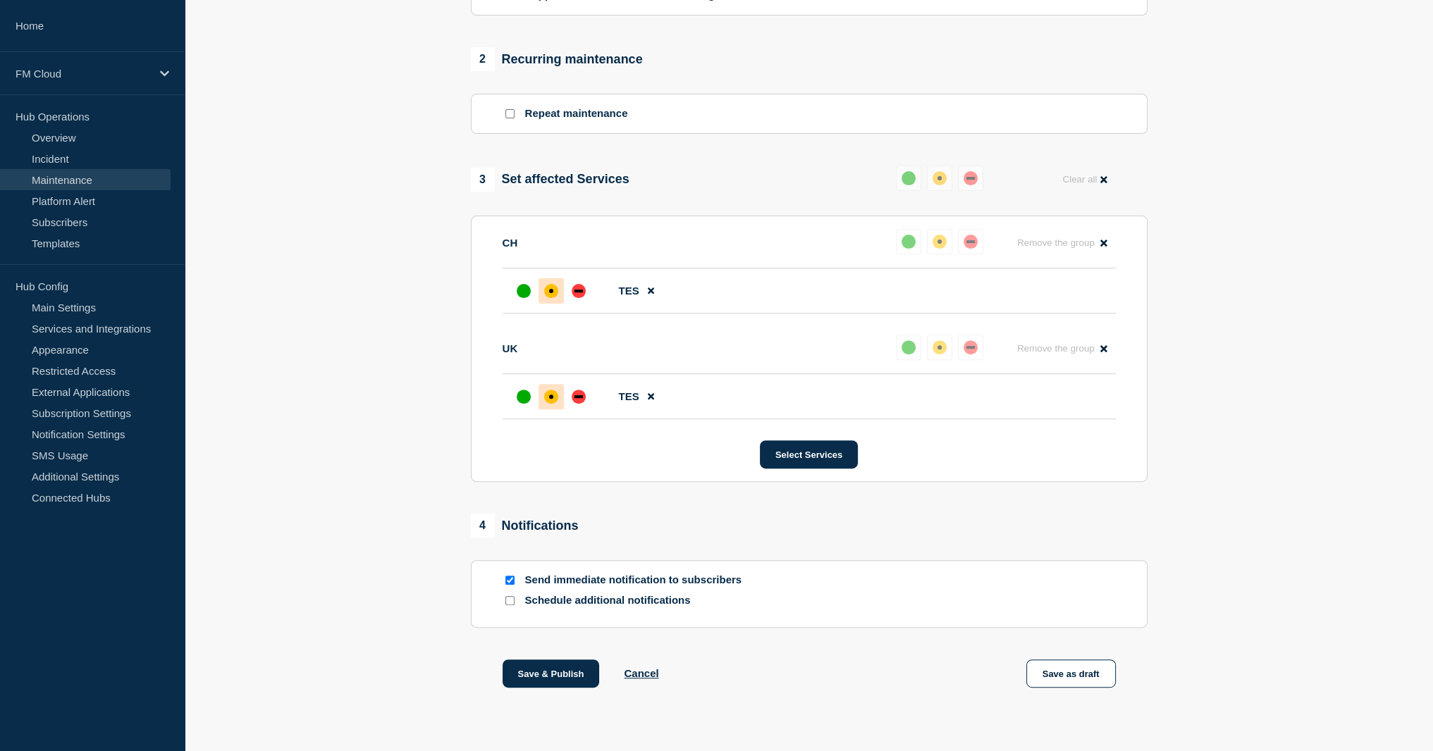
scroll to position [616, 0]
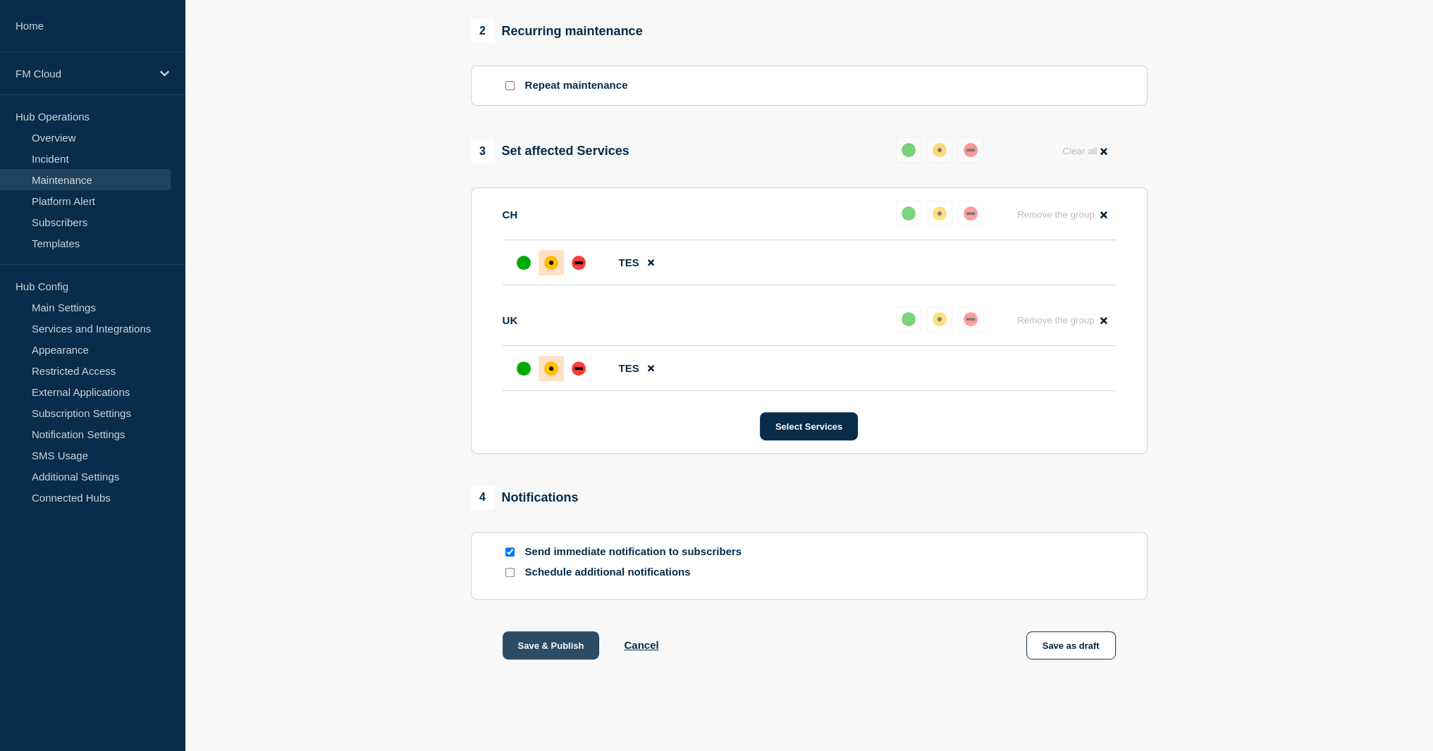
click at [548, 653] on button "Save & Publish" at bounding box center [551, 646] width 97 height 28
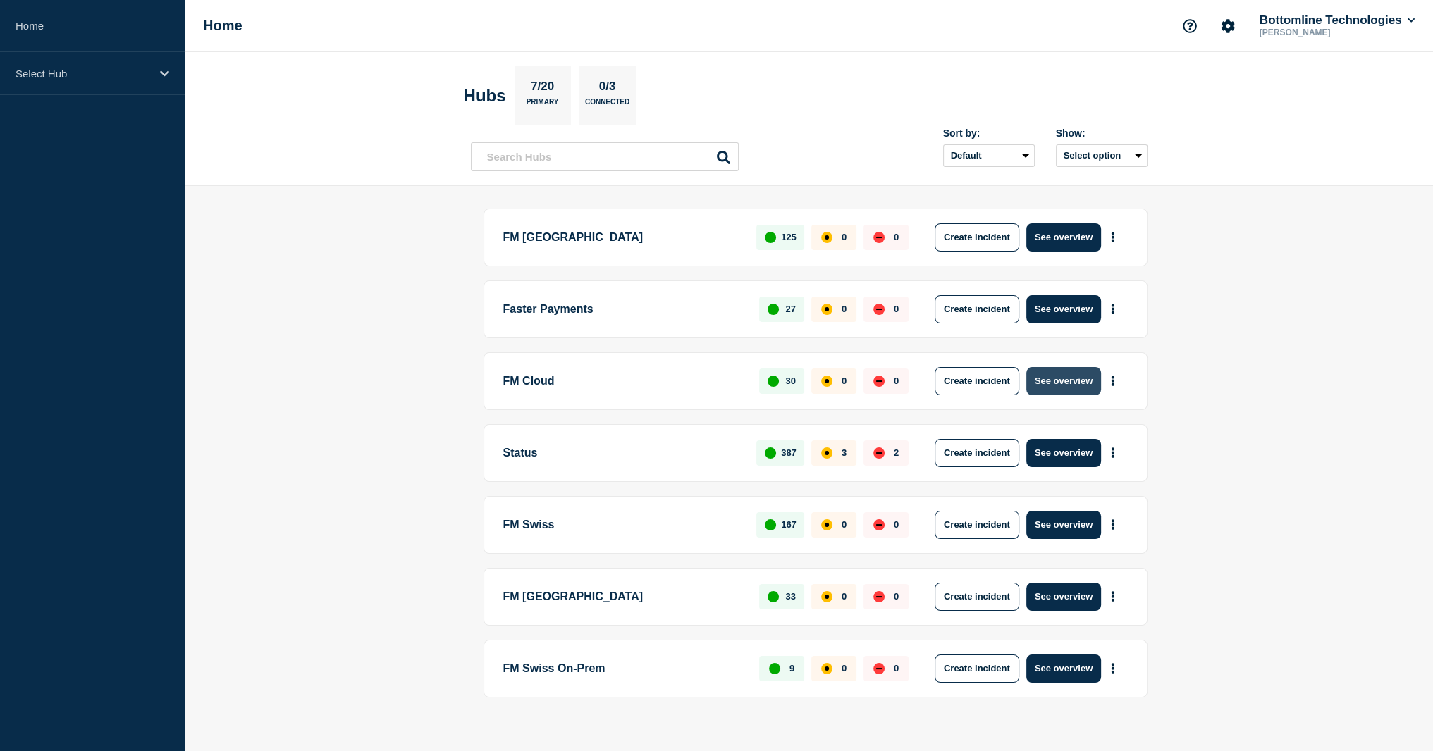
click at [1086, 373] on button "See overview" at bounding box center [1063, 381] width 75 height 28
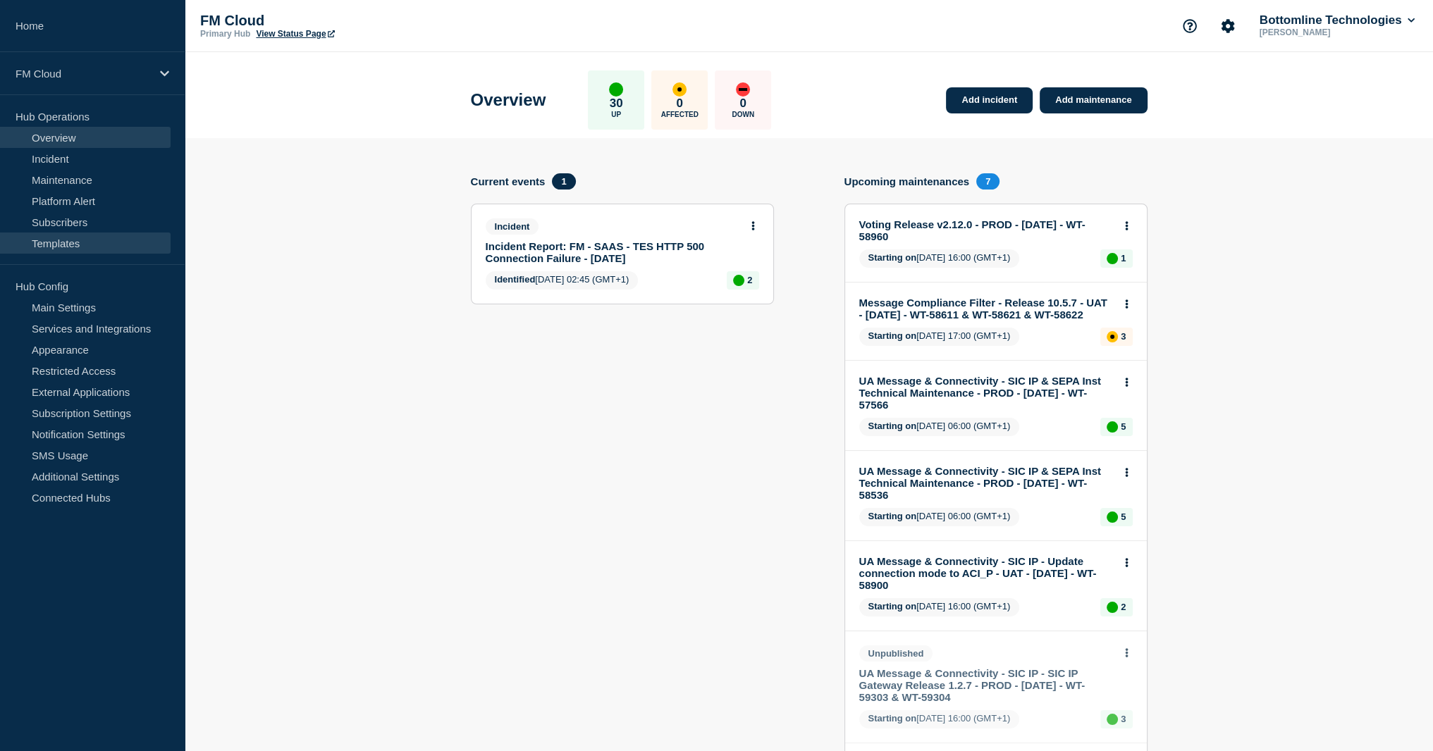
click at [73, 243] on link "Templates" at bounding box center [85, 243] width 171 height 21
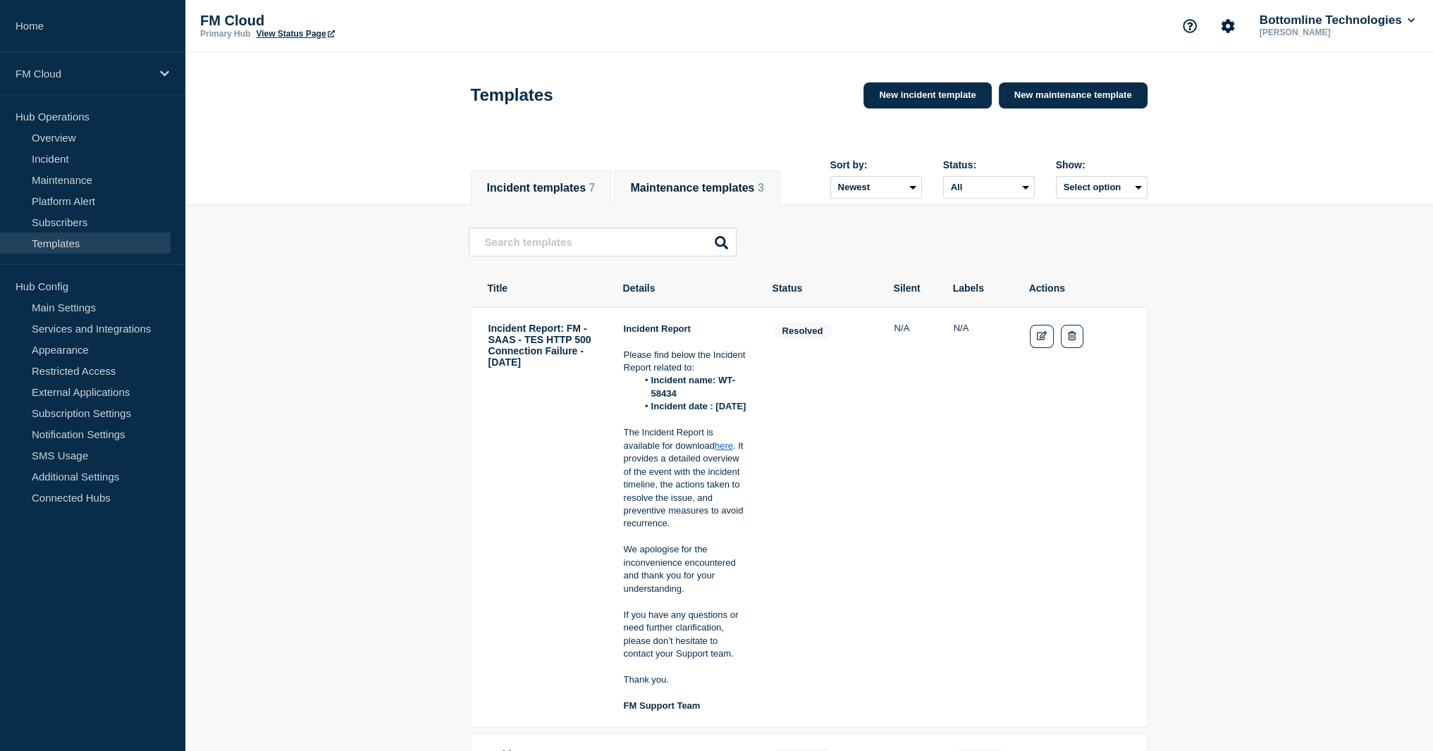
click at [733, 171] on li "Maintenance templates 3" at bounding box center [697, 188] width 166 height 35
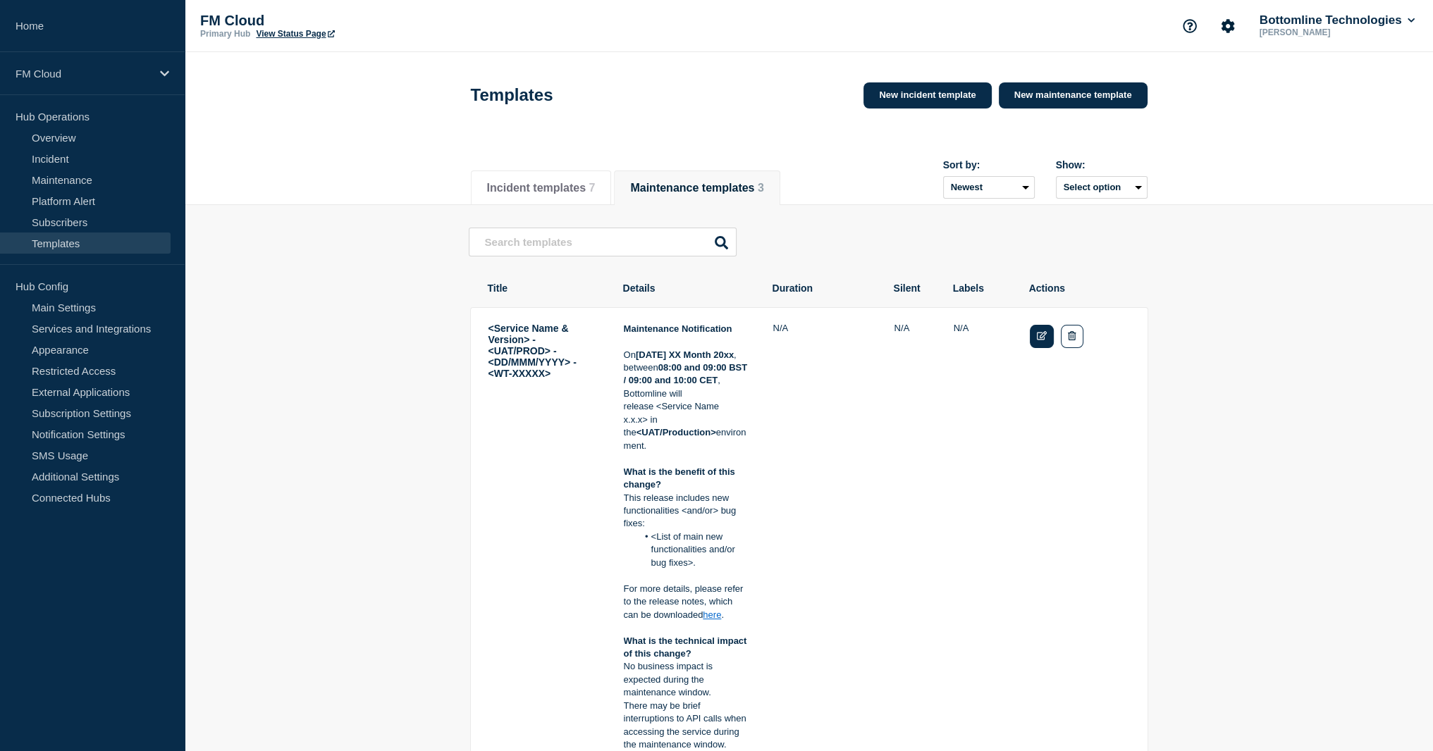
click at [1036, 348] on link "Edit" at bounding box center [1042, 336] width 25 height 23
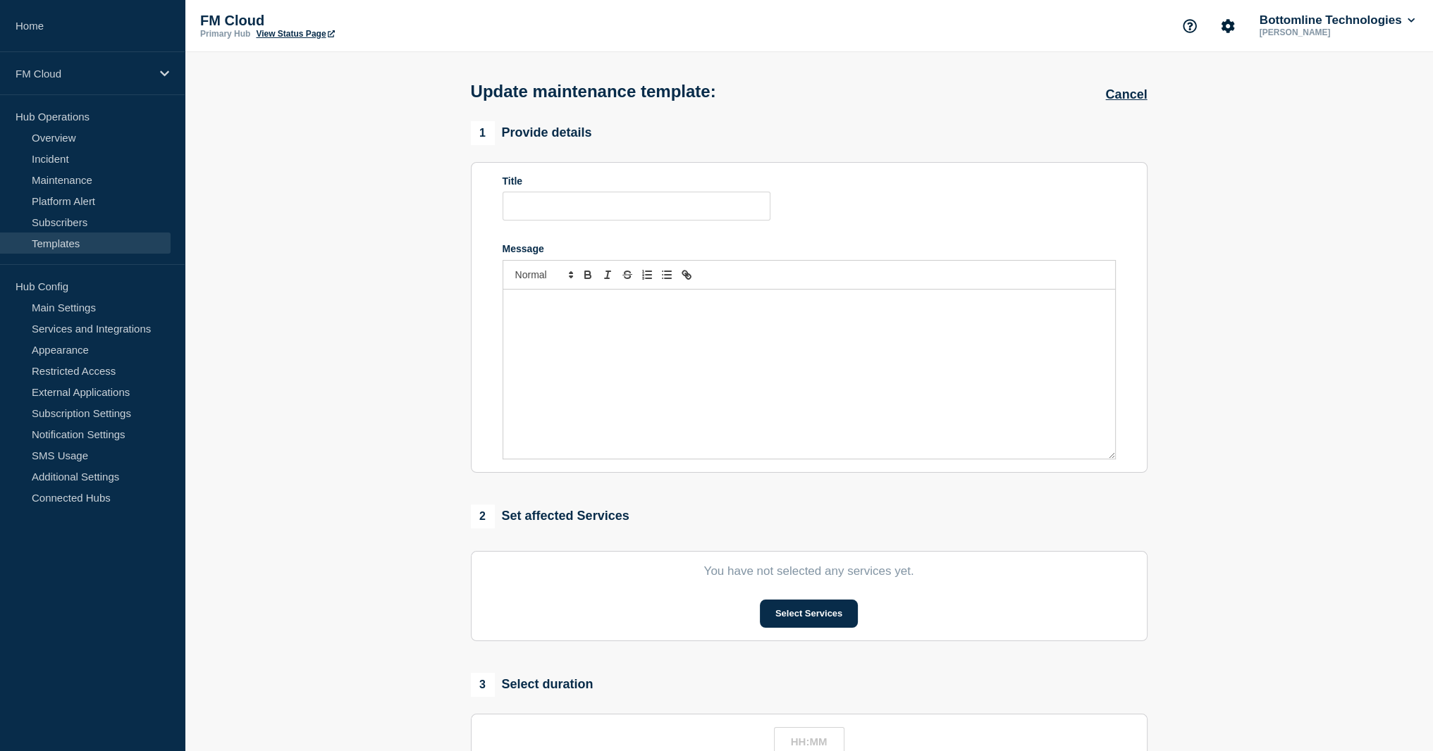
type input "<Service Name & Version> - <UAT/PROD> - <DD/MMM/YYYY> - <WT-XXXXX>"
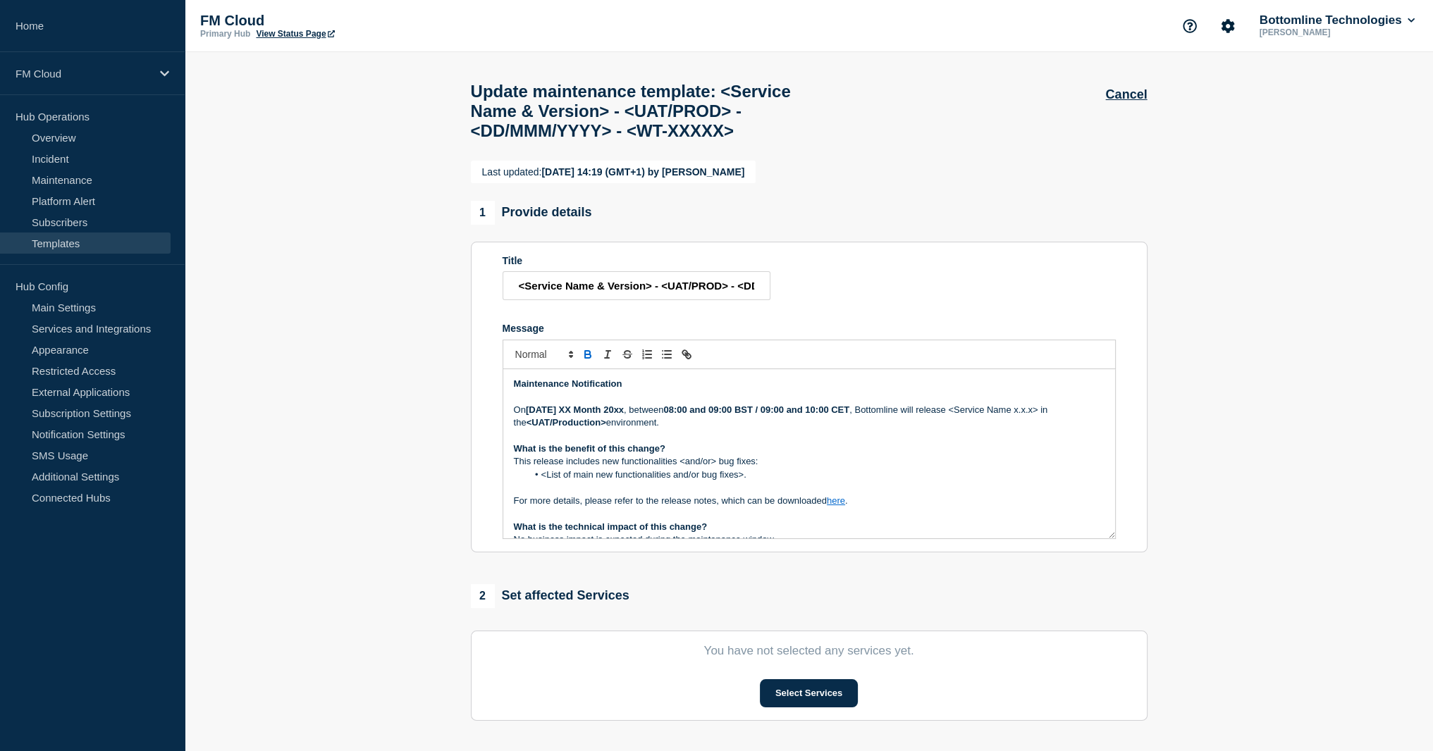
scroll to position [70, 0]
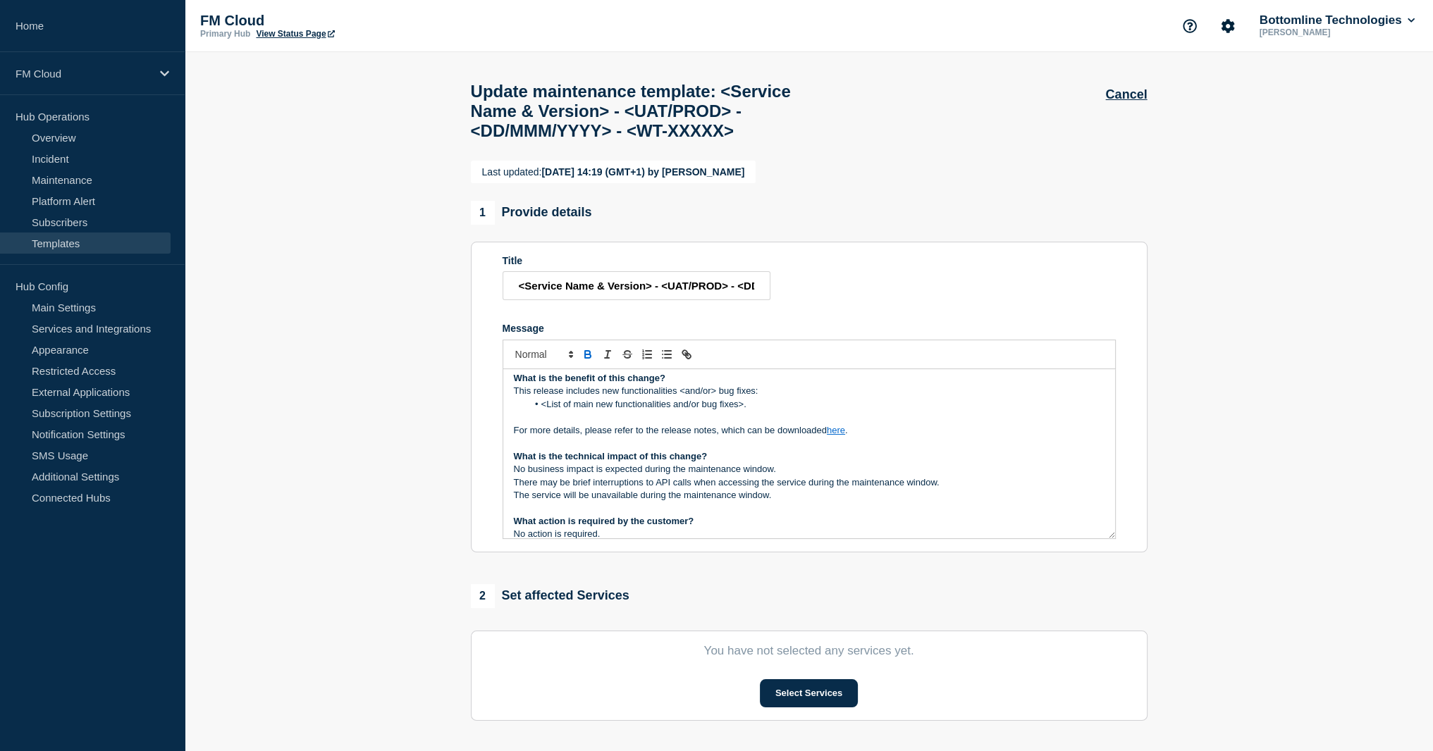
click at [608, 463] on p "What is the technical impact of this change?" at bounding box center [809, 456] width 591 height 13
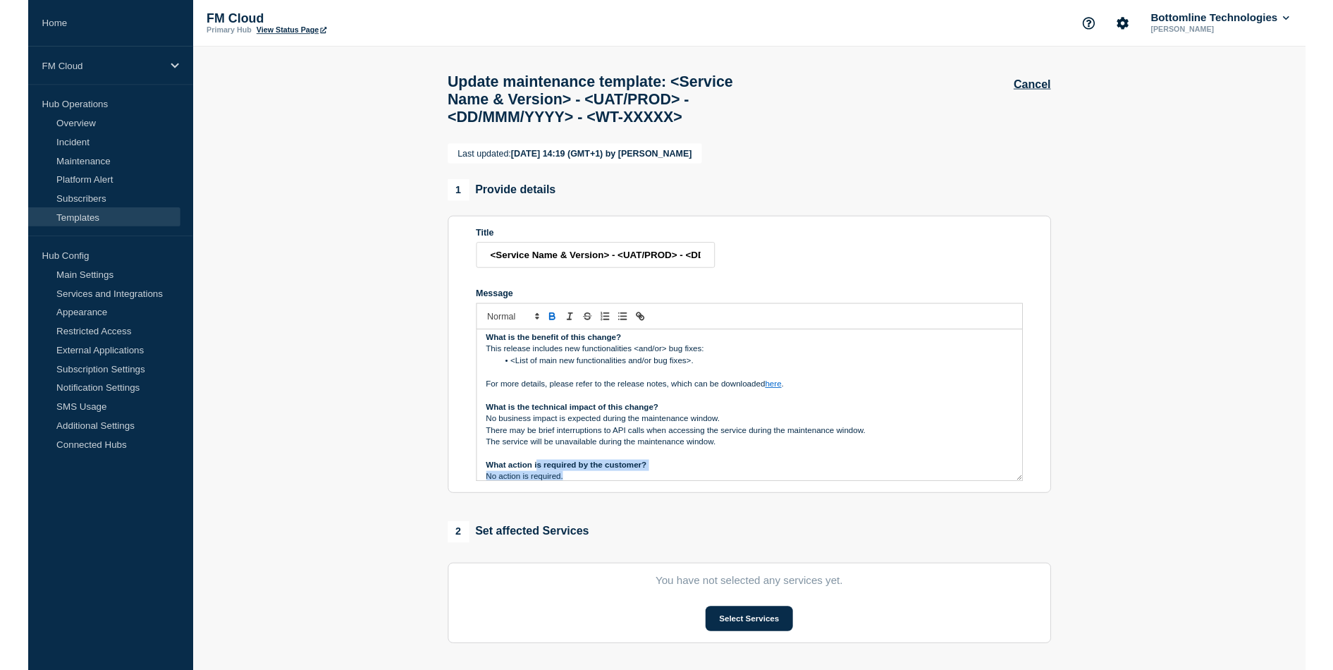
scroll to position [75, 0]
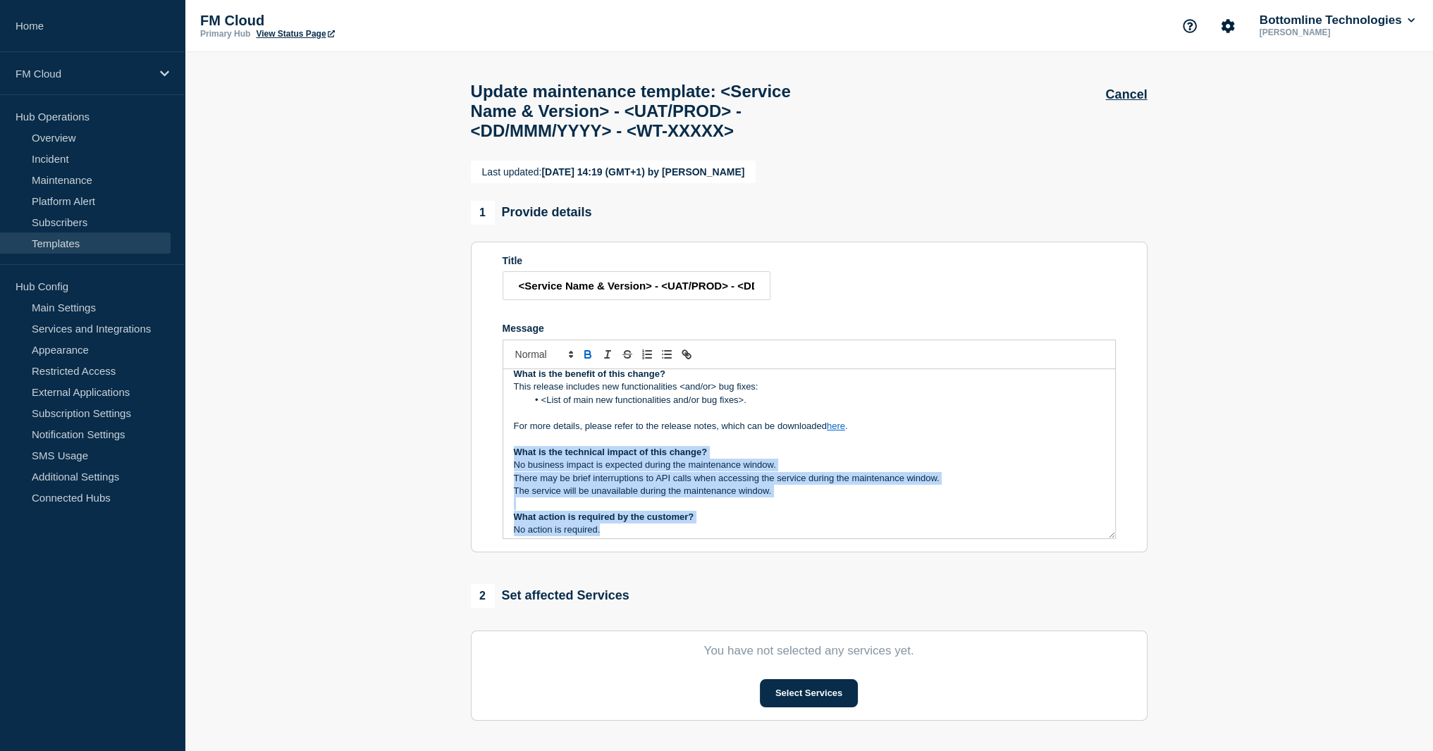
drag, startPoint x: 605, startPoint y: 572, endPoint x: 505, endPoint y: 487, distance: 132.0
click at [505, 487] on div "Maintenance Notification On Tuesday XX Month 20xx , between 08:00 and 09:00 BST…" at bounding box center [809, 453] width 612 height 169
copy div "What is the technical impact of this change? No business impact is expected dur…"
